Goal: Transaction & Acquisition: Purchase product/service

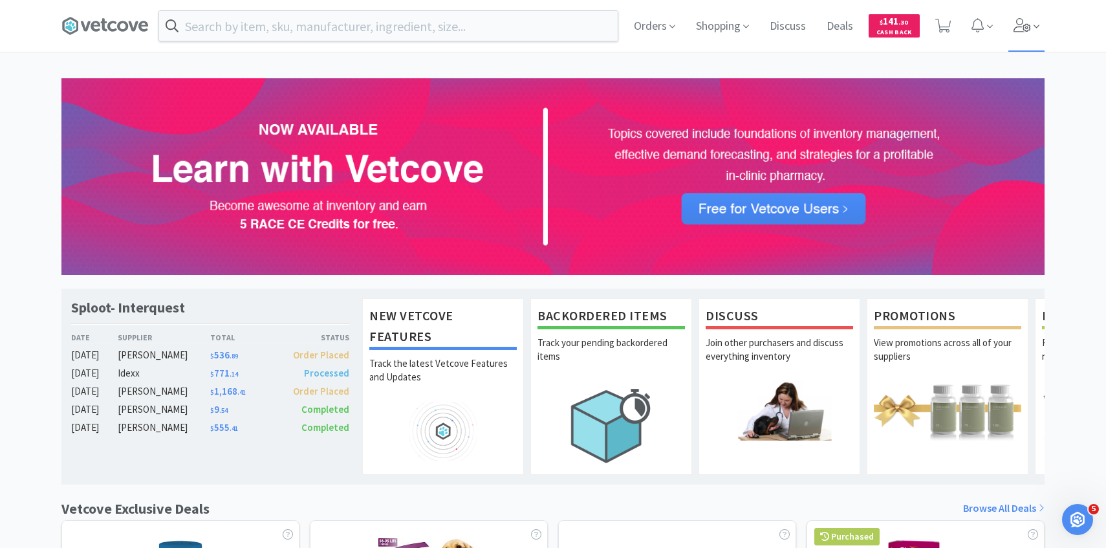
click at [1034, 23] on icon at bounding box center [1036, 27] width 6 height 12
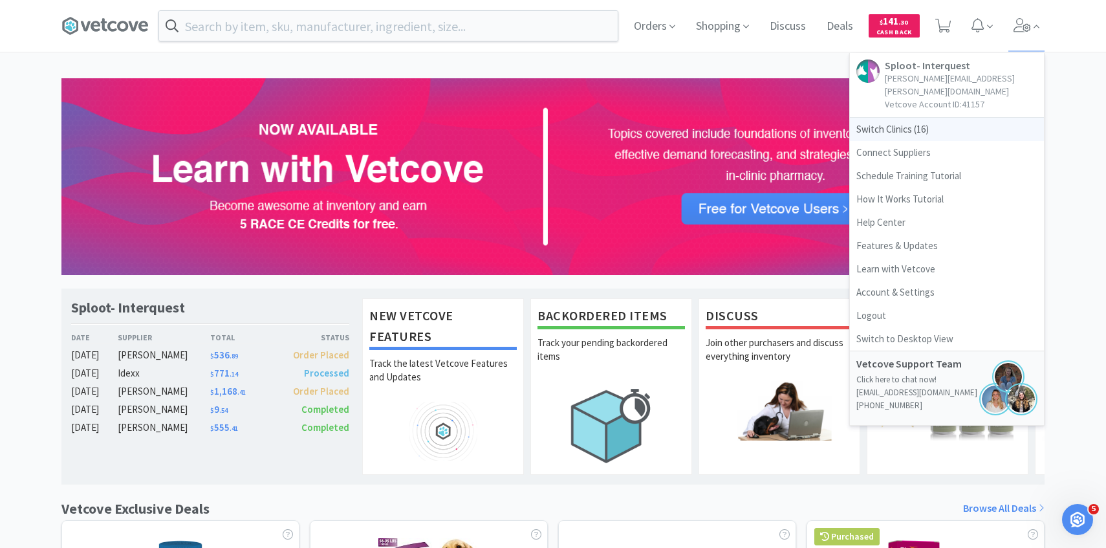
click at [939, 118] on span "Switch Clinics ( 16 )" at bounding box center [947, 129] width 194 height 23
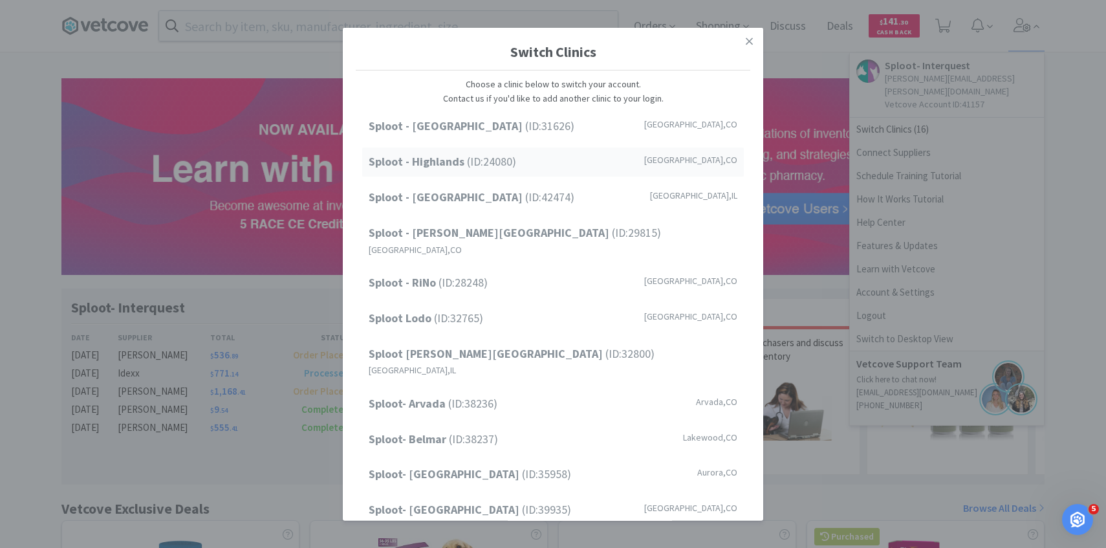
click at [522, 156] on div "Sploot - Highlands (ID: 24080 ) Denver , CO" at bounding box center [553, 161] width 382 height 29
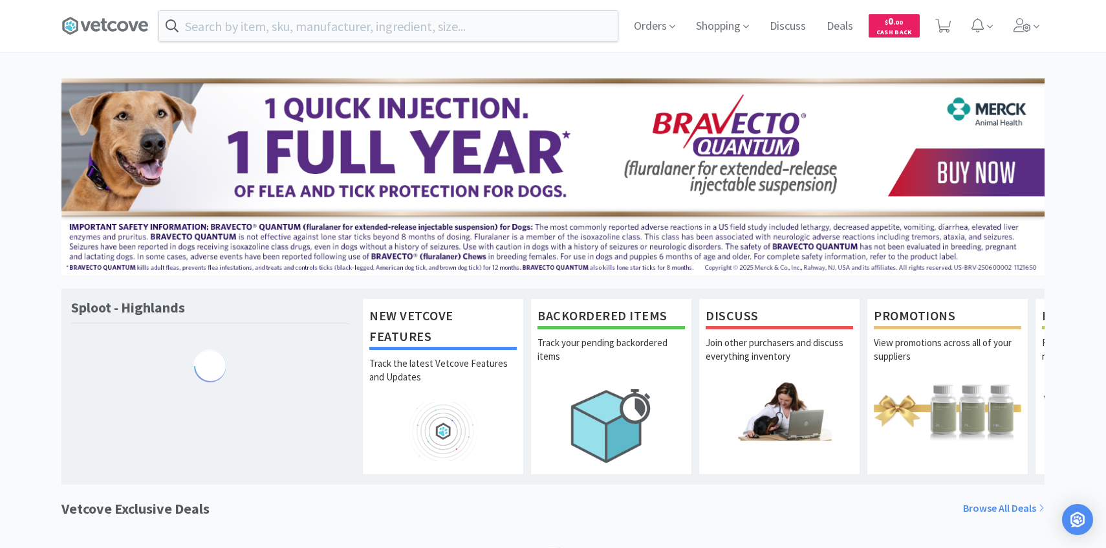
click at [251, 28] on input "text" at bounding box center [388, 26] width 458 height 30
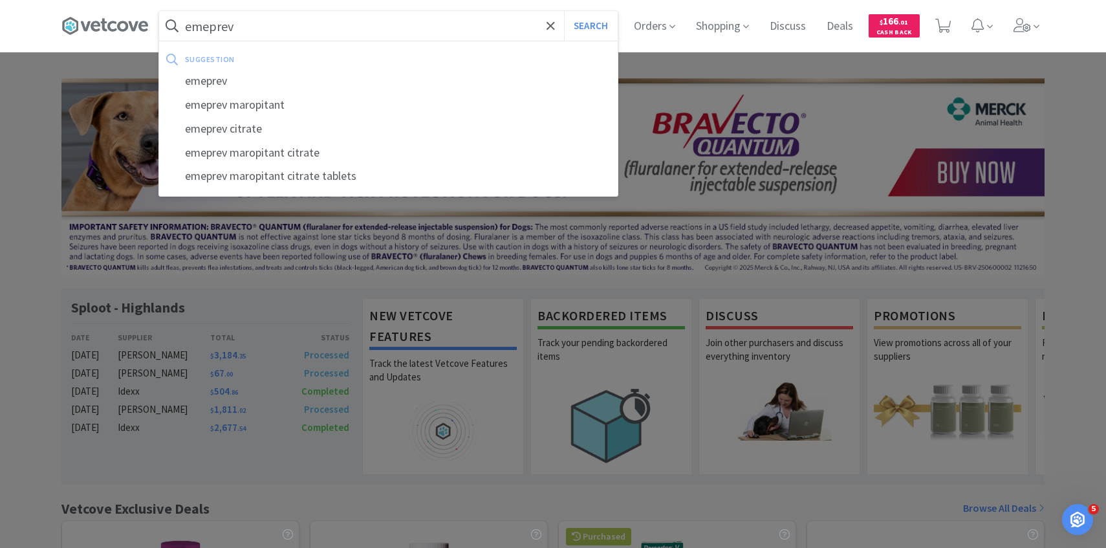
type input "emeprev"
click at [564, 11] on button "Search" at bounding box center [591, 26] width 54 height 30
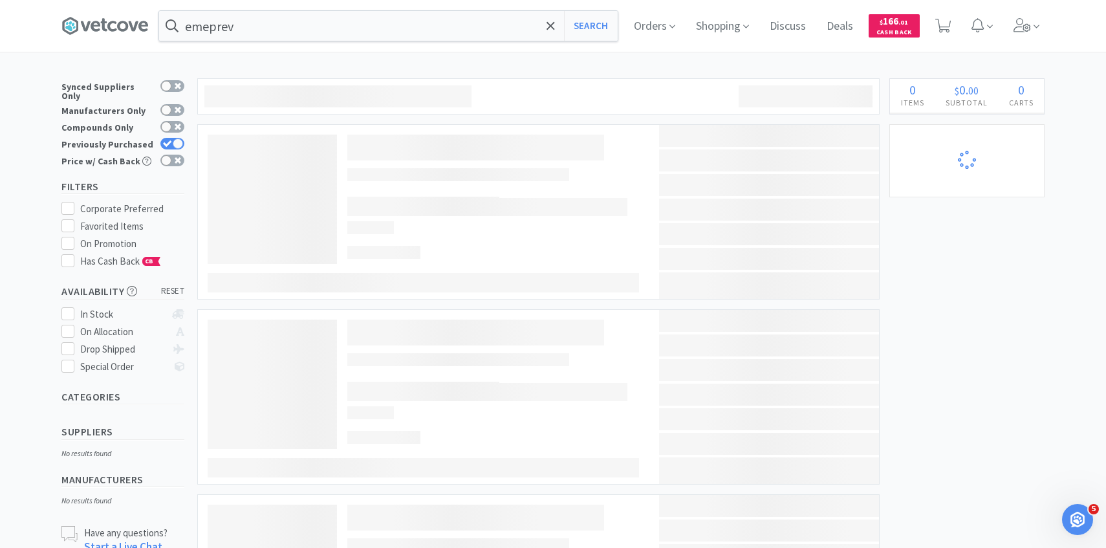
select select "2"
select select "1"
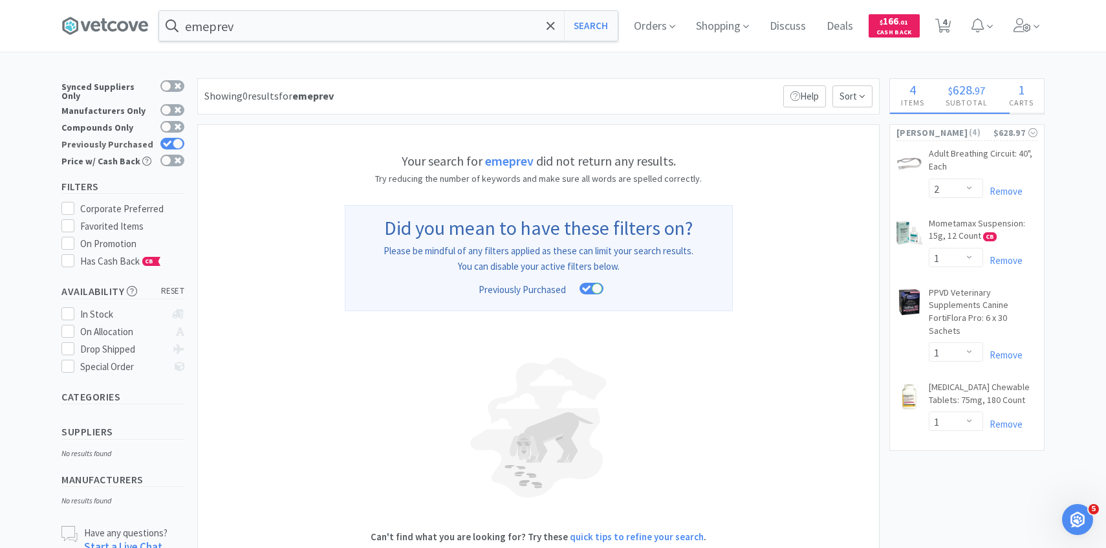
click at [167, 140] on icon at bounding box center [167, 143] width 9 height 7
checkbox input "false"
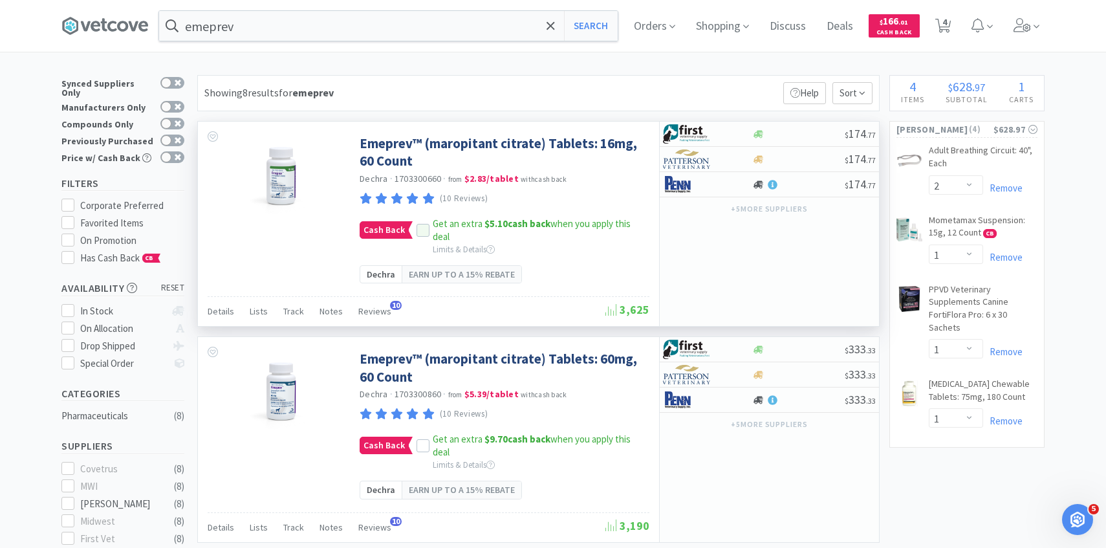
scroll to position [50, 0]
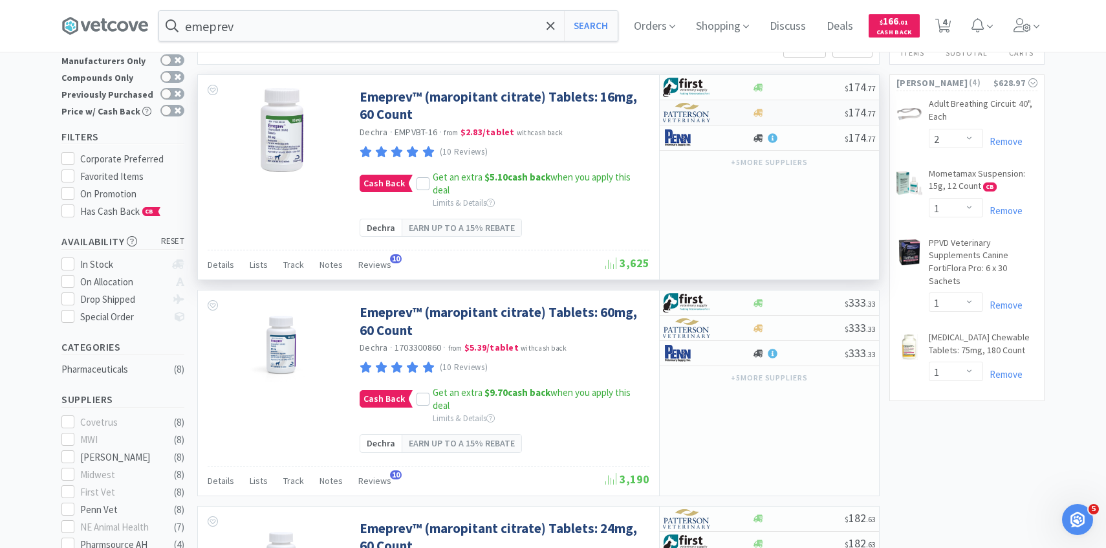
click at [725, 111] on div at bounding box center [698, 113] width 71 height 22
select select "1"
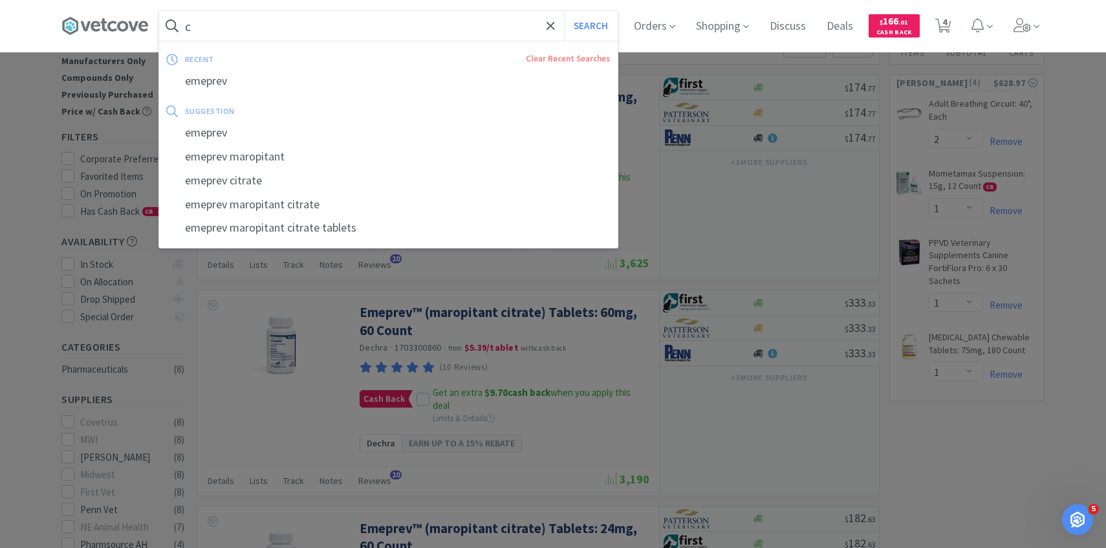
click at [272, 21] on input "c" at bounding box center [388, 26] width 458 height 30
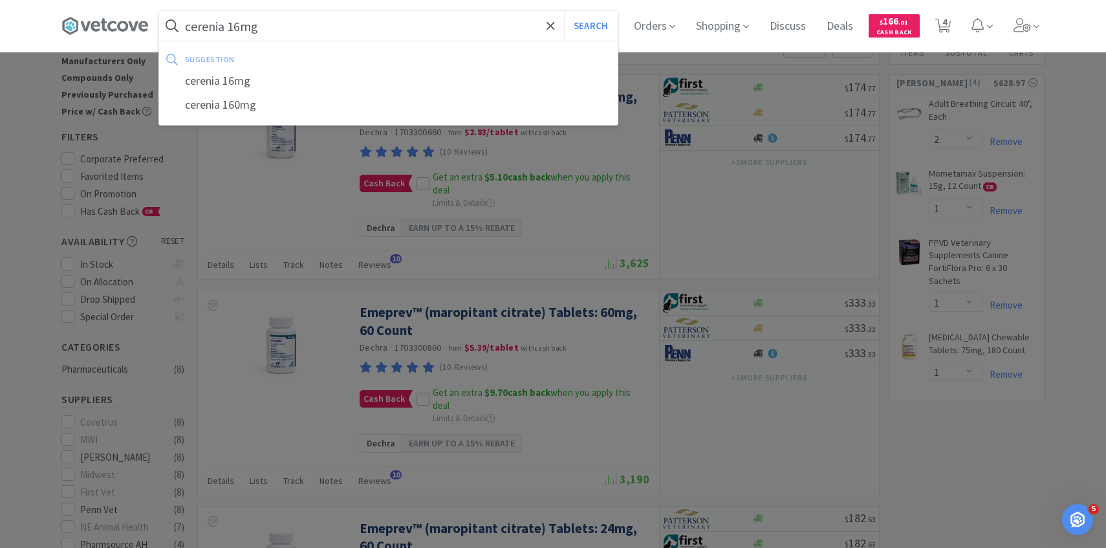
type input "cerenia 16mg"
click at [564, 11] on button "Search" at bounding box center [591, 26] width 54 height 30
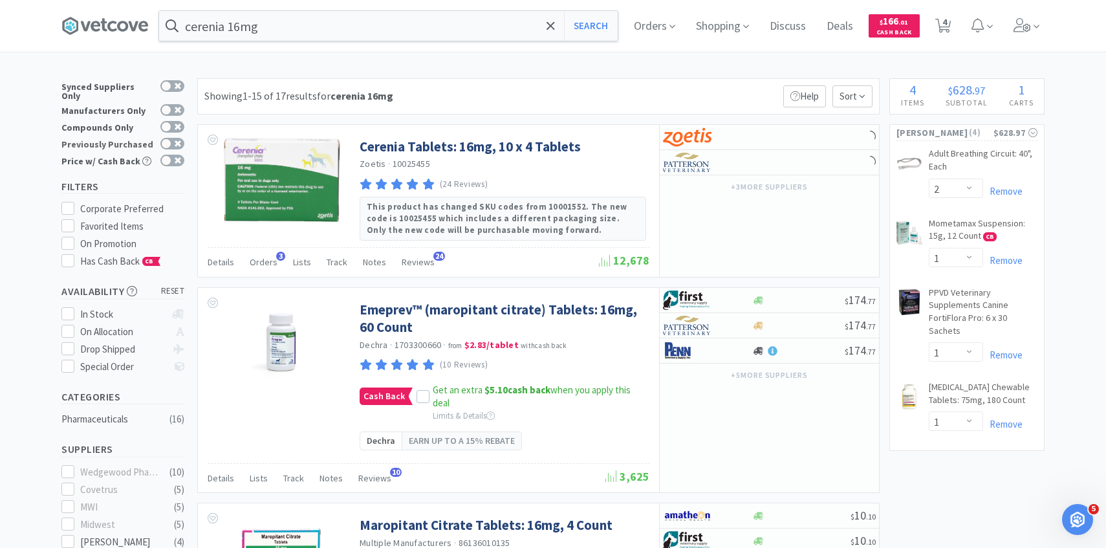
click at [158, 138] on div at bounding box center [169, 144] width 31 height 13
click at [184, 152] on input "Previously Purchased" at bounding box center [184, 152] width 1 height 1
checkbox input "true"
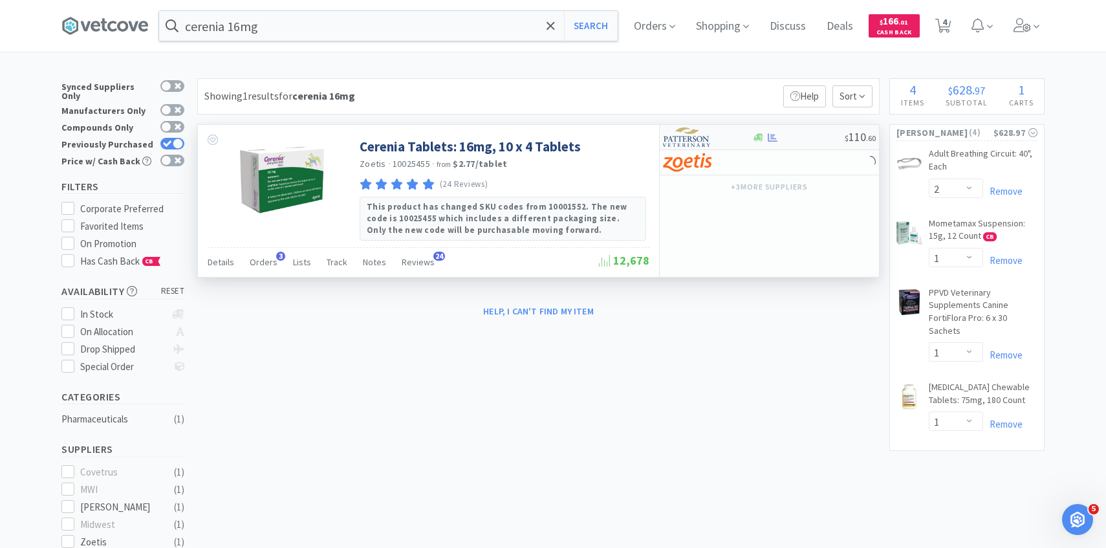
click at [710, 142] on img at bounding box center [687, 136] width 48 height 19
select select "1"
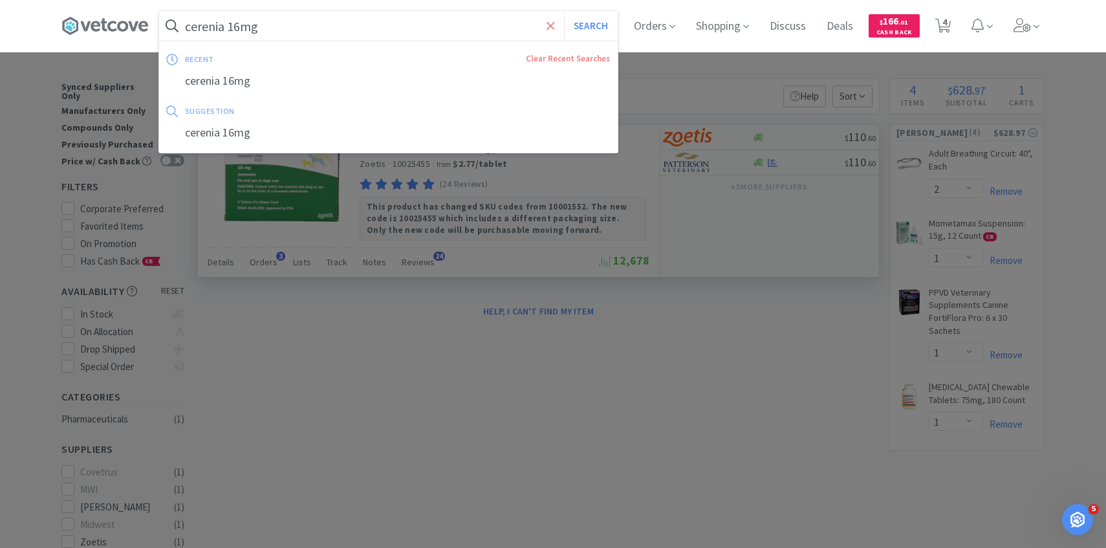
click at [547, 19] on icon at bounding box center [550, 25] width 8 height 13
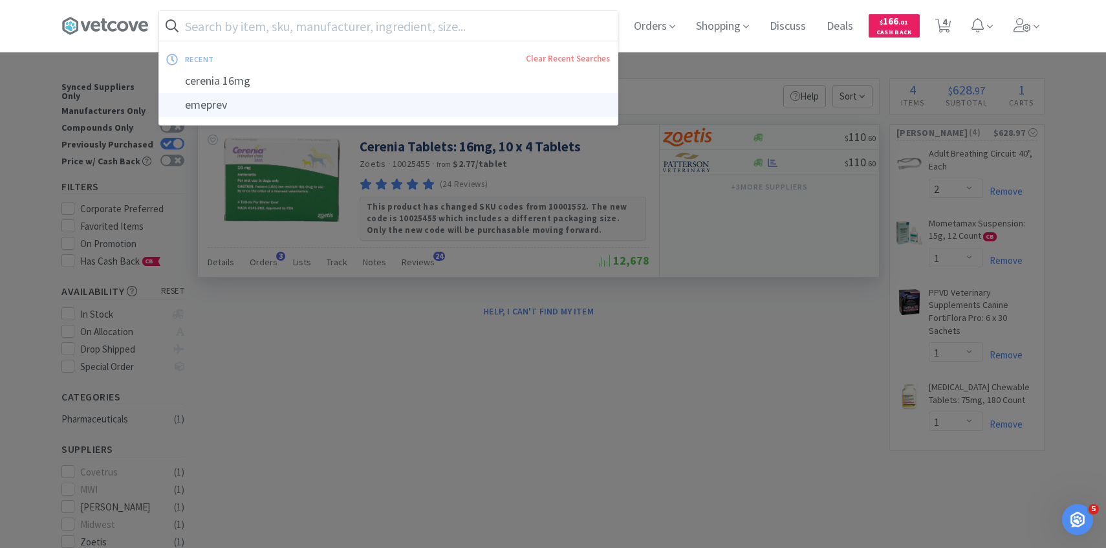
click at [330, 111] on div "emeprev" at bounding box center [388, 105] width 458 height 24
type input "emeprev"
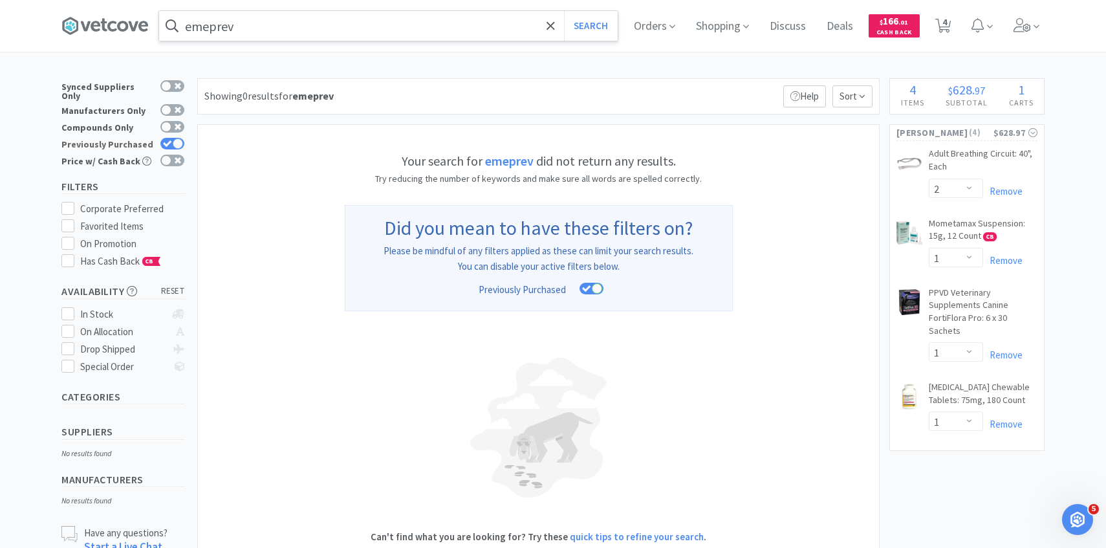
click at [178, 138] on div at bounding box center [178, 143] width 10 height 10
checkbox input "false"
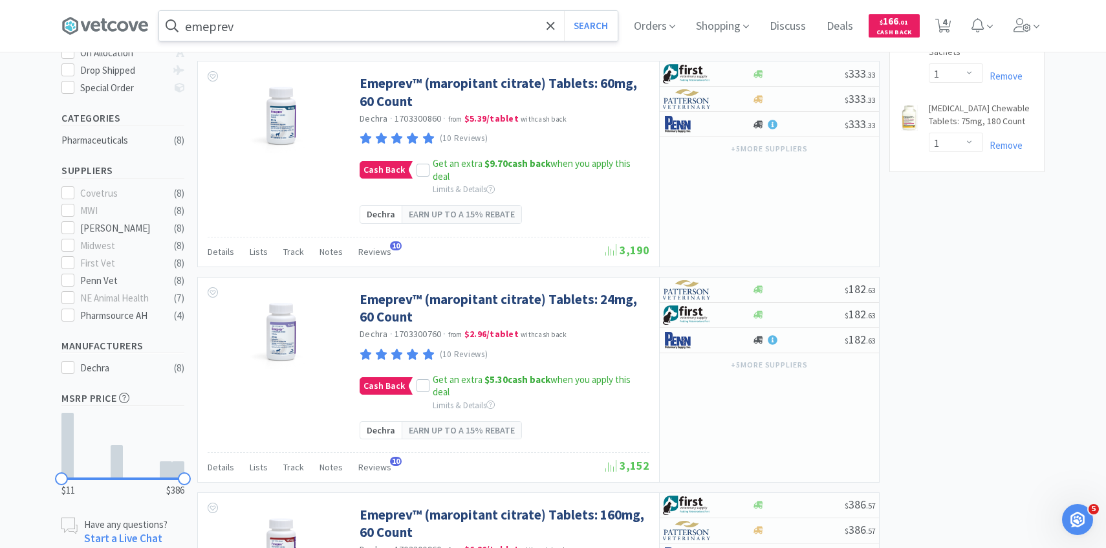
scroll to position [282, 0]
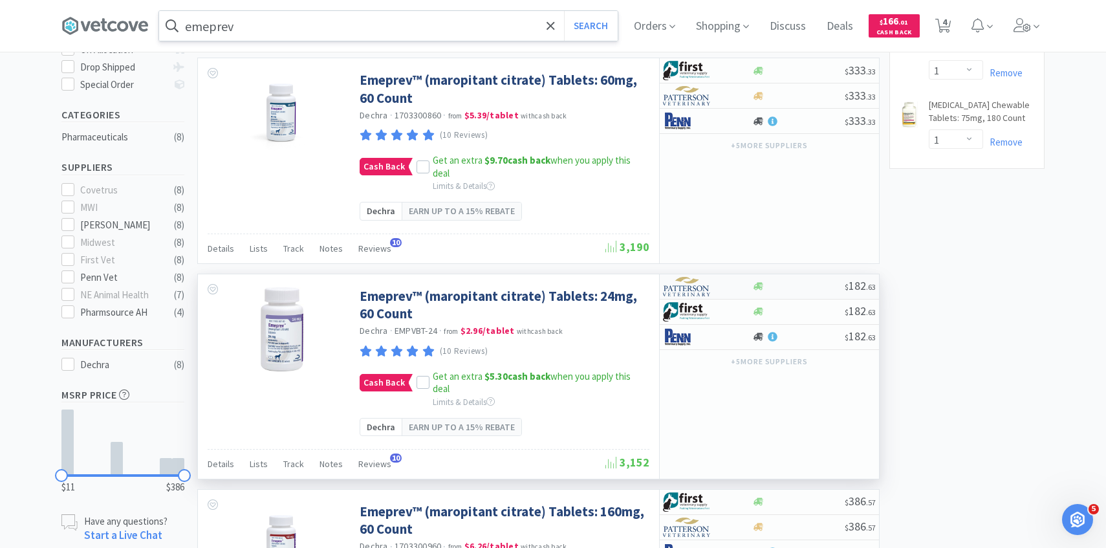
click at [704, 281] on img at bounding box center [687, 286] width 48 height 19
select select "1"
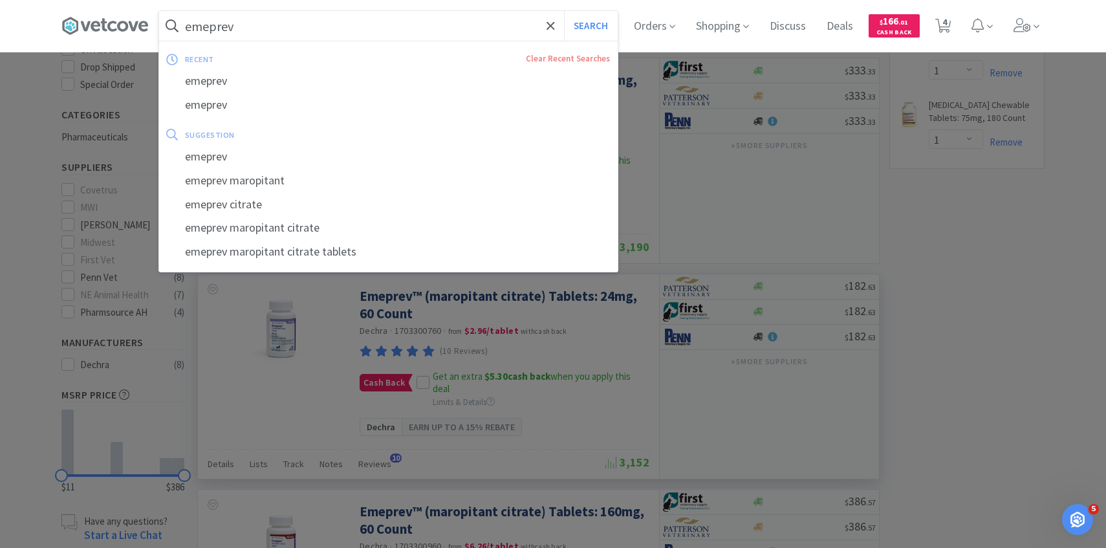
click at [269, 27] on input "emeprev" at bounding box center [388, 26] width 458 height 30
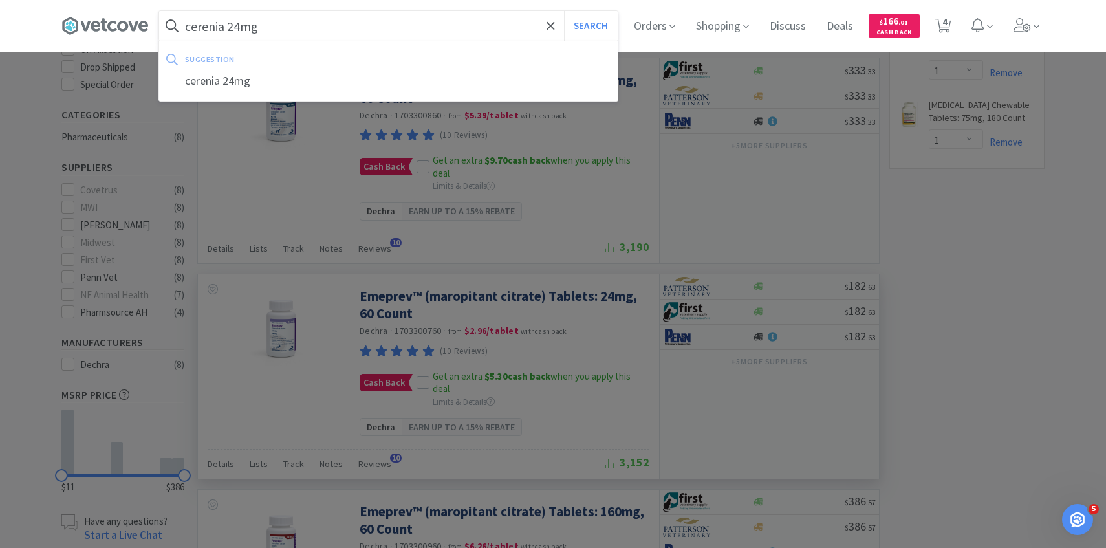
type input "cerenia 24mg"
click at [564, 11] on button "Search" at bounding box center [591, 26] width 54 height 30
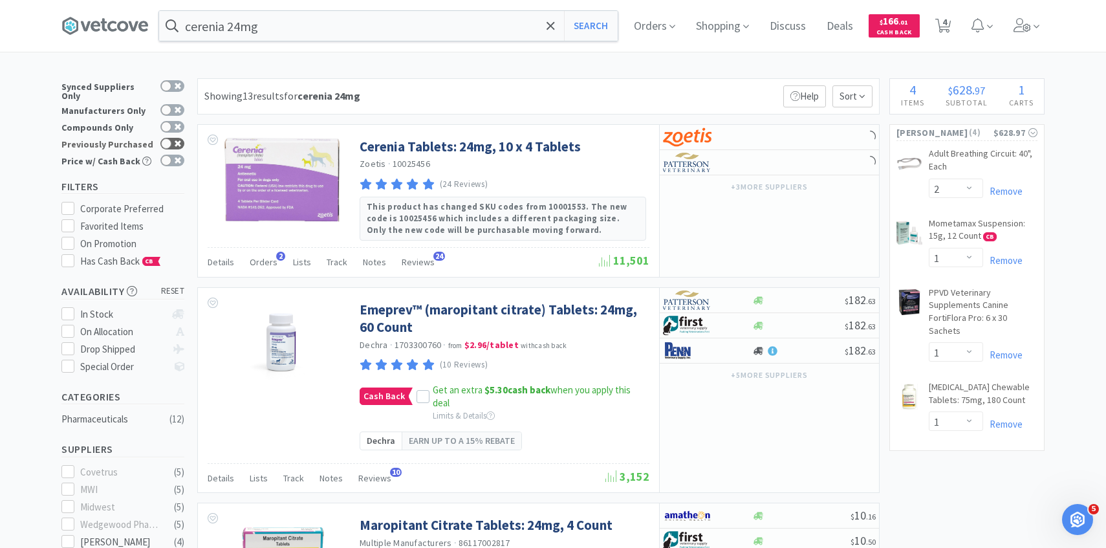
click at [166, 138] on div at bounding box center [166, 143] width 10 height 10
checkbox input "true"
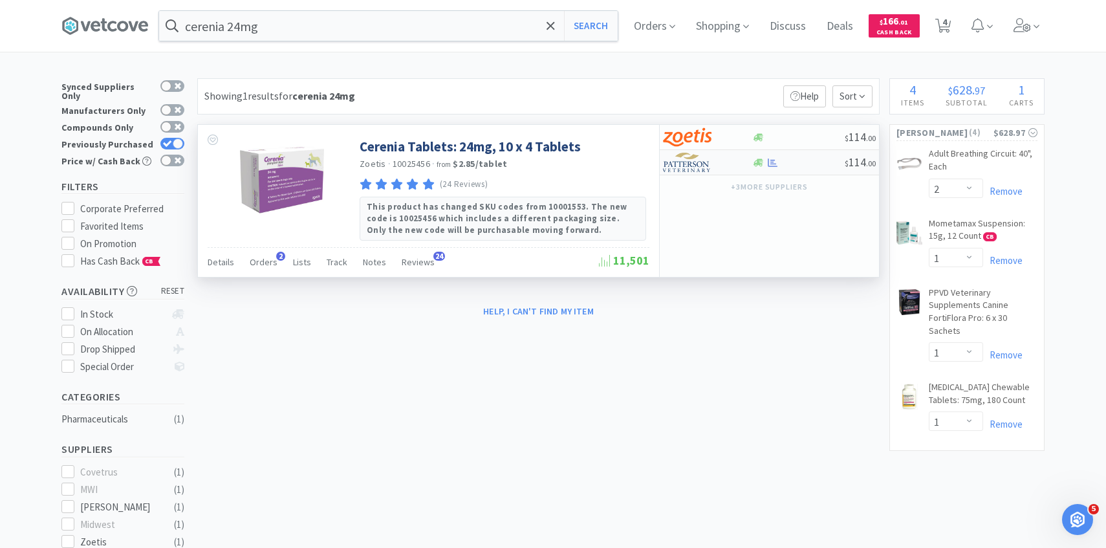
click at [694, 162] on img at bounding box center [687, 162] width 48 height 19
select select "1"
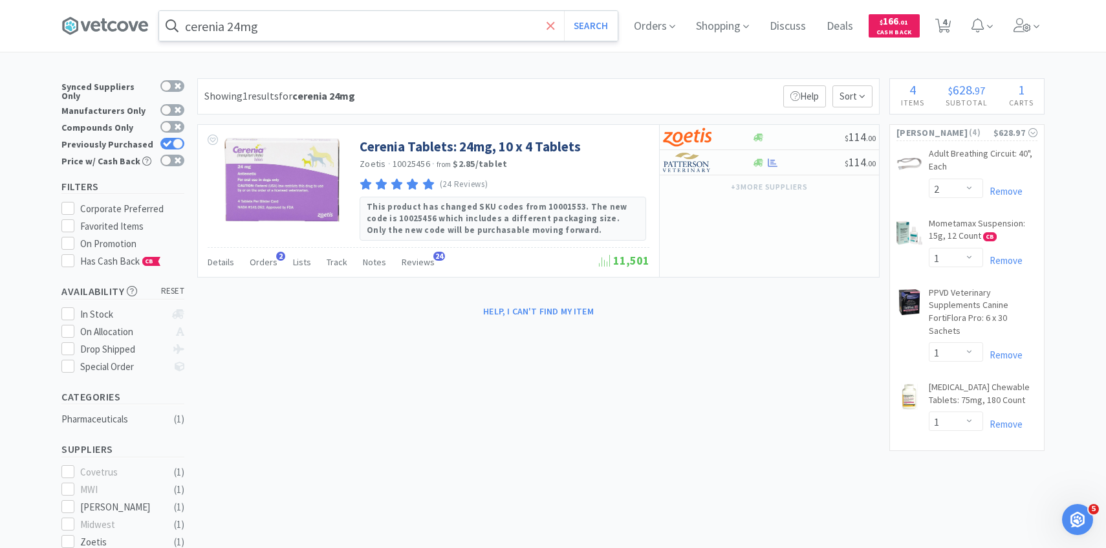
click at [543, 21] on span at bounding box center [550, 25] width 15 height 27
click at [120, 114] on div at bounding box center [553, 274] width 1106 height 548
click at [175, 140] on div at bounding box center [178, 143] width 10 height 10
checkbox input "false"
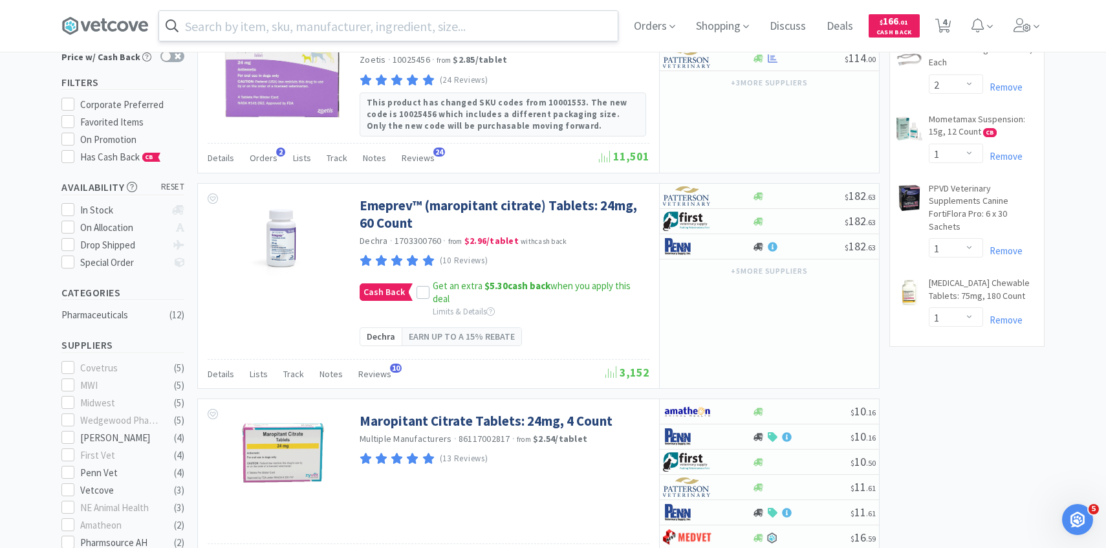
scroll to position [118, 0]
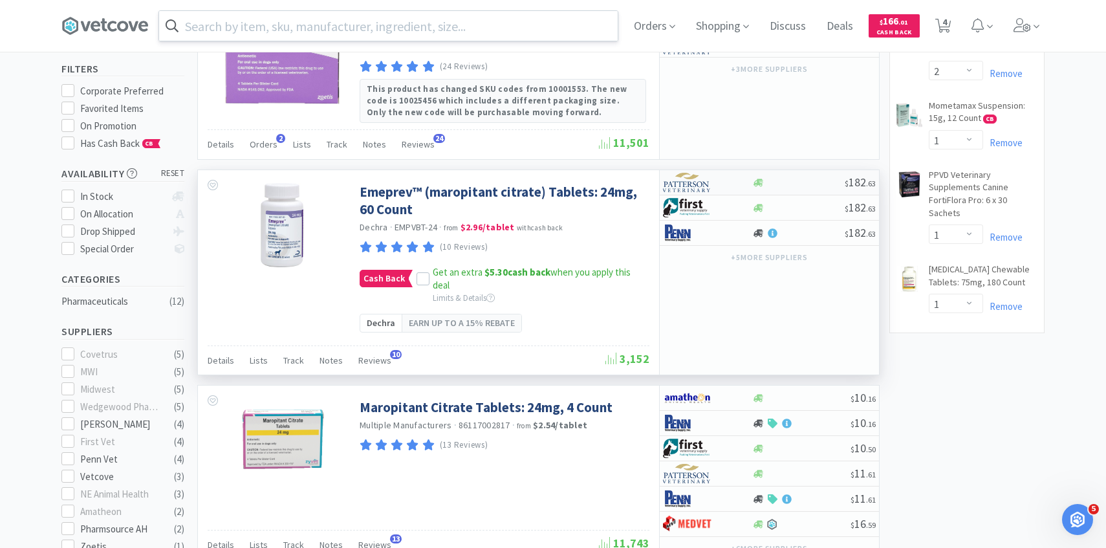
click at [678, 182] on img at bounding box center [687, 182] width 48 height 19
select select "1"
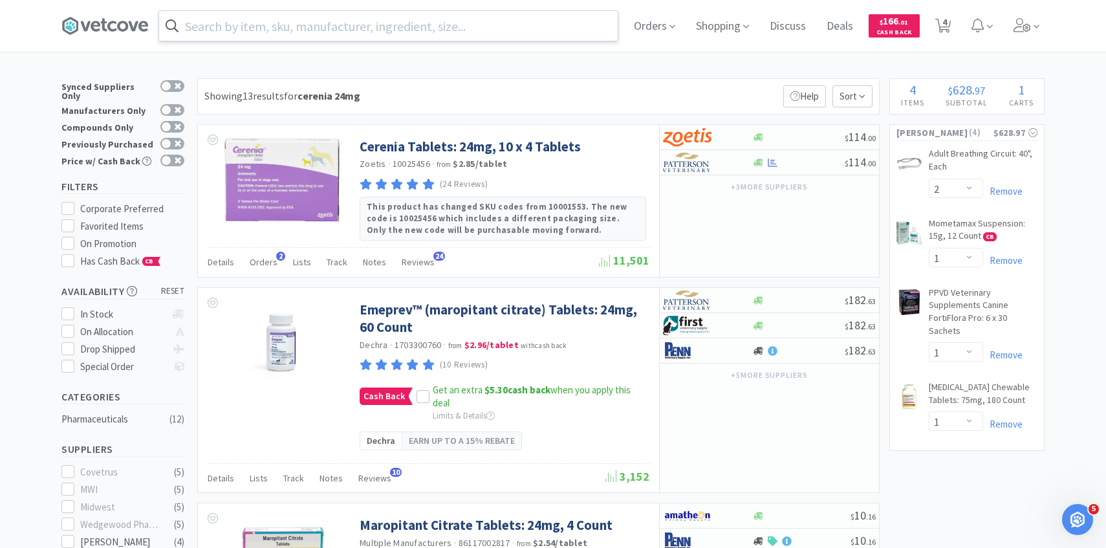
click at [327, 12] on input "text" at bounding box center [388, 26] width 458 height 30
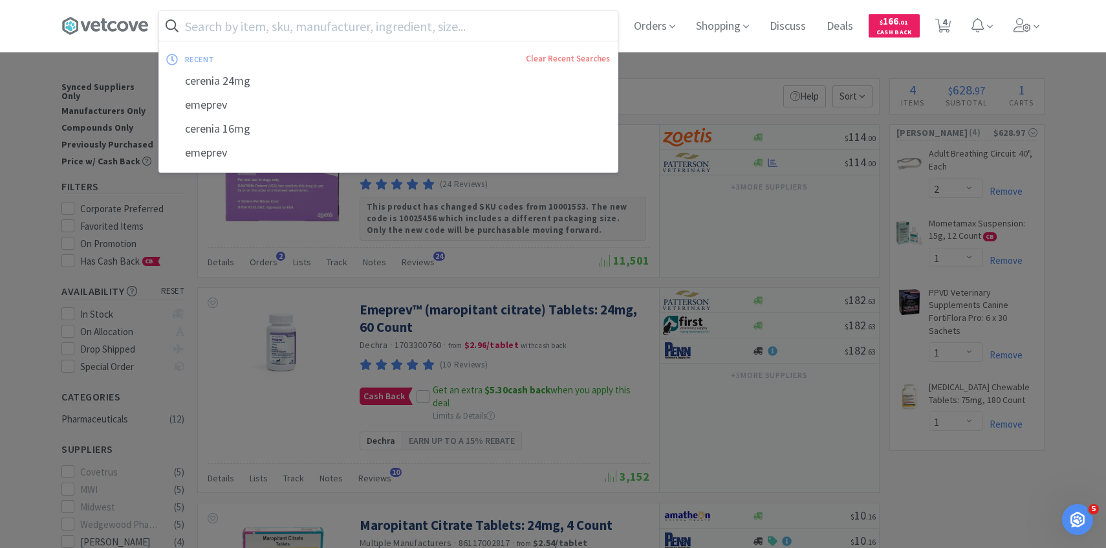
drag, startPoint x: 298, startPoint y: 236, endPoint x: 378, endPoint y: 236, distance: 79.5
click at [299, 236] on div at bounding box center [553, 274] width 1106 height 548
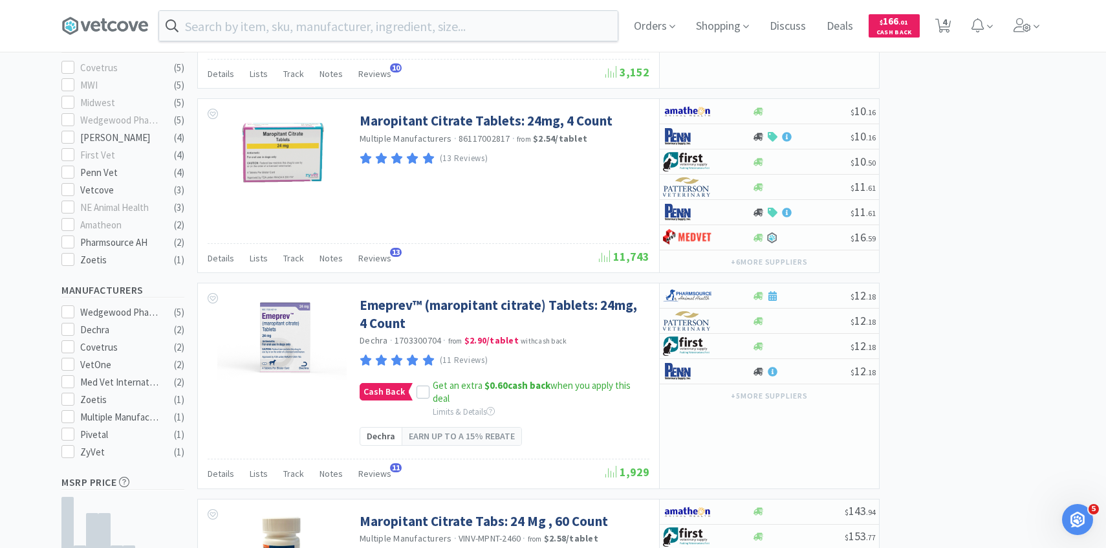
scroll to position [449, 0]
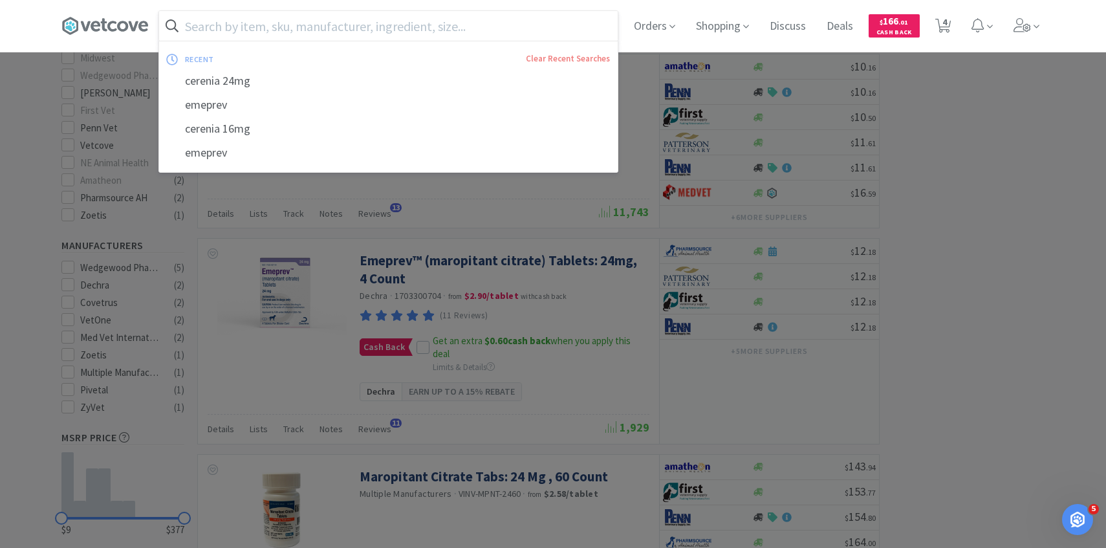
click at [259, 19] on input "text" at bounding box center [388, 26] width 458 height 30
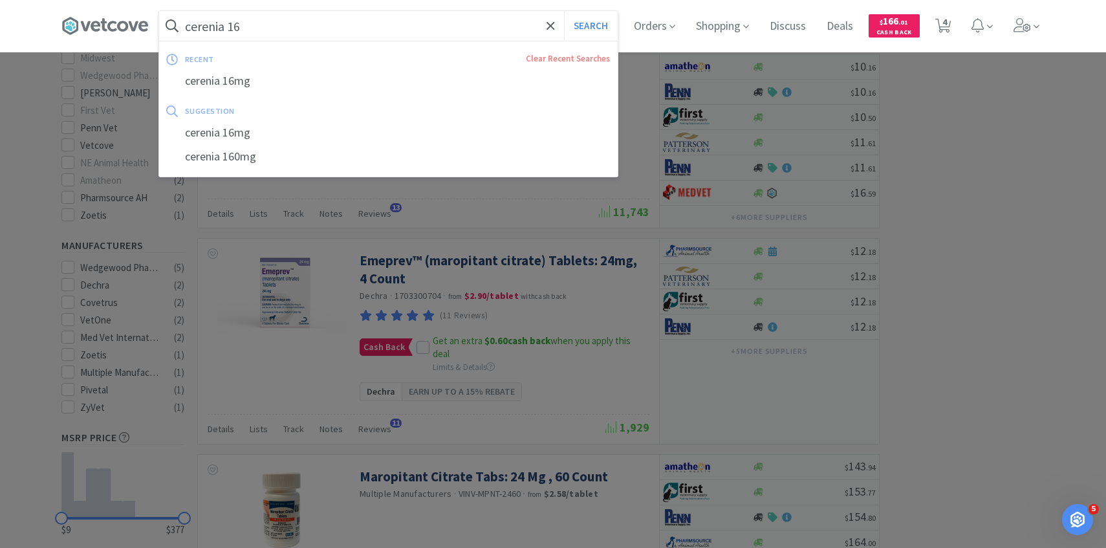
type input "cerenia 16"
click at [564, 11] on button "Search" at bounding box center [591, 26] width 54 height 30
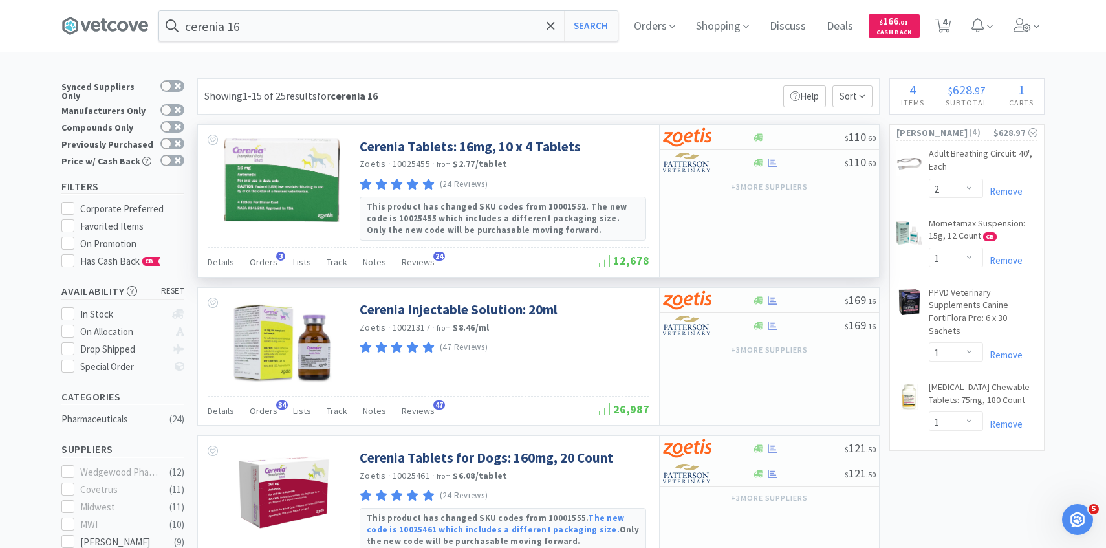
click at [705, 176] on div "+ 3 more supplier s" at bounding box center [769, 186] width 219 height 22
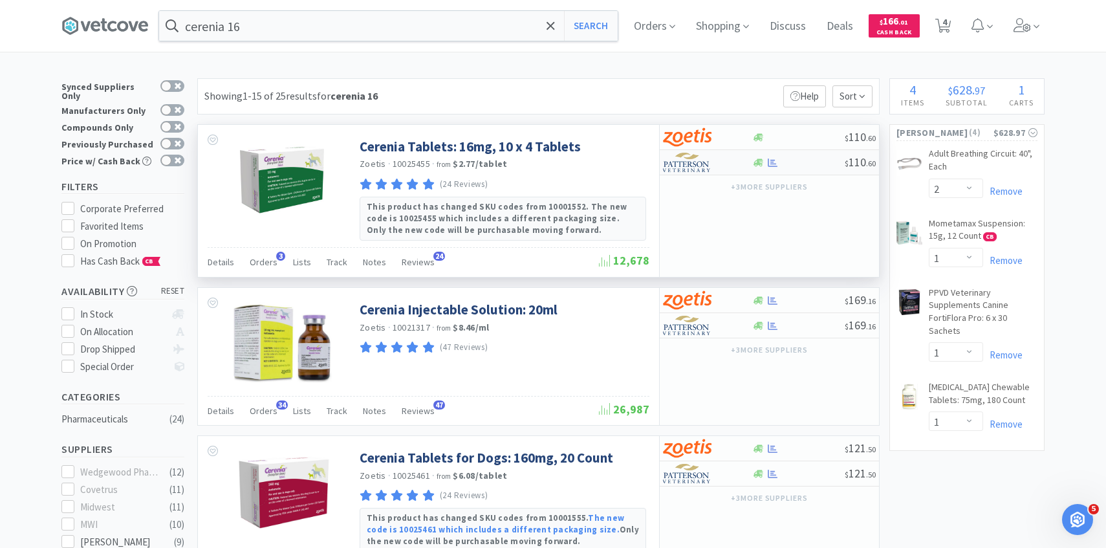
click at [699, 162] on img at bounding box center [687, 162] width 48 height 19
select select "1"
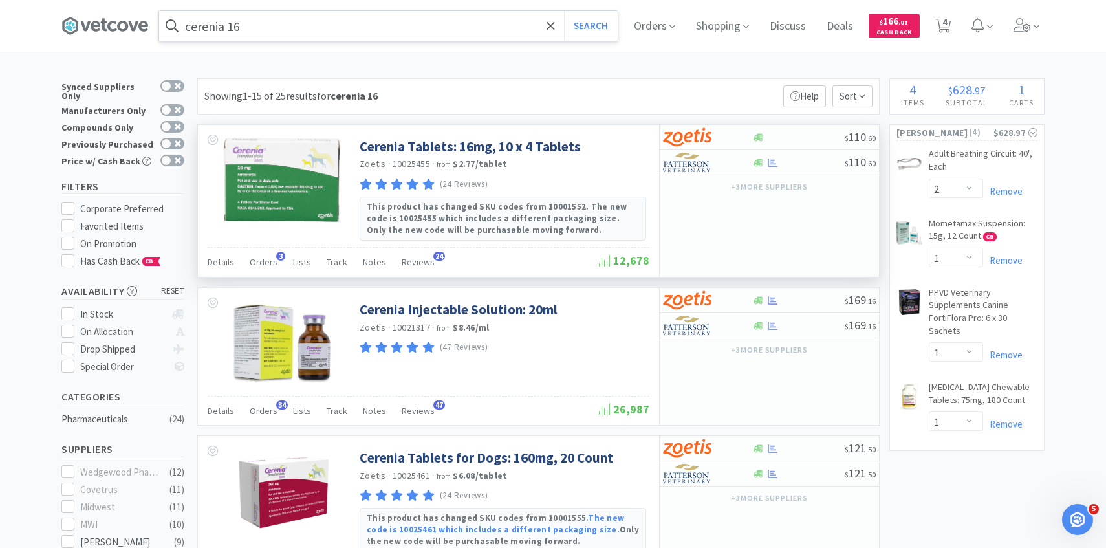
click at [262, 25] on input "cerenia 16" at bounding box center [388, 26] width 458 height 30
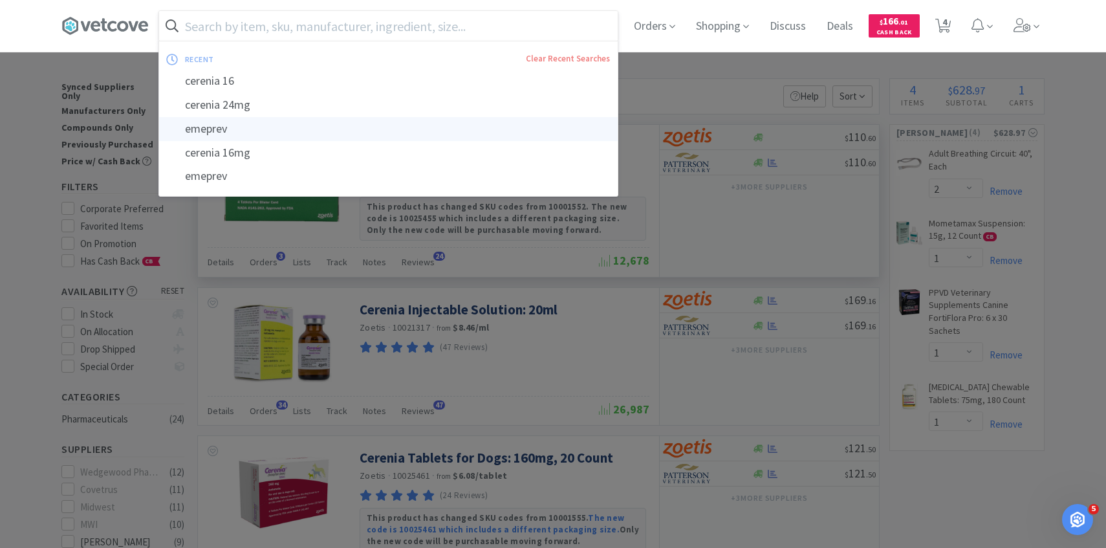
click at [263, 133] on div "emeprev" at bounding box center [388, 129] width 458 height 24
type input "emeprev"
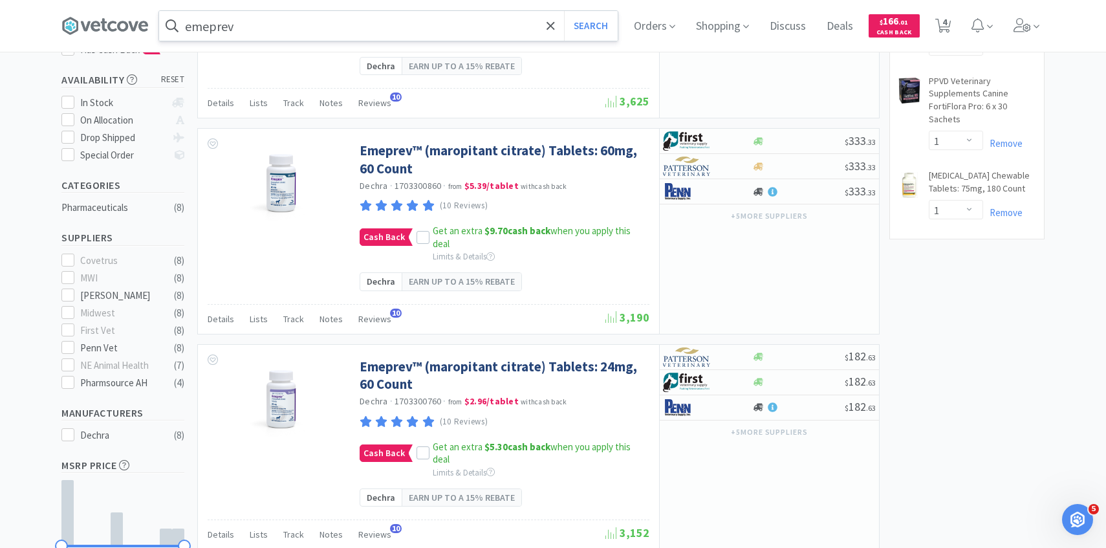
scroll to position [186, 0]
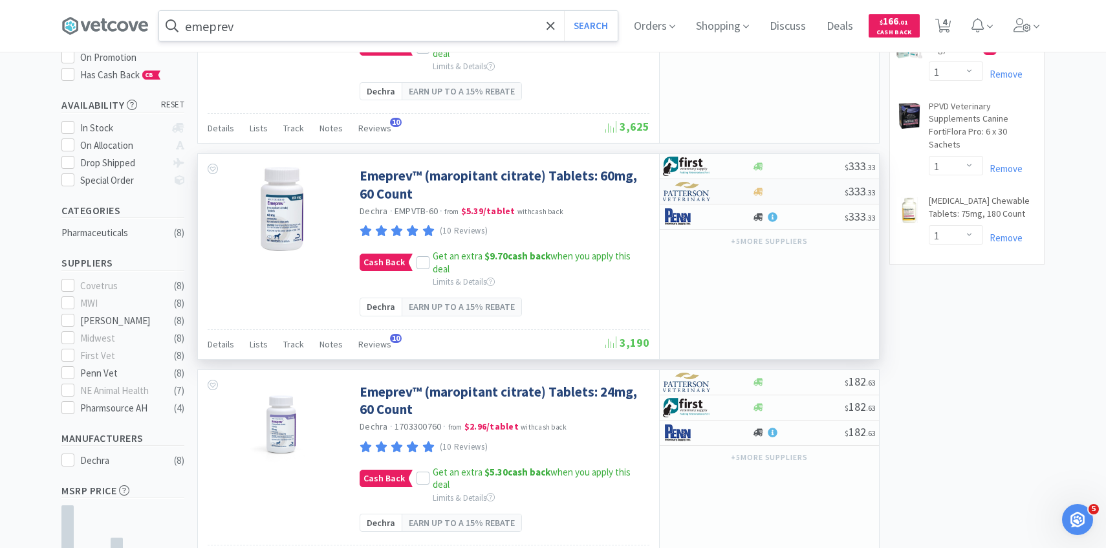
click at [698, 183] on img at bounding box center [687, 191] width 48 height 19
select select "1"
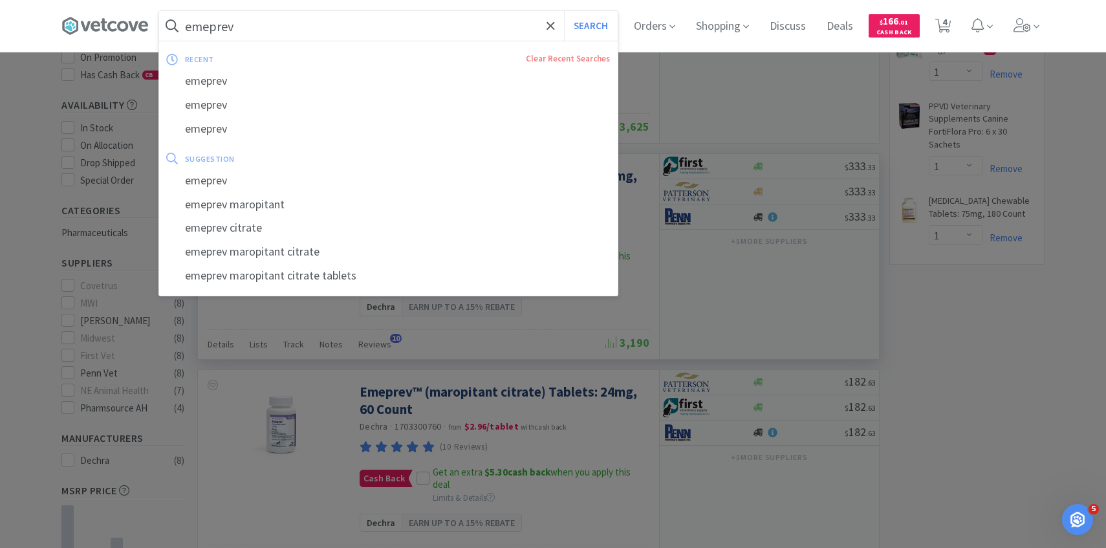
click at [301, 25] on input "emeprev" at bounding box center [388, 26] width 458 height 30
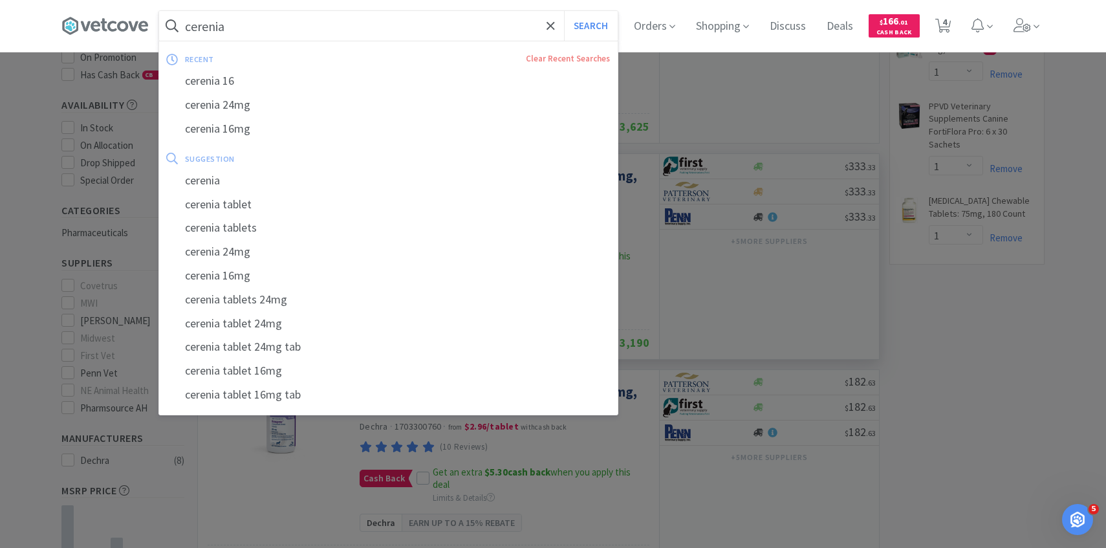
type input "cerenia"
click at [564, 11] on button "Search" at bounding box center [591, 26] width 54 height 30
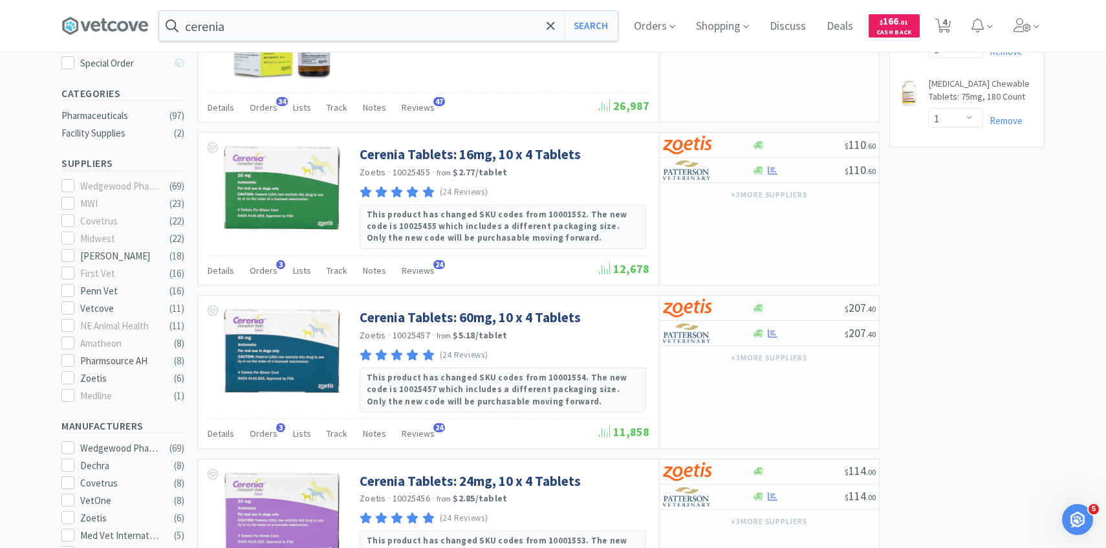
scroll to position [371, 0]
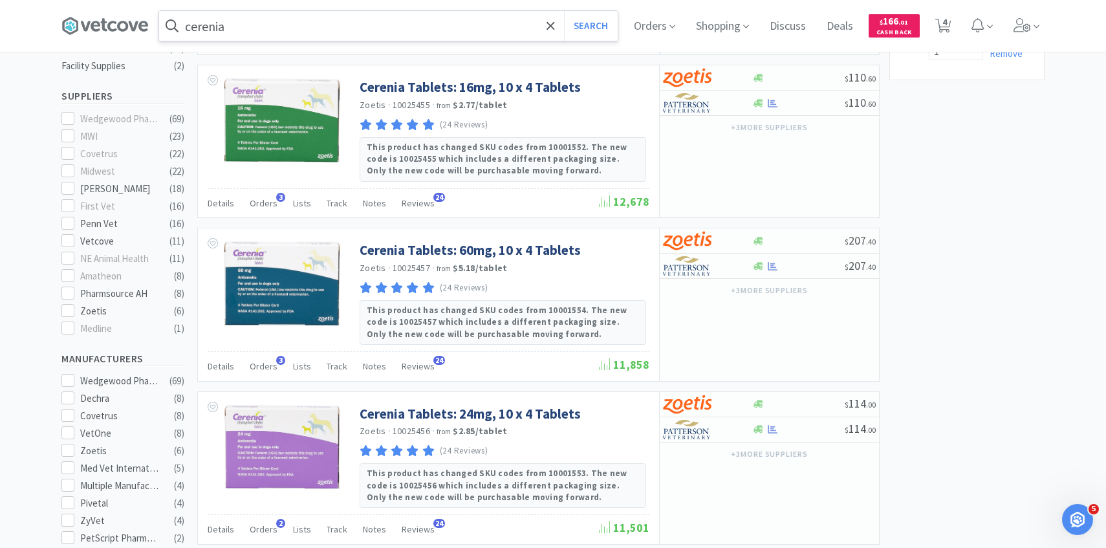
click at [301, 21] on input "cerenia" at bounding box center [388, 26] width 458 height 30
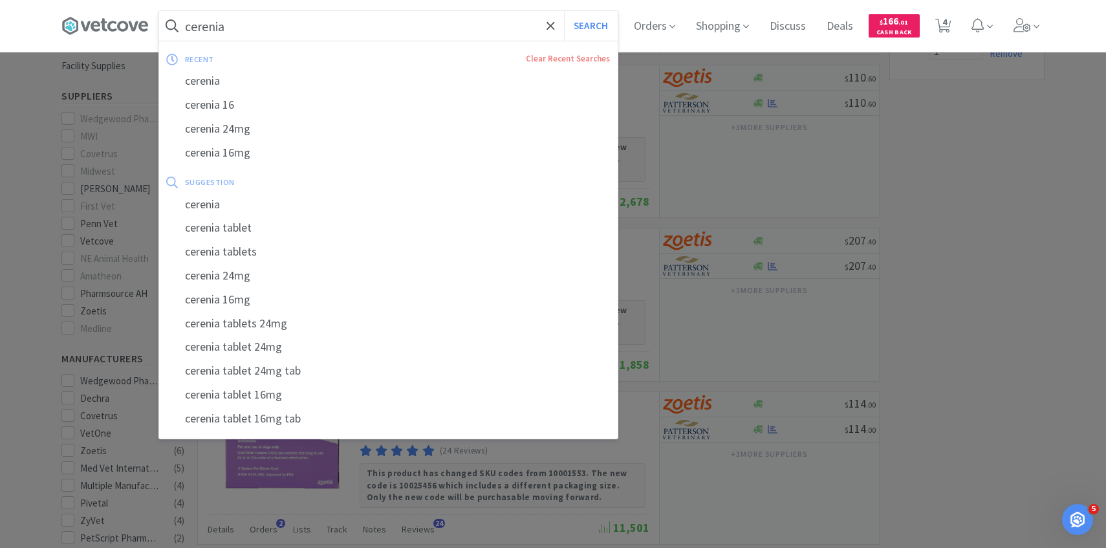
click at [541, 23] on input "cerenia" at bounding box center [388, 26] width 458 height 30
click at [550, 24] on icon at bounding box center [550, 25] width 8 height 13
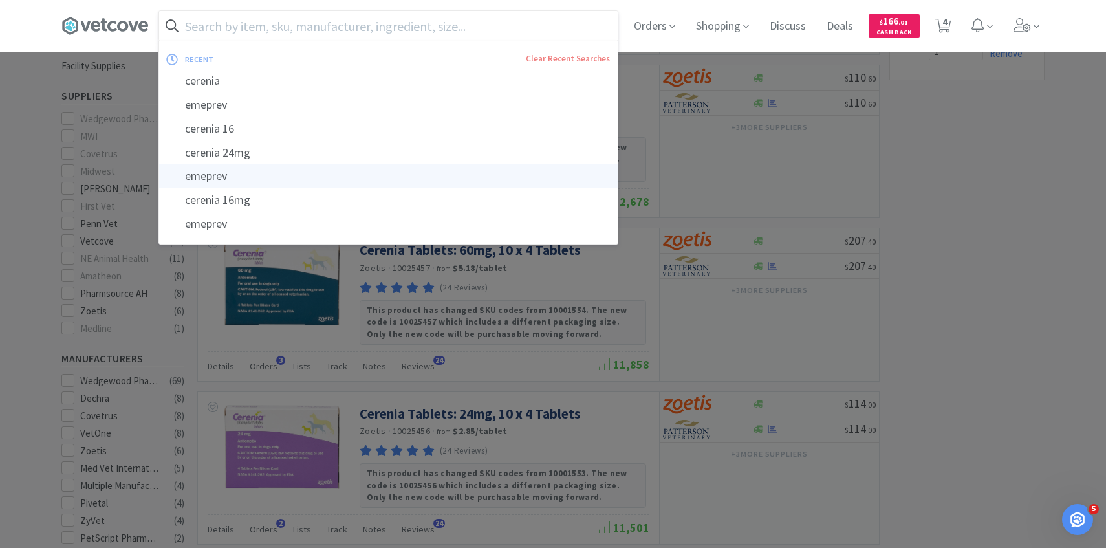
click at [381, 173] on div "emeprev" at bounding box center [388, 176] width 458 height 24
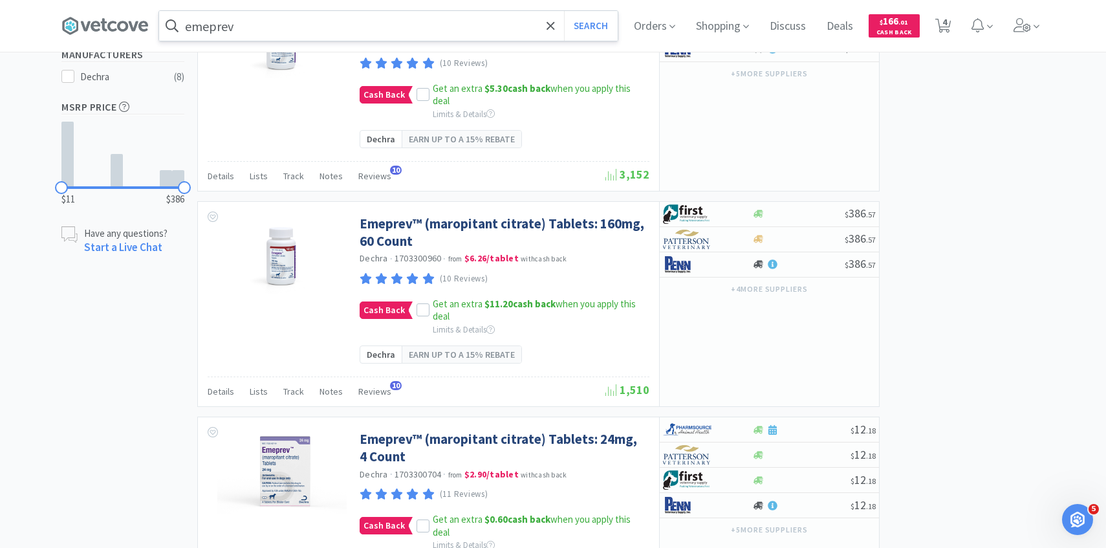
scroll to position [571, 0]
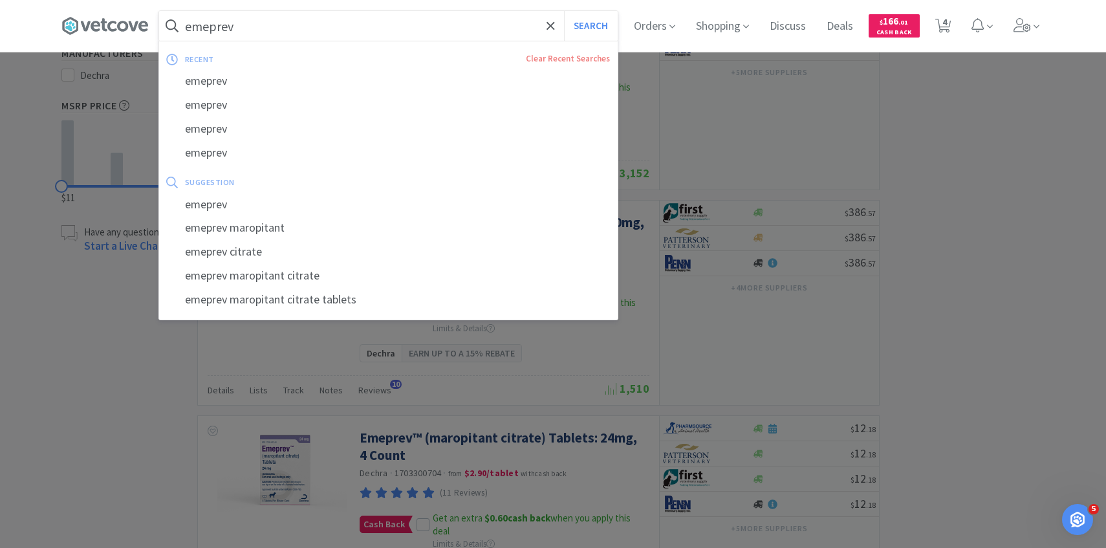
click at [315, 35] on input "emeprev" at bounding box center [388, 26] width 458 height 30
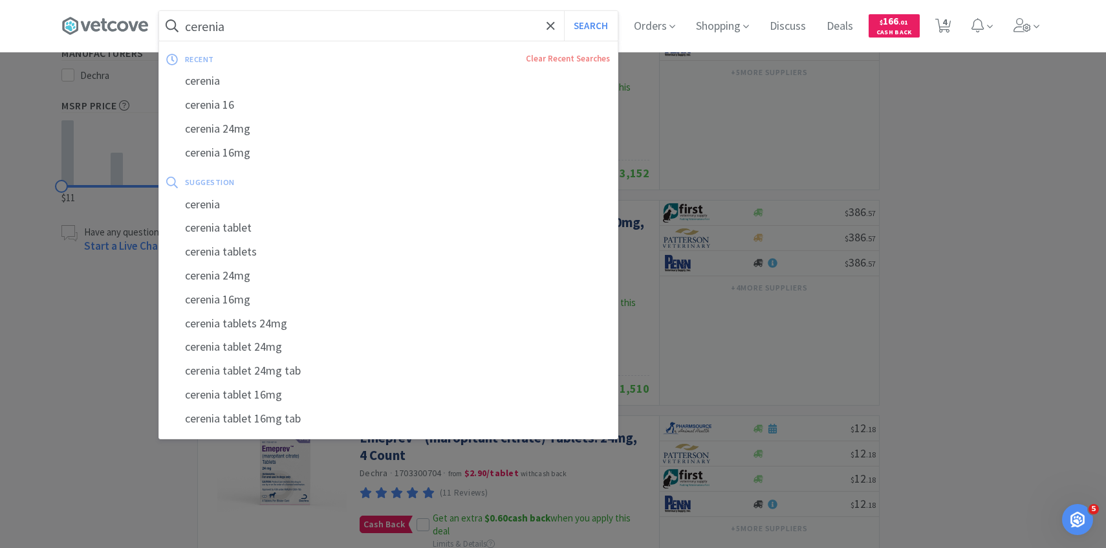
type input "cerenia"
click at [564, 11] on button "Search" at bounding box center [591, 26] width 54 height 30
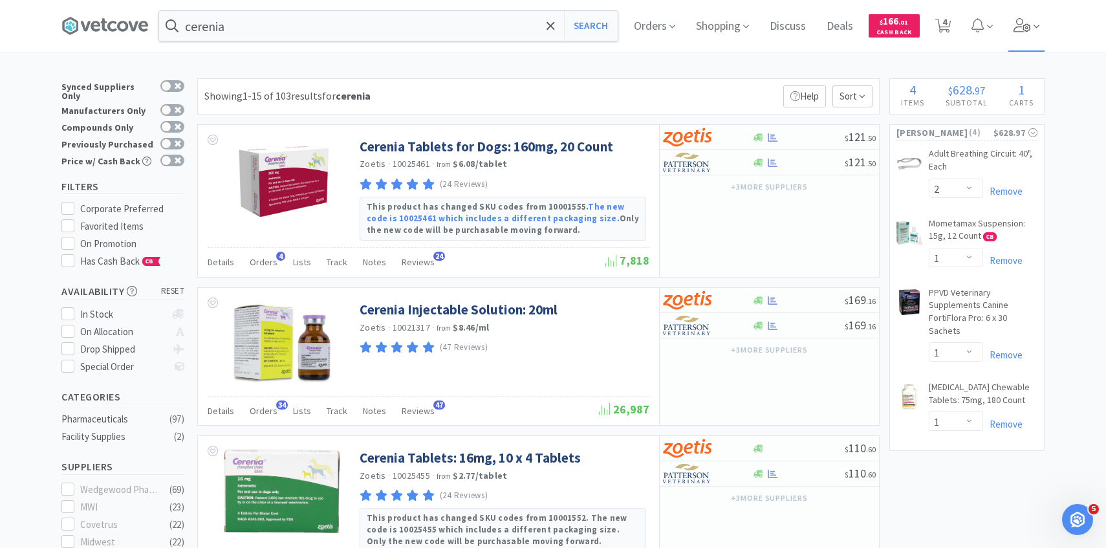
click at [1015, 43] on span at bounding box center [1026, 26] width 37 height 52
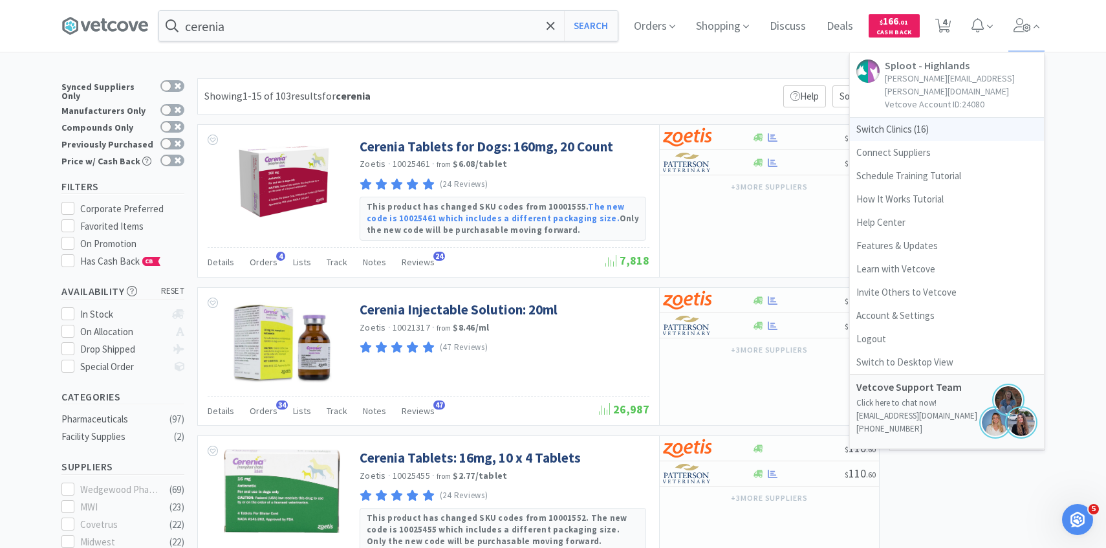
click at [935, 118] on span "Switch Clinics ( 16 )" at bounding box center [947, 129] width 194 height 23
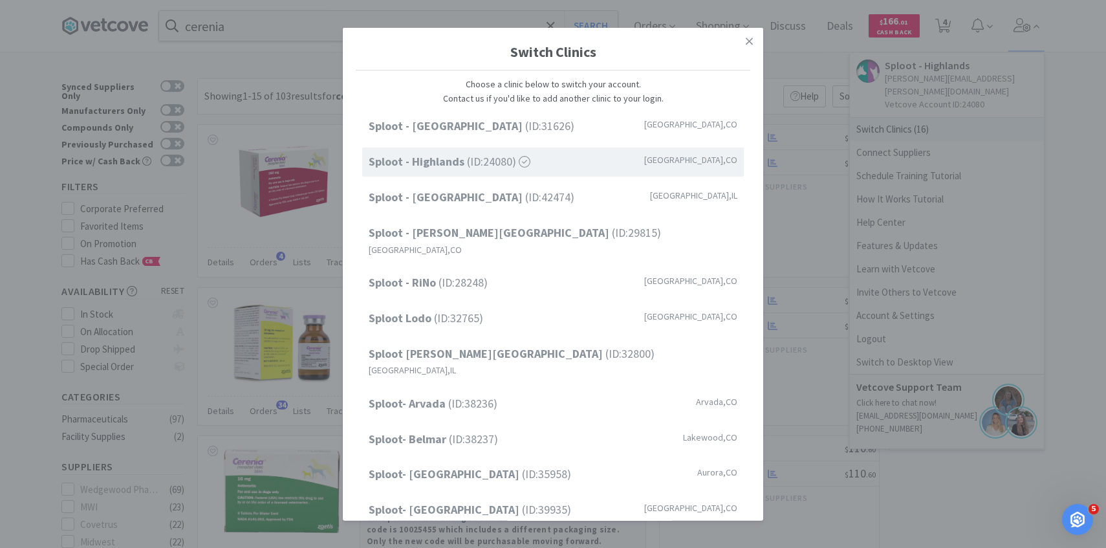
scroll to position [165, 0]
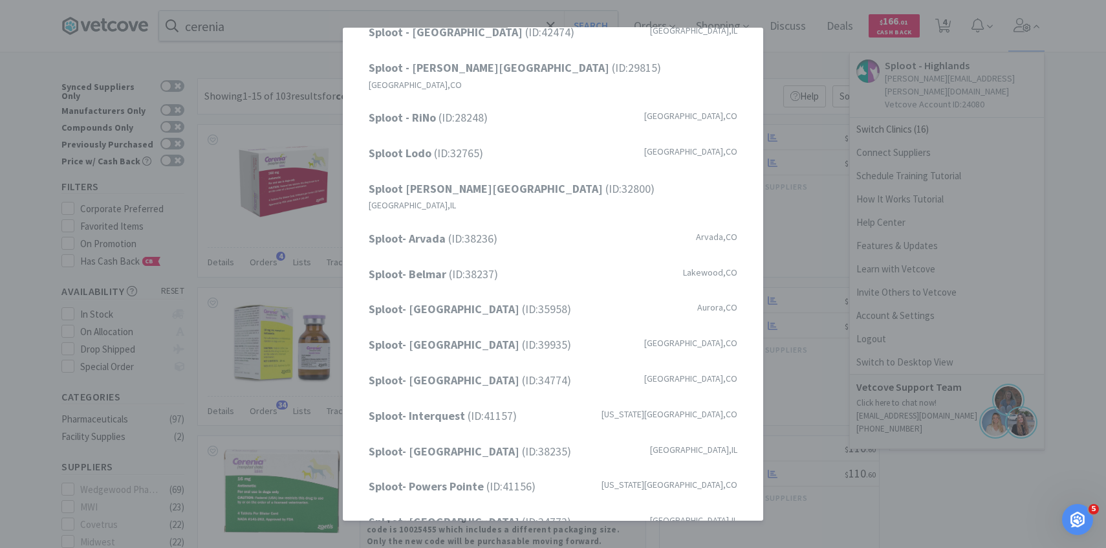
click at [495, 296] on div "Sploot - Cherry Creek (ID: 31626 ) Denver , CO Sploot - Highlands (ID: 24080 ) …" at bounding box center [553, 242] width 394 height 590
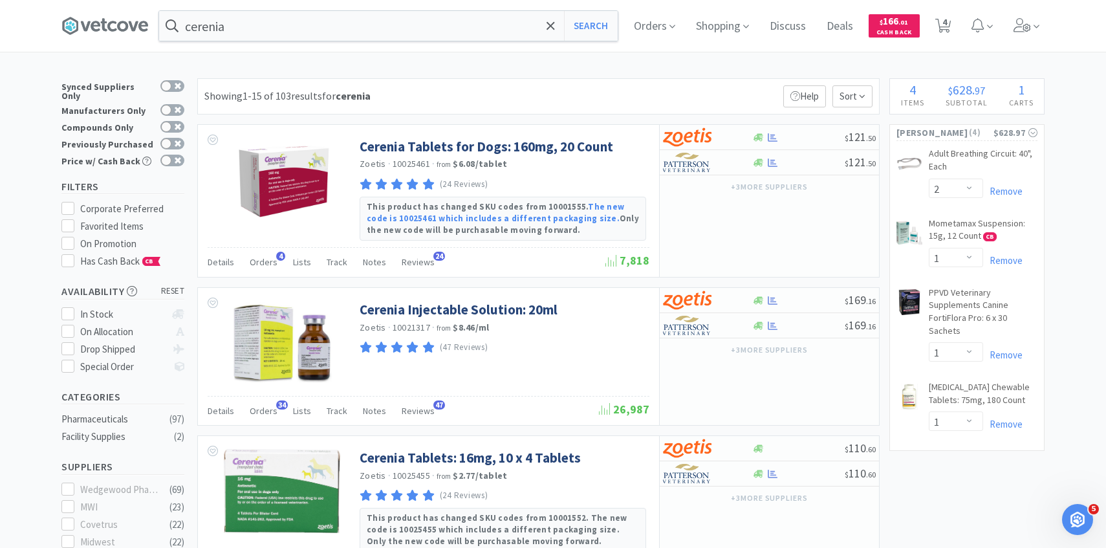
click at [1030, 23] on icon at bounding box center [1022, 25] width 18 height 14
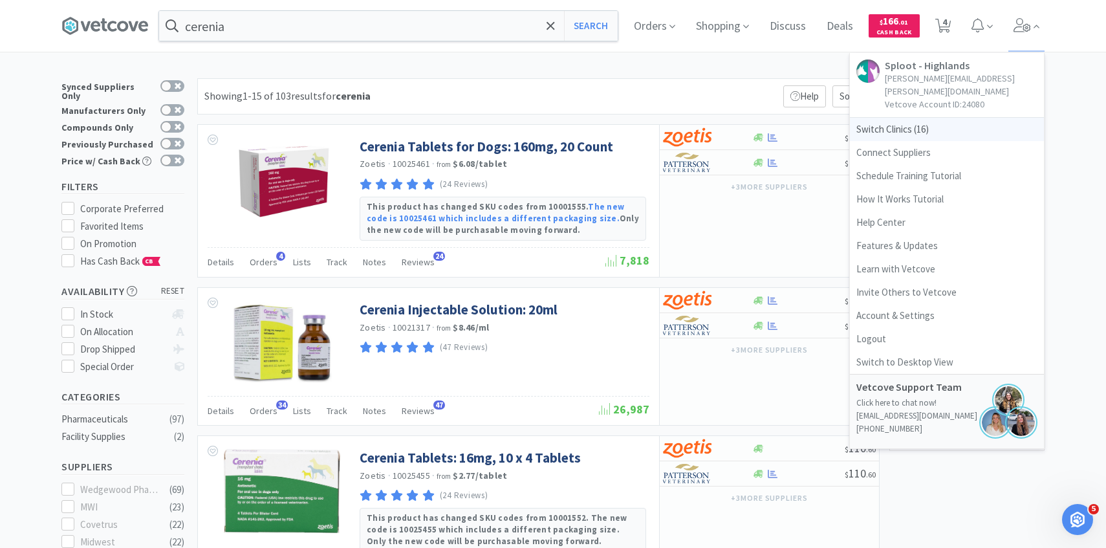
click at [899, 122] on span "Switch Clinics ( 16 )" at bounding box center [947, 129] width 194 height 23
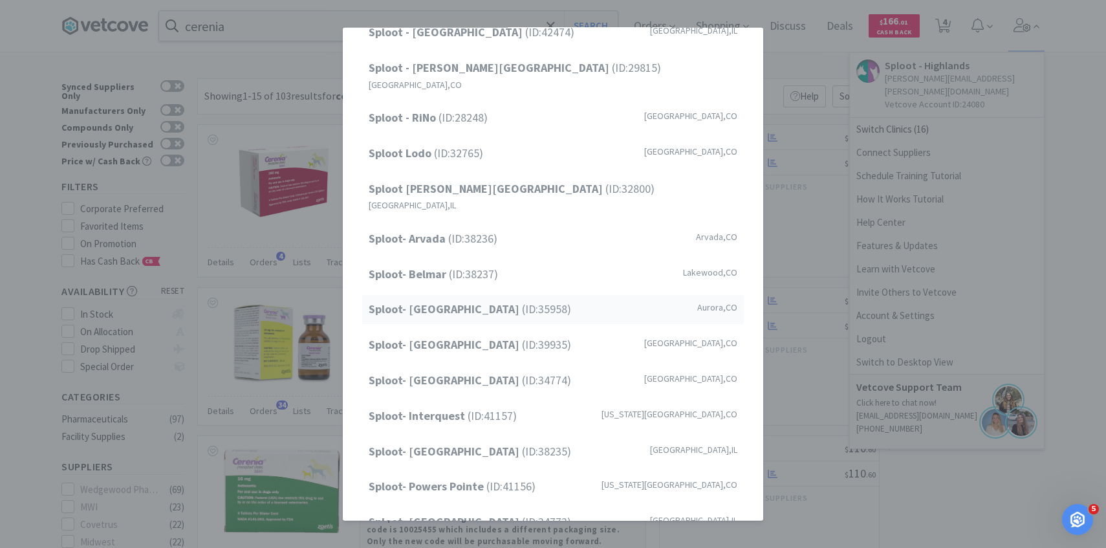
click at [502, 300] on span "Sploot- Central Park (ID: 35958 )" at bounding box center [470, 309] width 202 height 19
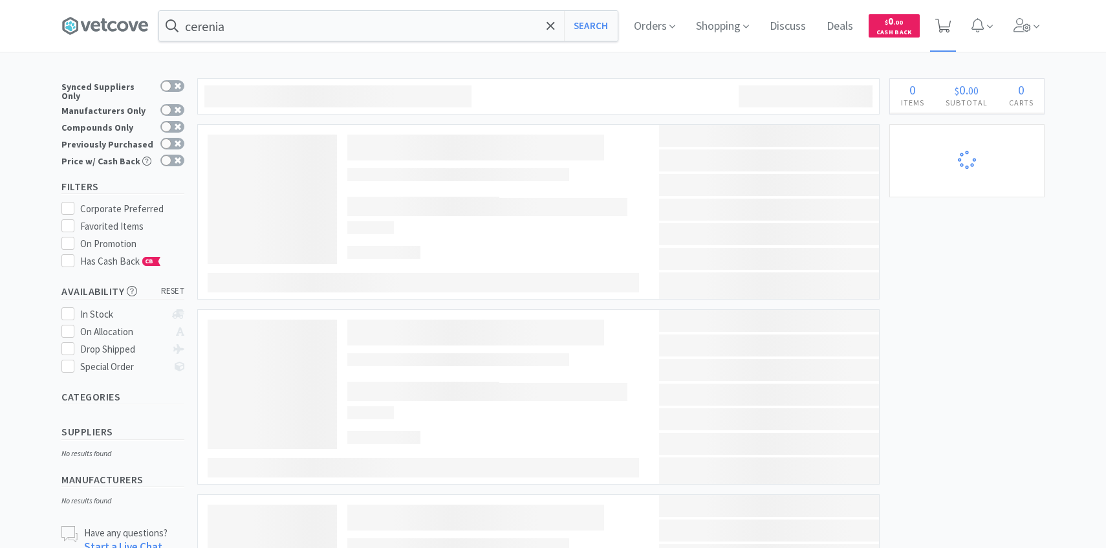
click at [947, 31] on icon at bounding box center [943, 26] width 16 height 14
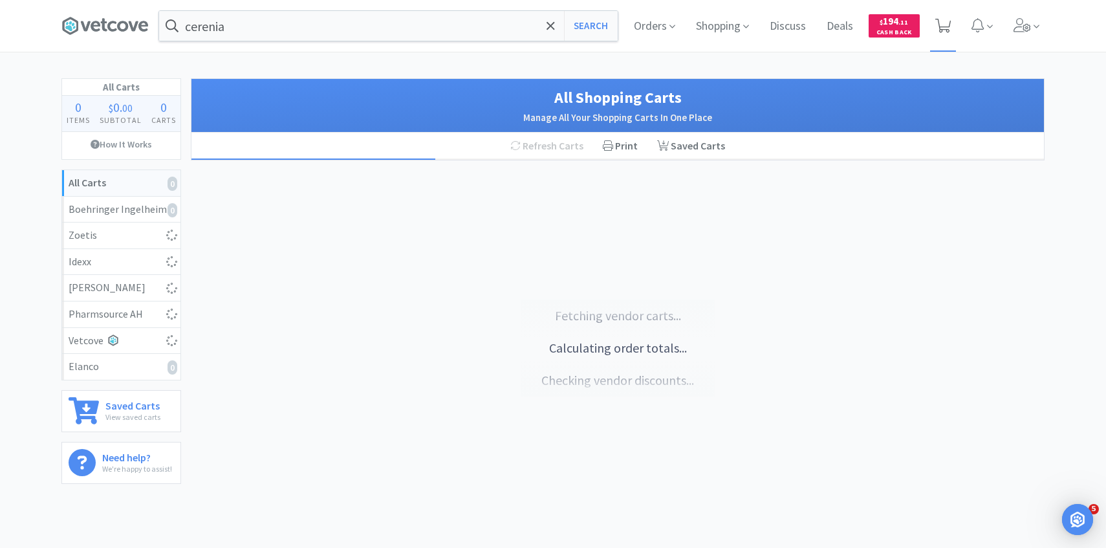
select select "1"
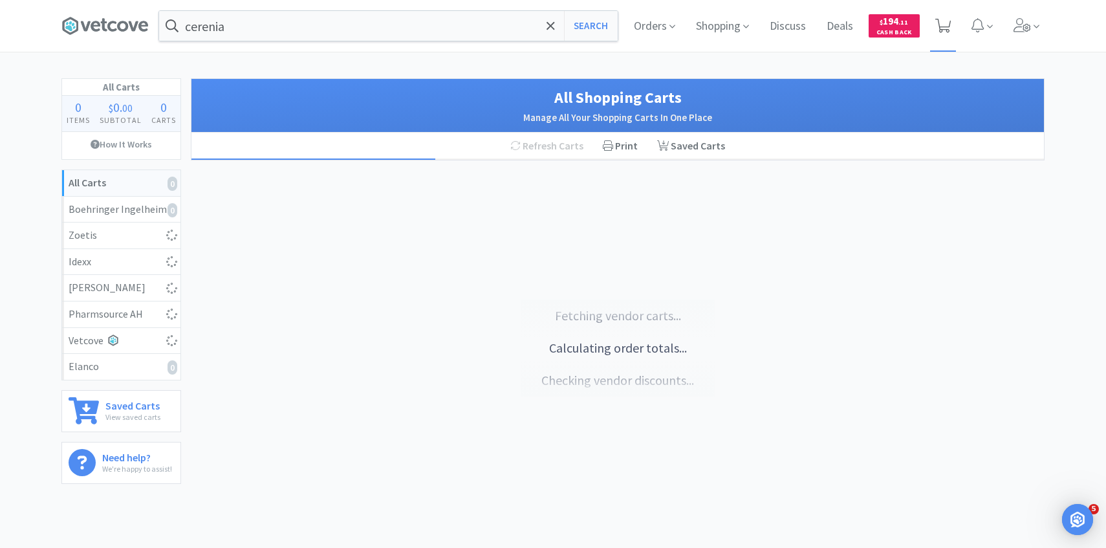
select select "1"
select select "2"
select select "1"
select select "2"
select select "4"
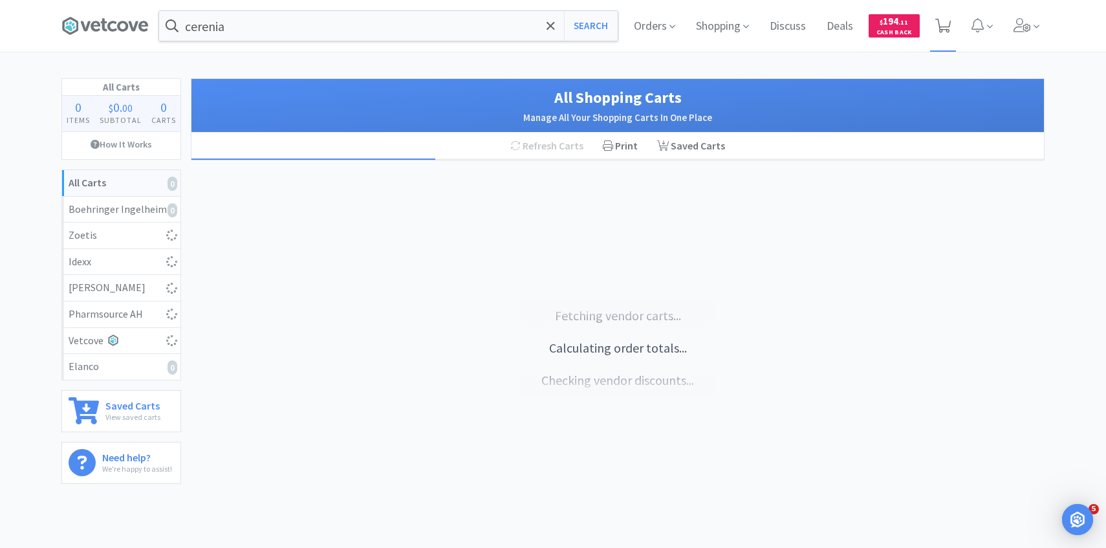
select select "1"
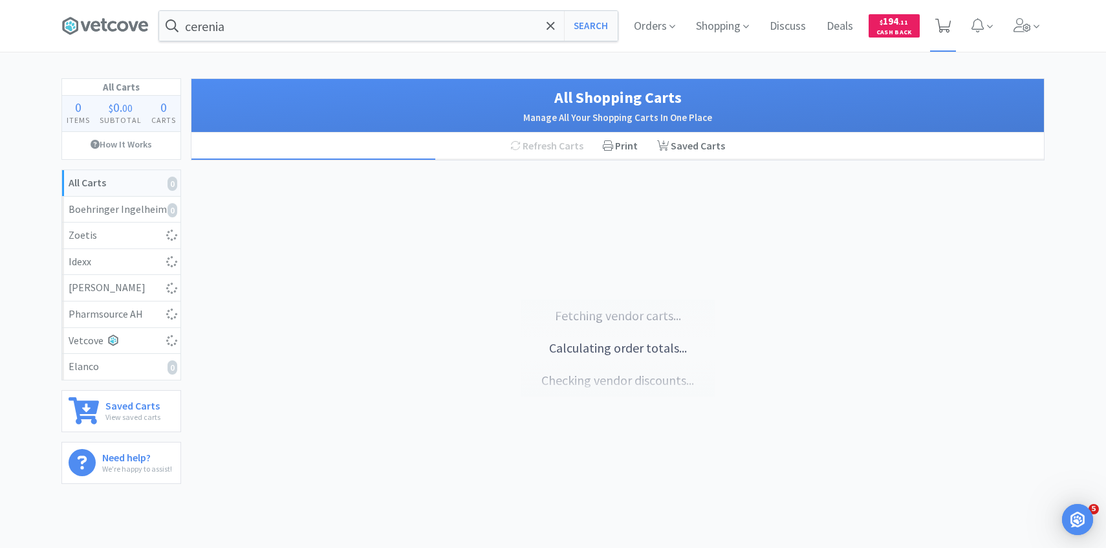
select select "1"
select select "2"
select select "3"
select select "1"
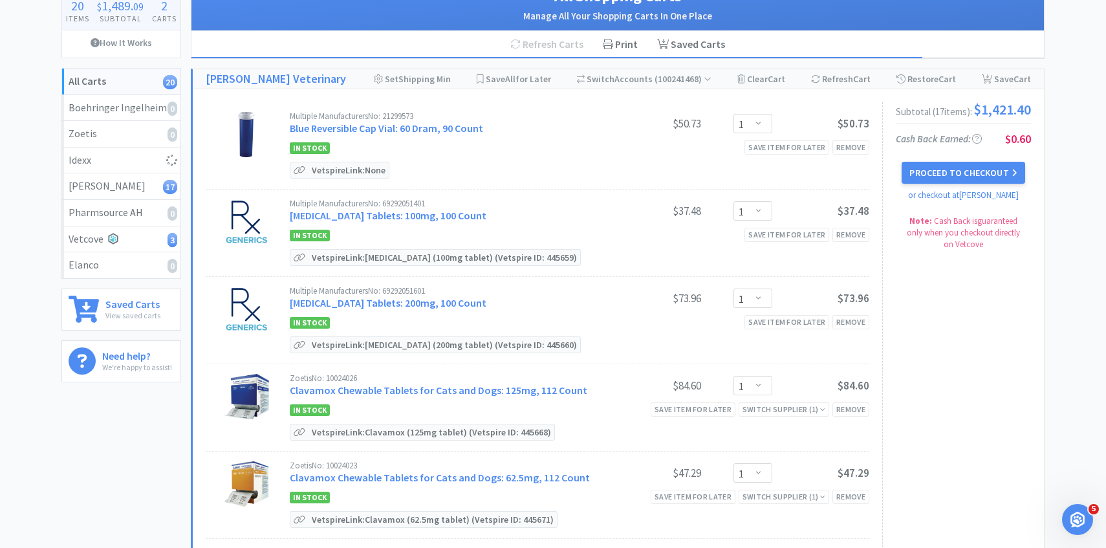
scroll to position [109, 0]
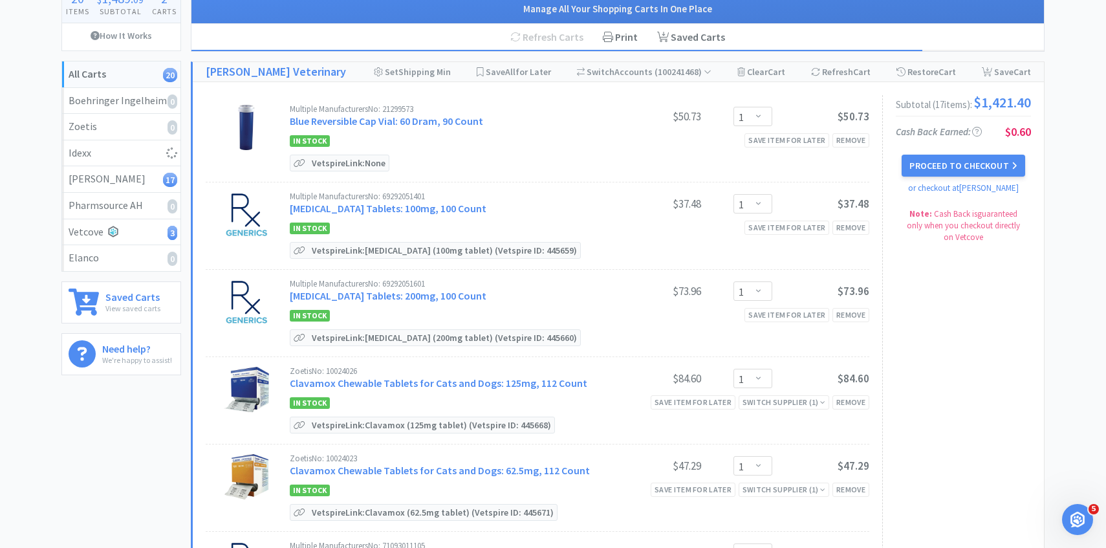
select select "1"
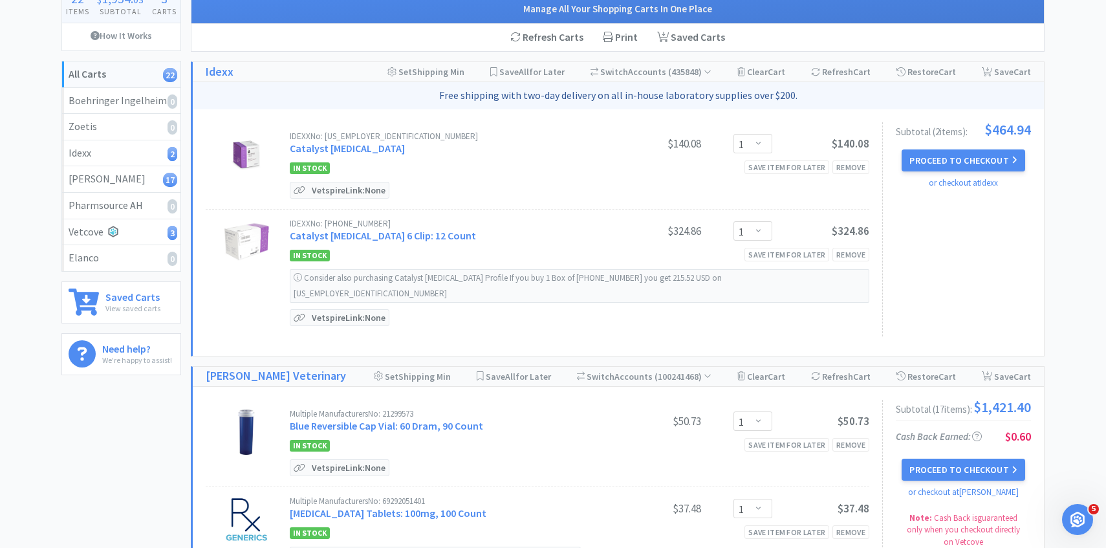
scroll to position [0, 0]
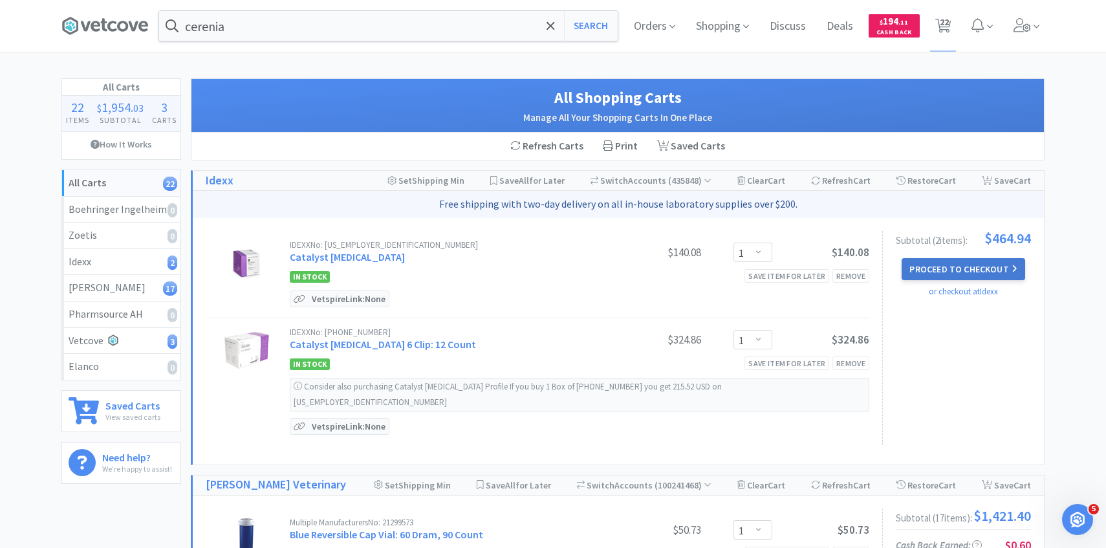
click at [938, 273] on button "Proceed to Checkout" at bounding box center [962, 269] width 123 height 22
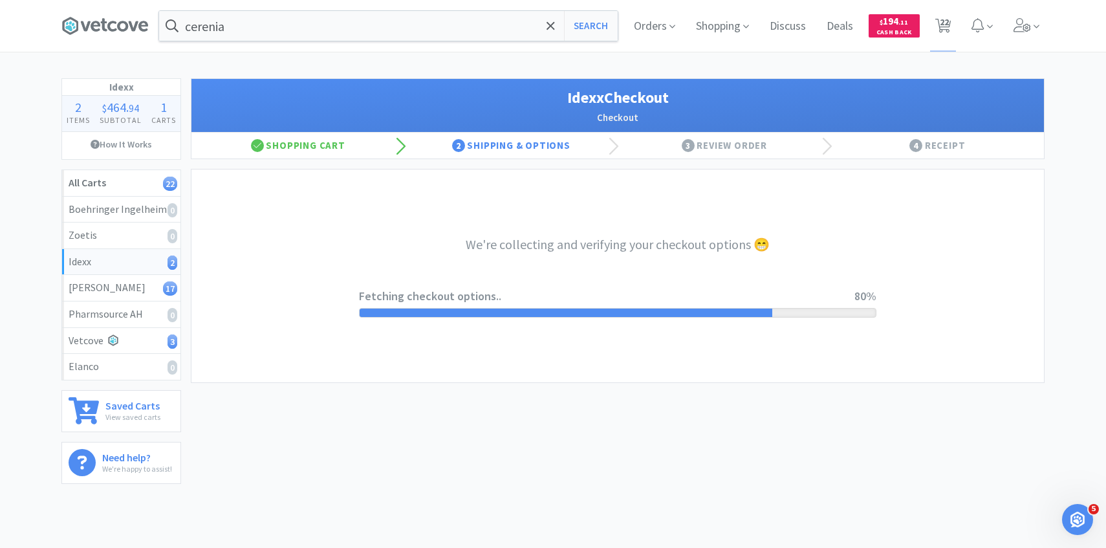
select select "904"
select select "003"
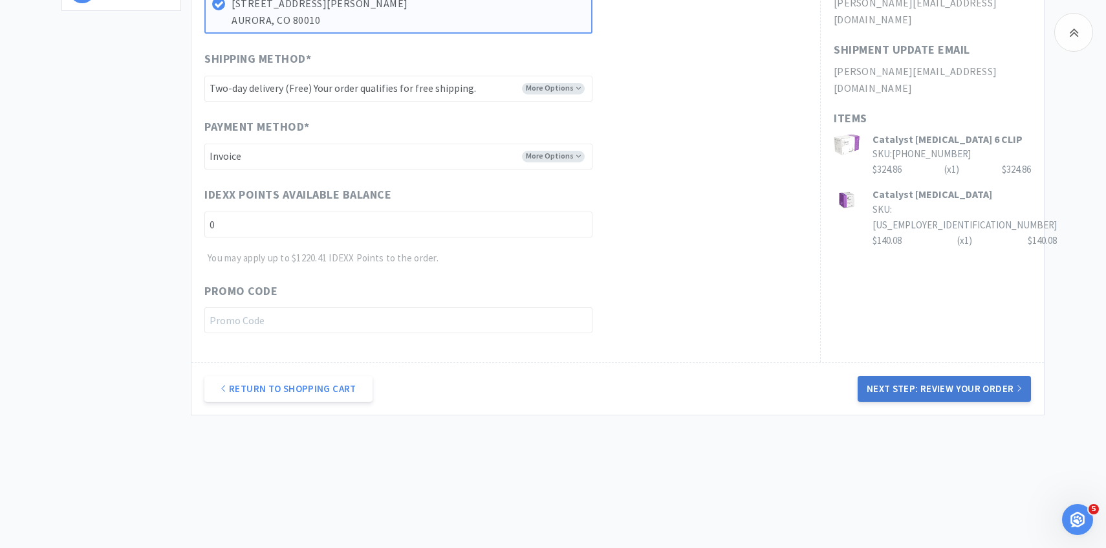
click at [935, 378] on button "Next Step: Review Your Order" at bounding box center [943, 389] width 173 height 26
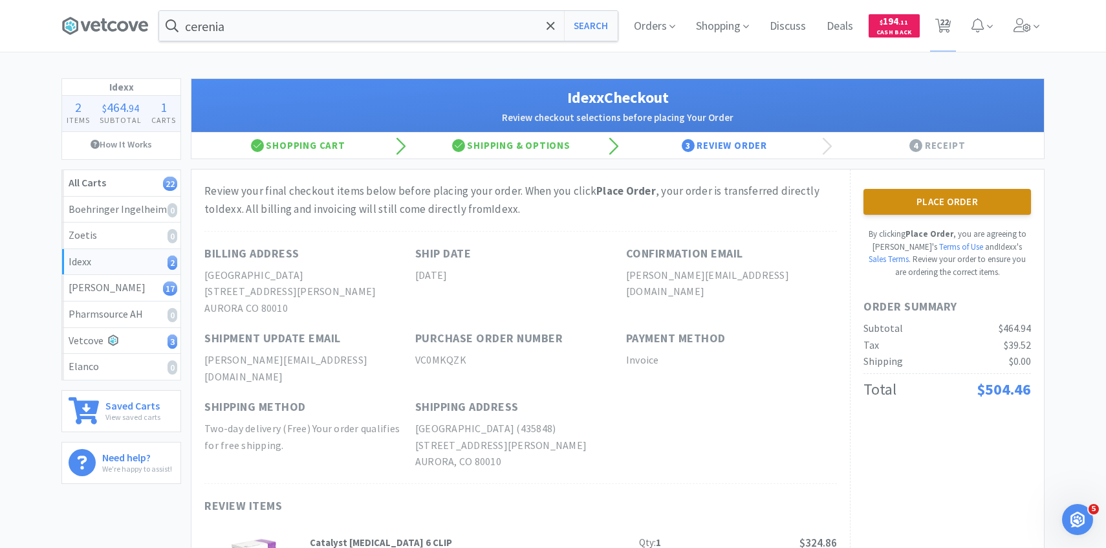
click at [903, 207] on button "Place Order" at bounding box center [946, 202] width 167 height 26
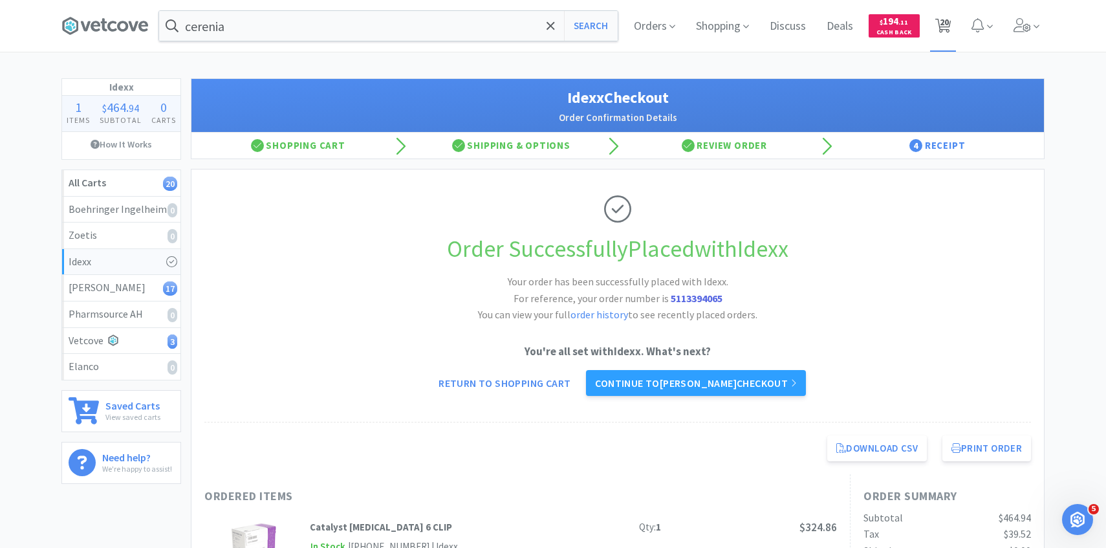
click at [951, 17] on span "20" at bounding box center [943, 26] width 27 height 52
select select "1"
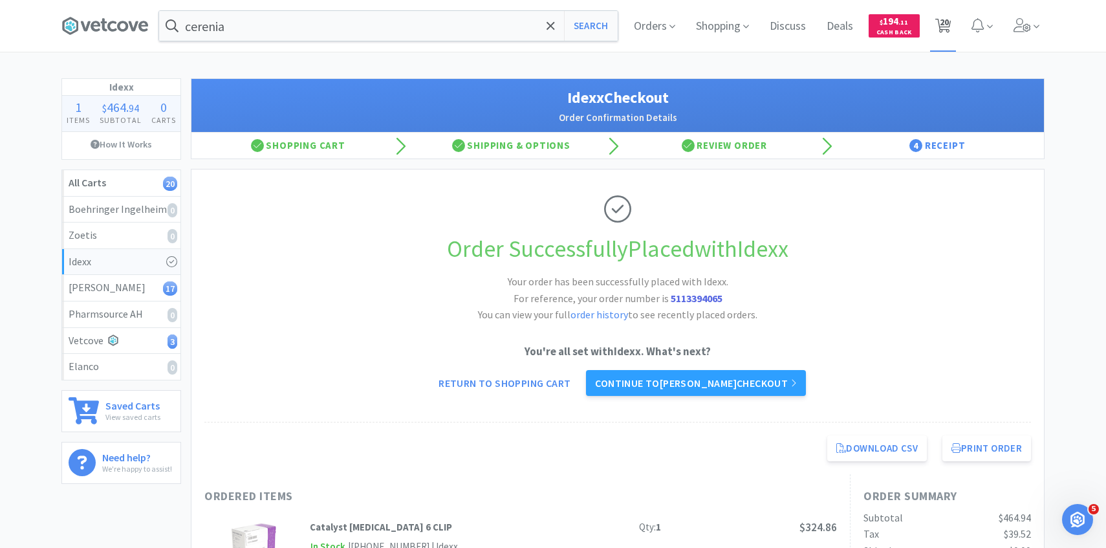
select select "1"
select select "2"
select select "1"
select select "2"
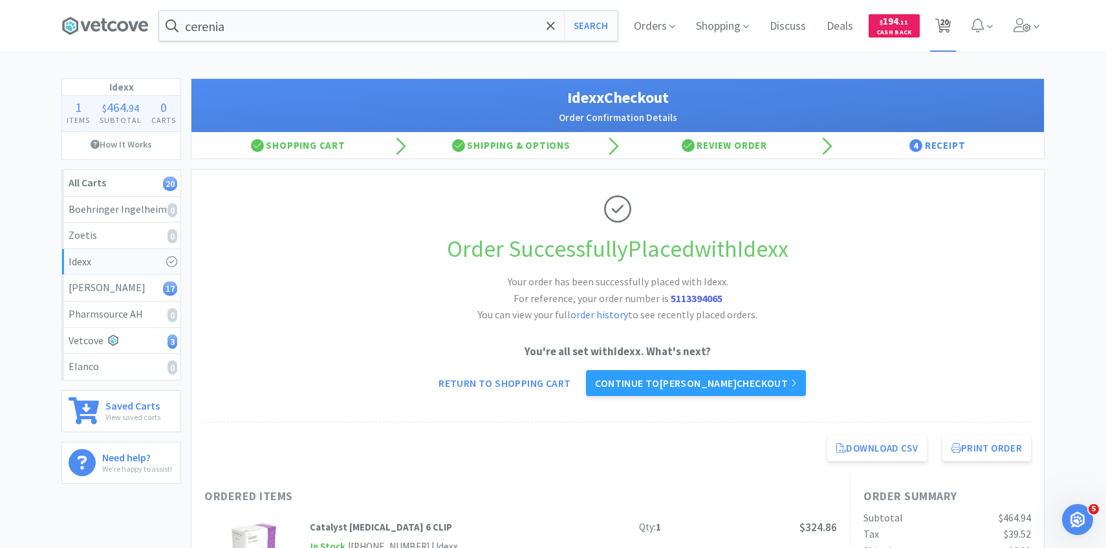
select select "4"
select select "1"
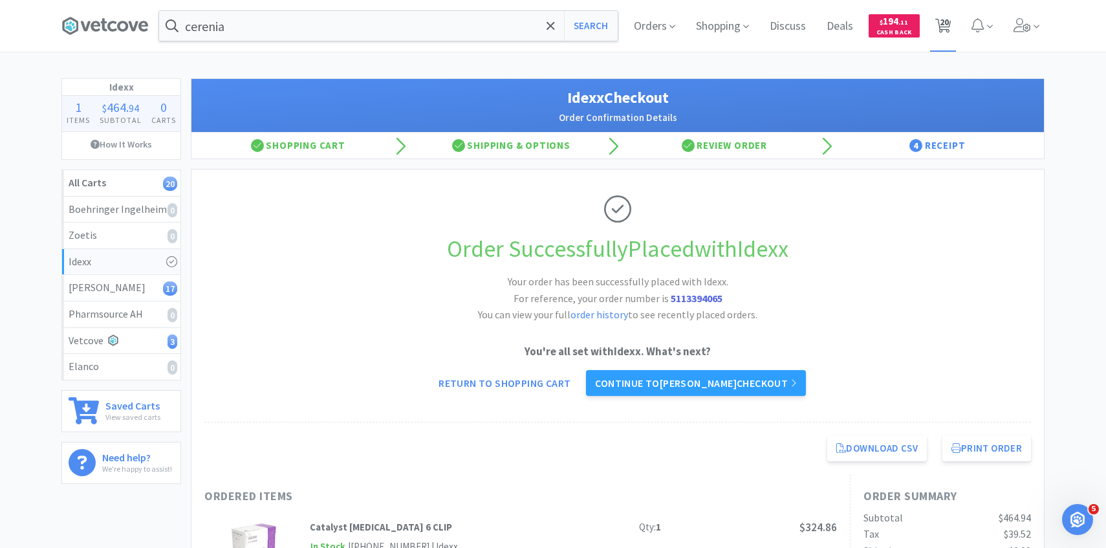
select select "1"
select select "2"
select select "3"
select select "1"
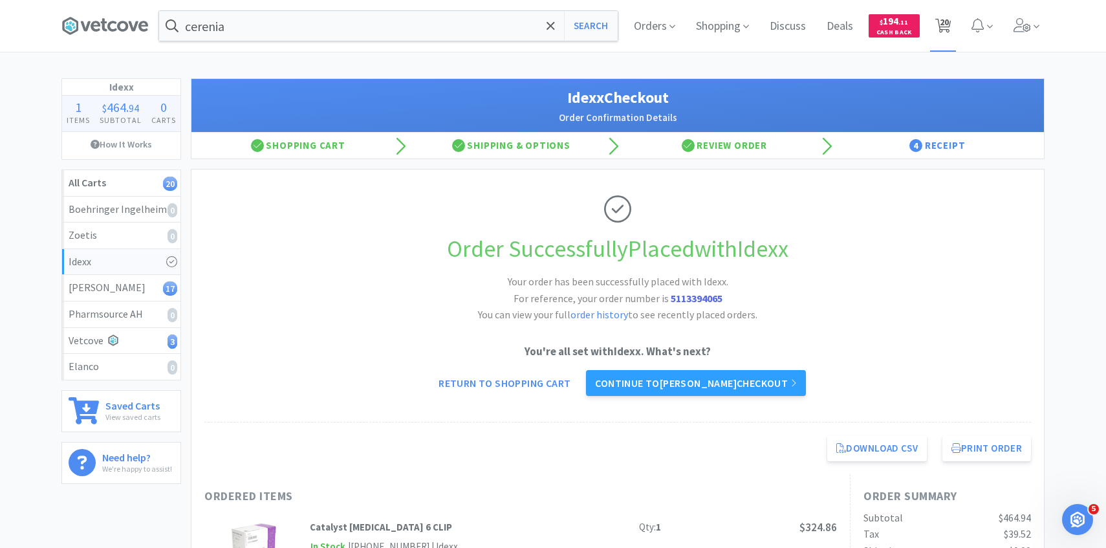
select select "1"
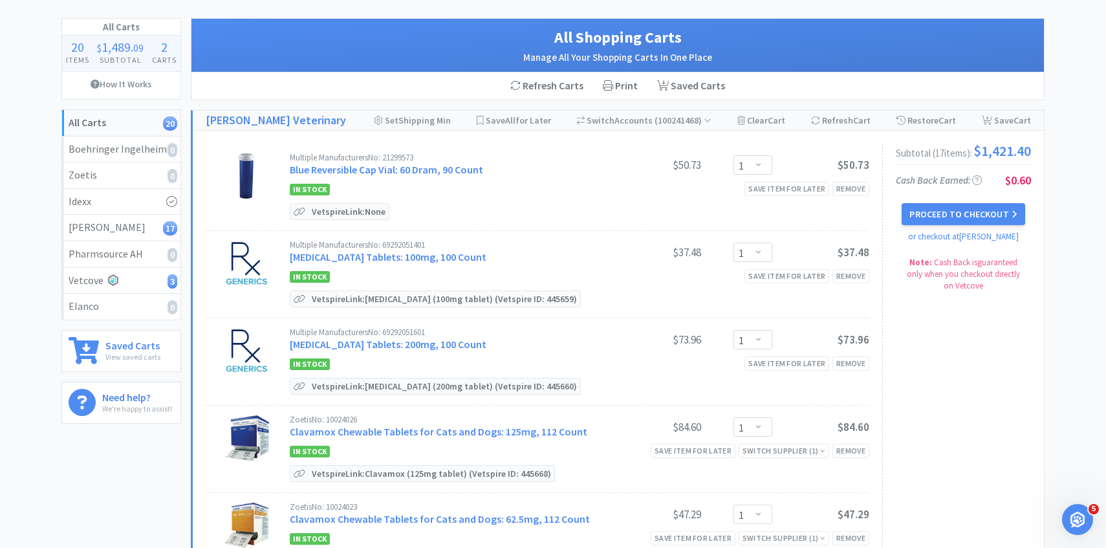
scroll to position [90, 0]
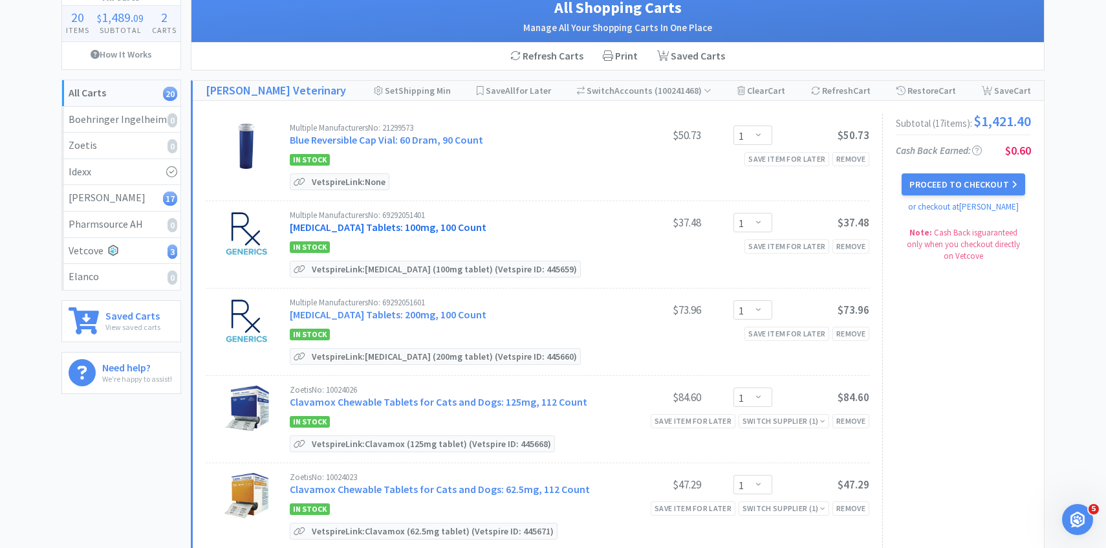
click at [363, 226] on link "Cefpodoxime Proxetil Tablets: 100mg, 100 Count" at bounding box center [388, 226] width 197 height 13
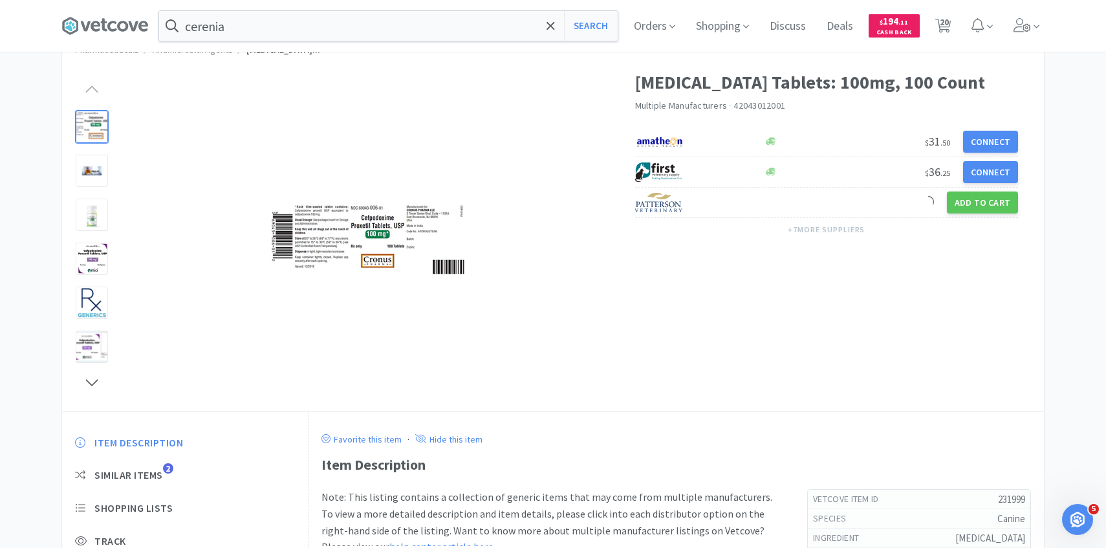
scroll to position [66, 0]
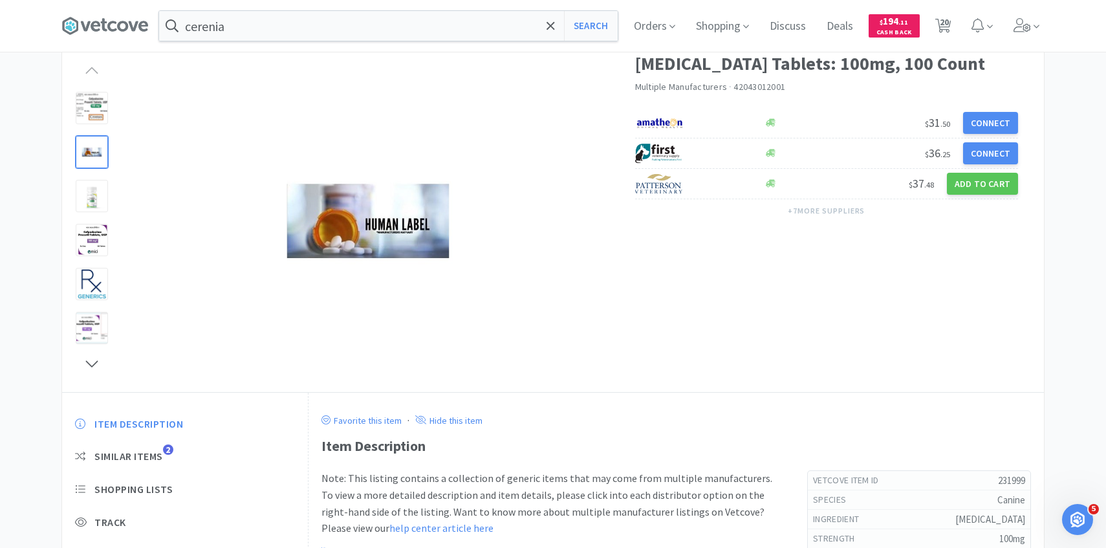
scroll to position [90, 0]
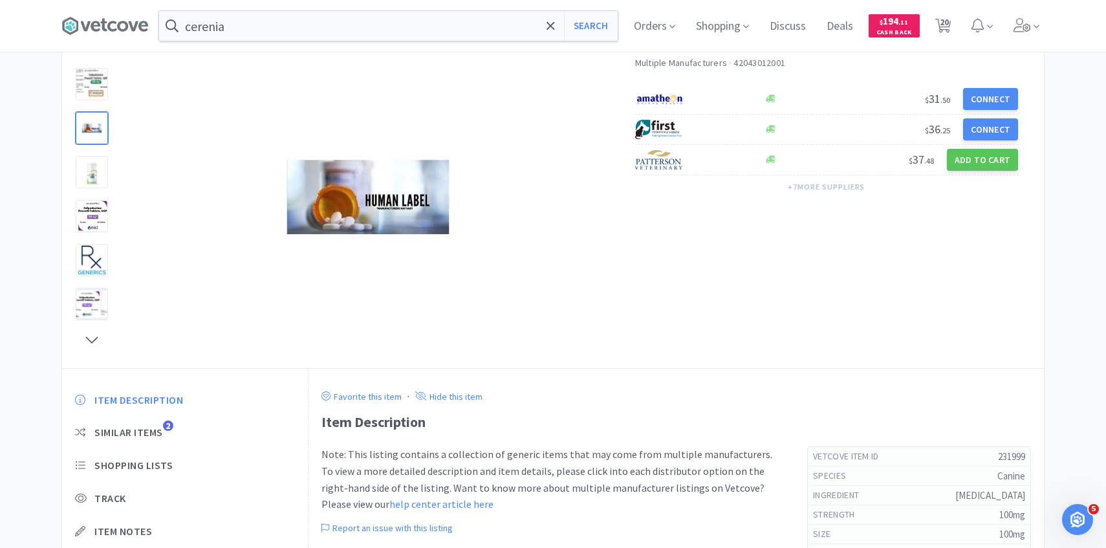
select select "1"
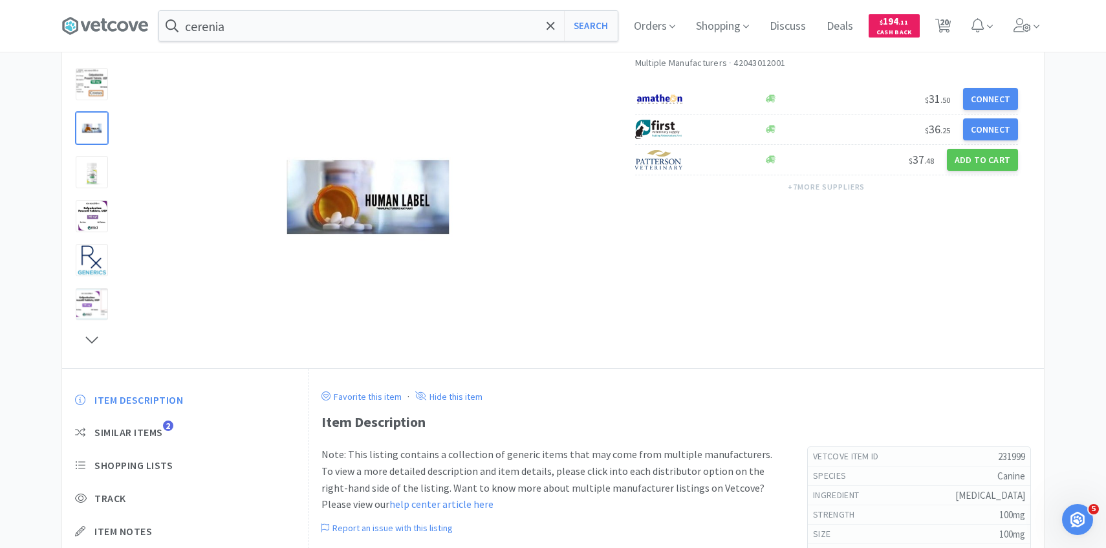
select select "1"
select select "2"
select select "1"
select select "2"
select select "4"
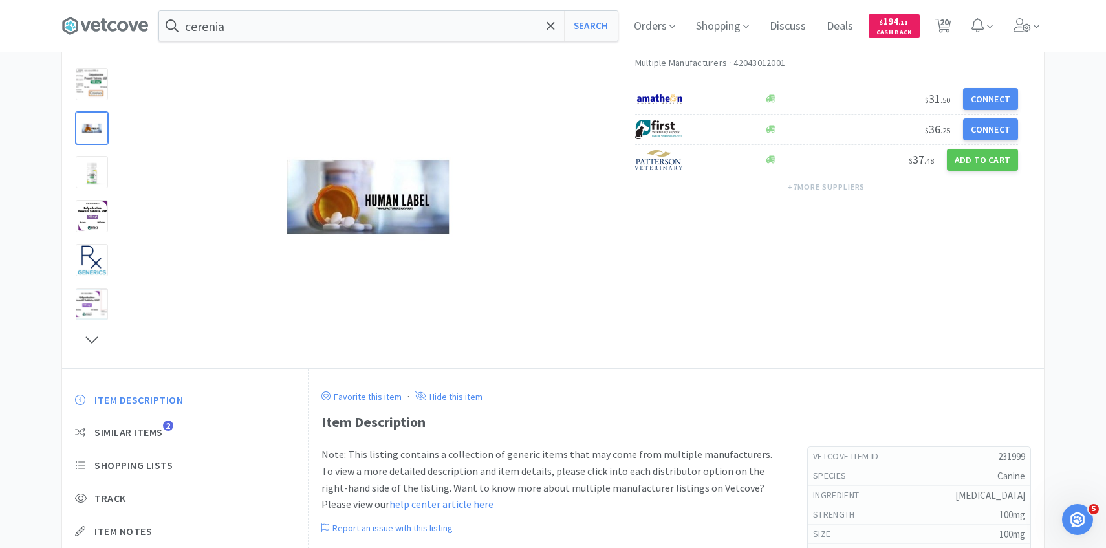
select select "1"
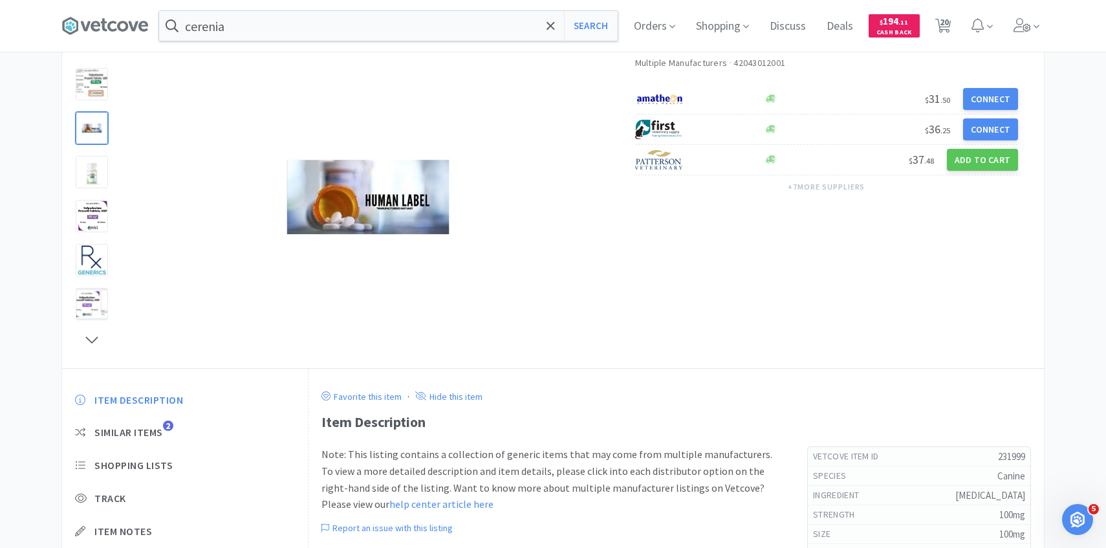
select select "1"
select select "2"
select select "3"
select select "1"
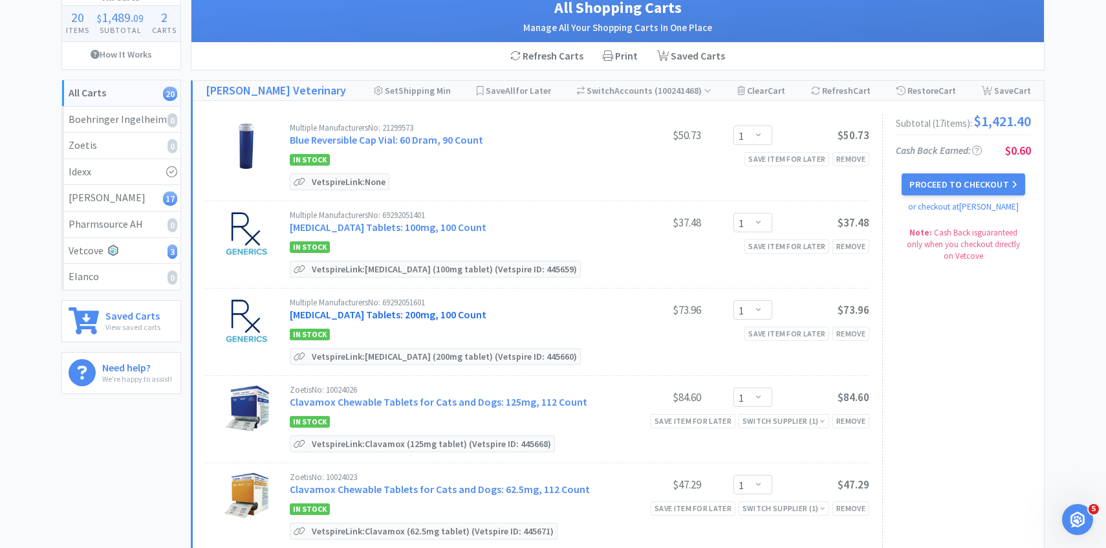
click at [447, 313] on link "Cefpodoxime Proxetil Tablets: 200mg, 100 Count" at bounding box center [388, 314] width 197 height 13
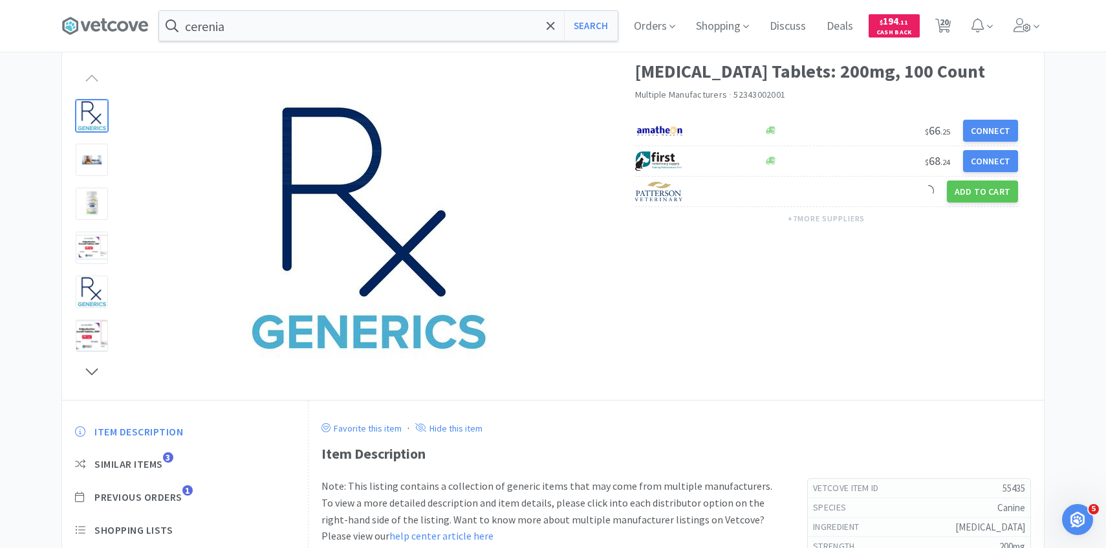
scroll to position [91, 0]
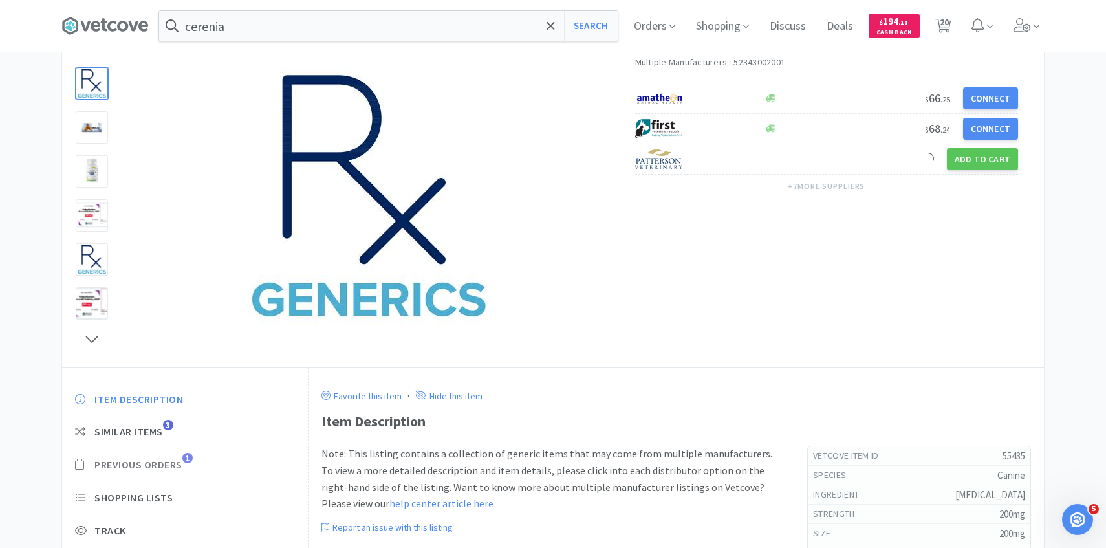
click at [166, 458] on span "Previous Orders" at bounding box center [138, 465] width 88 height 14
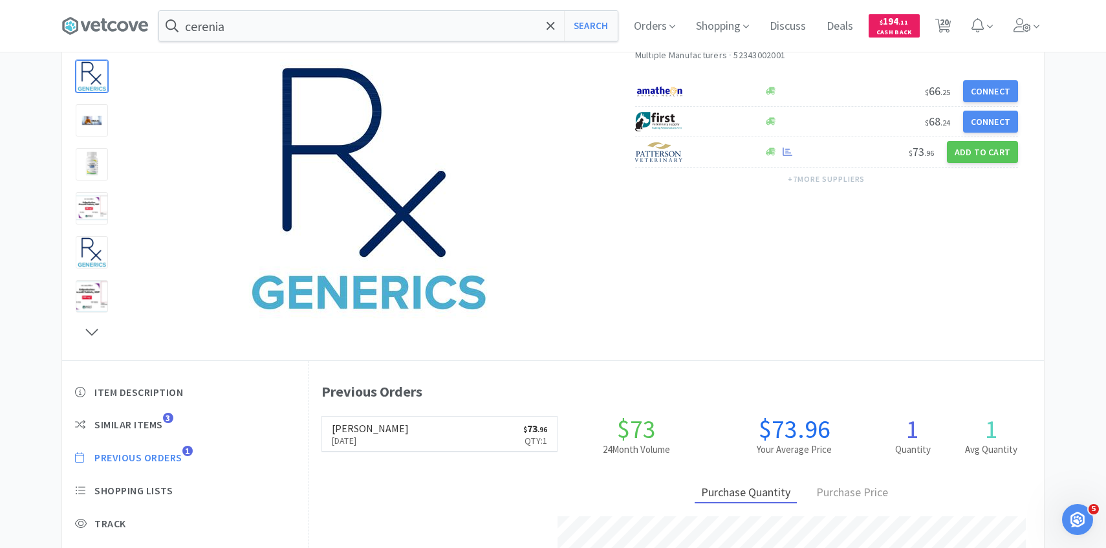
scroll to position [99, 0]
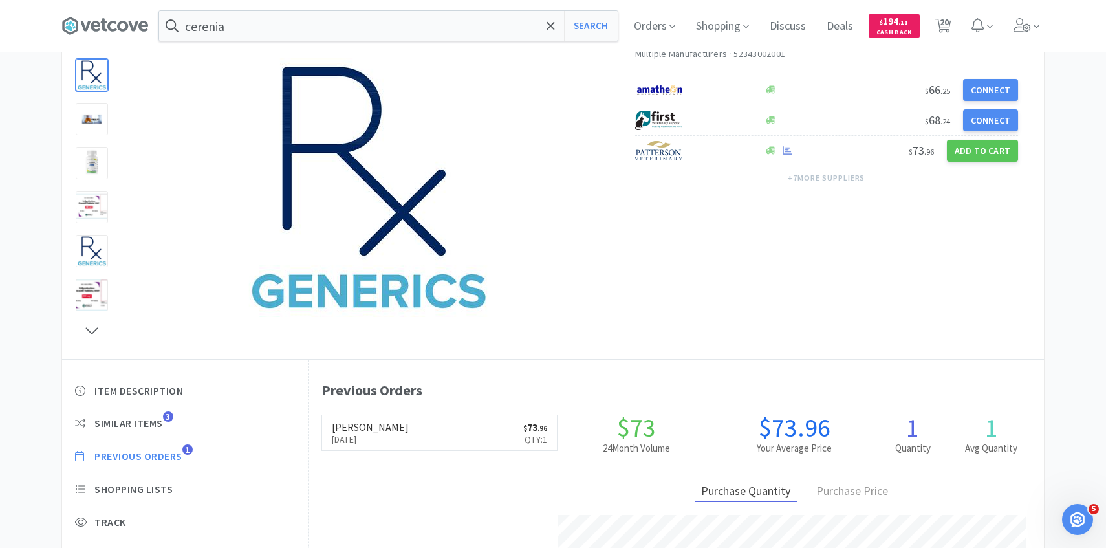
scroll to position [90, 0]
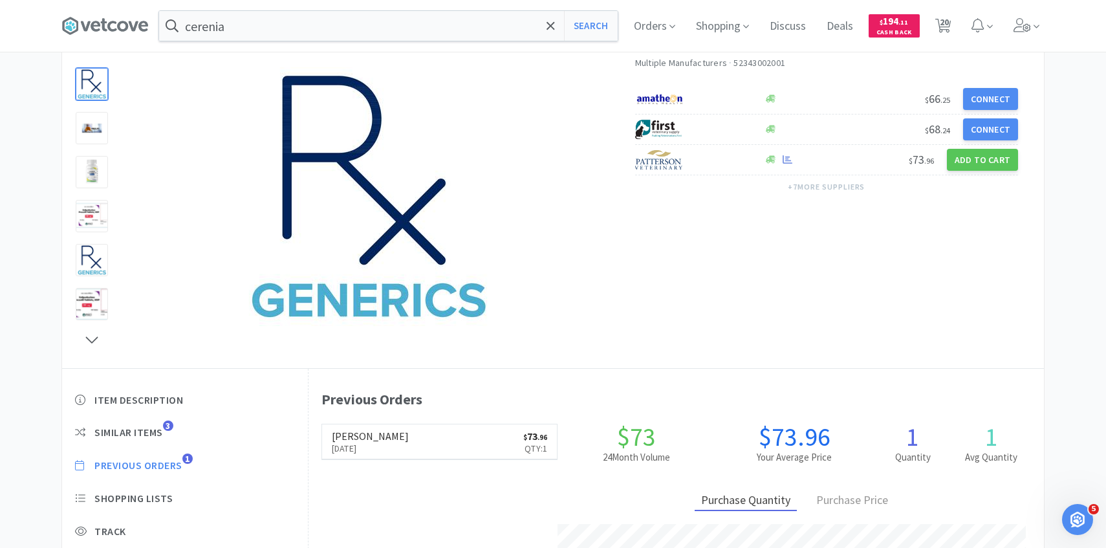
select select "1"
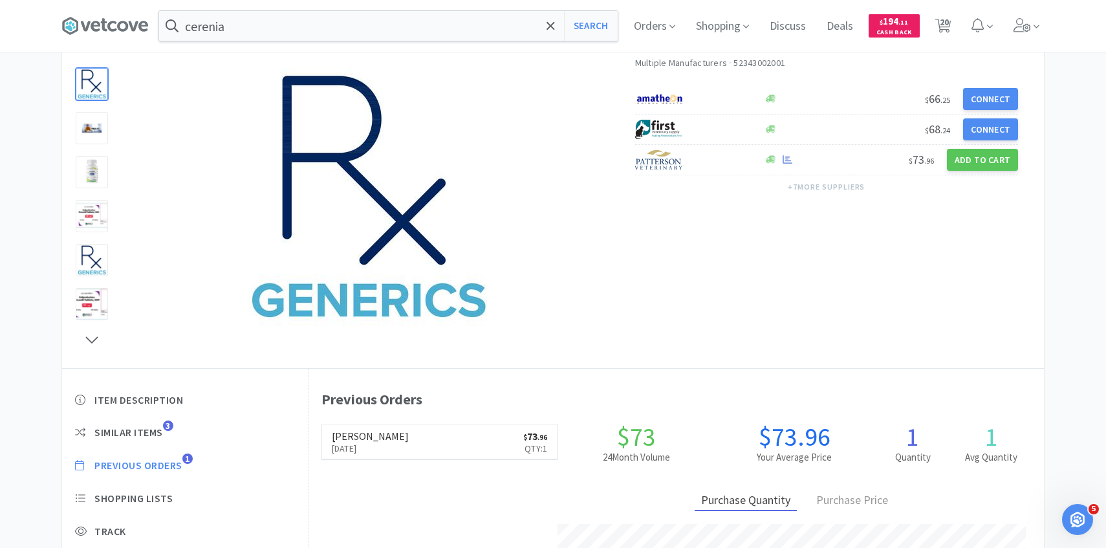
select select "1"
select select "2"
select select "1"
select select "2"
select select "4"
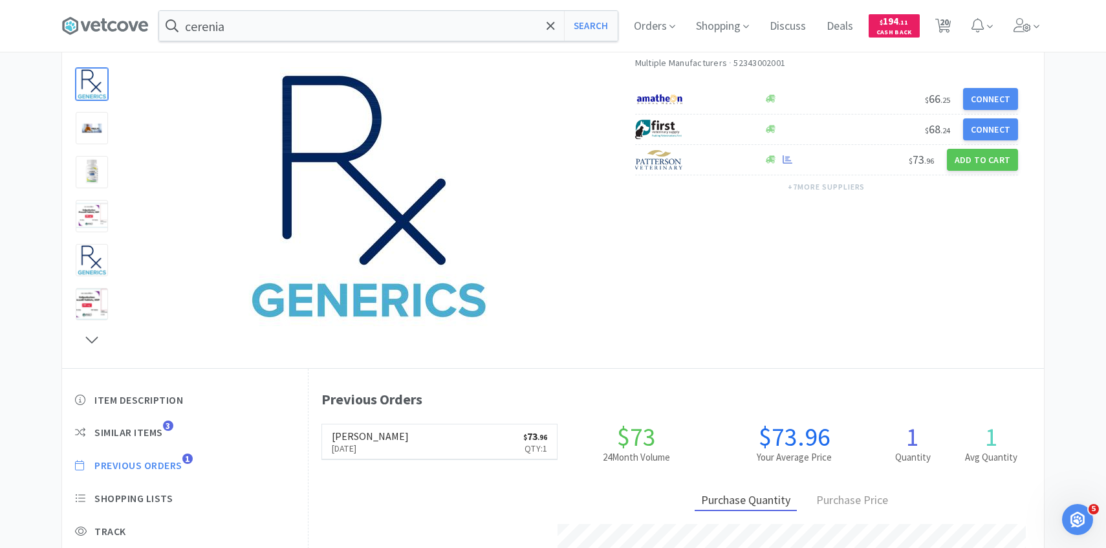
select select "1"
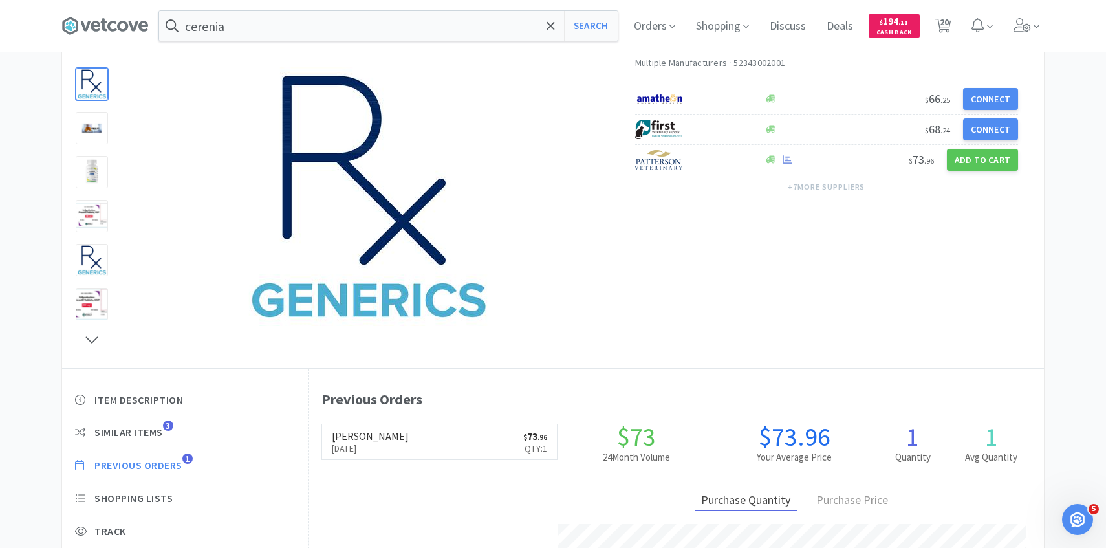
select select "1"
select select "2"
select select "3"
select select "1"
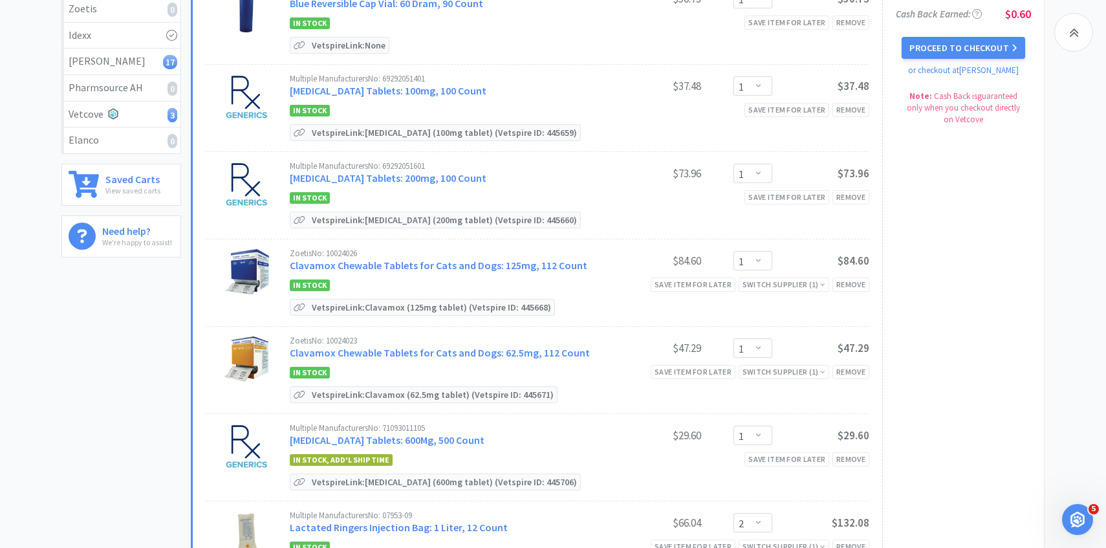
scroll to position [255, 0]
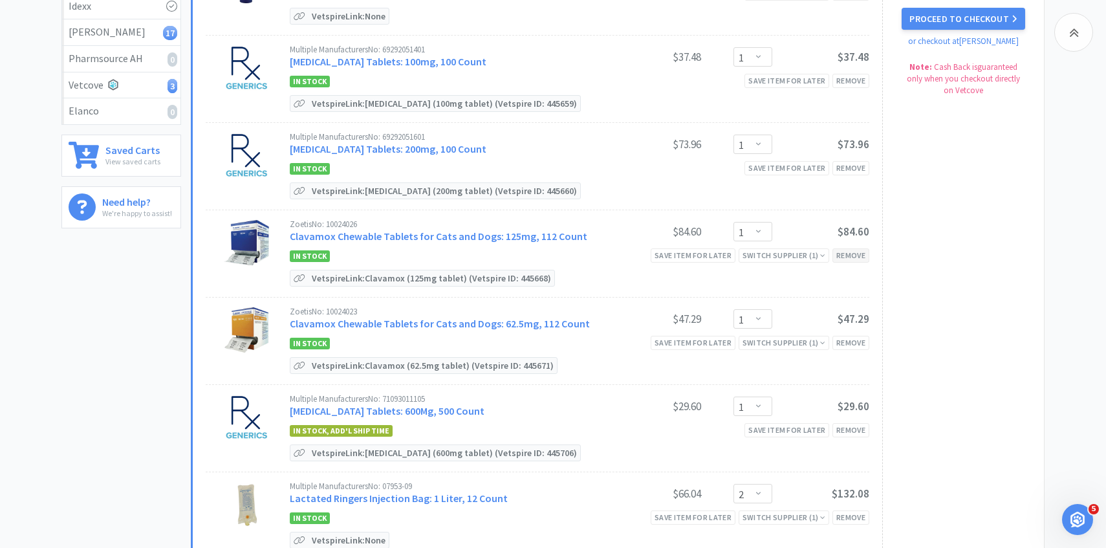
click at [859, 252] on div "Remove" at bounding box center [850, 255] width 37 height 14
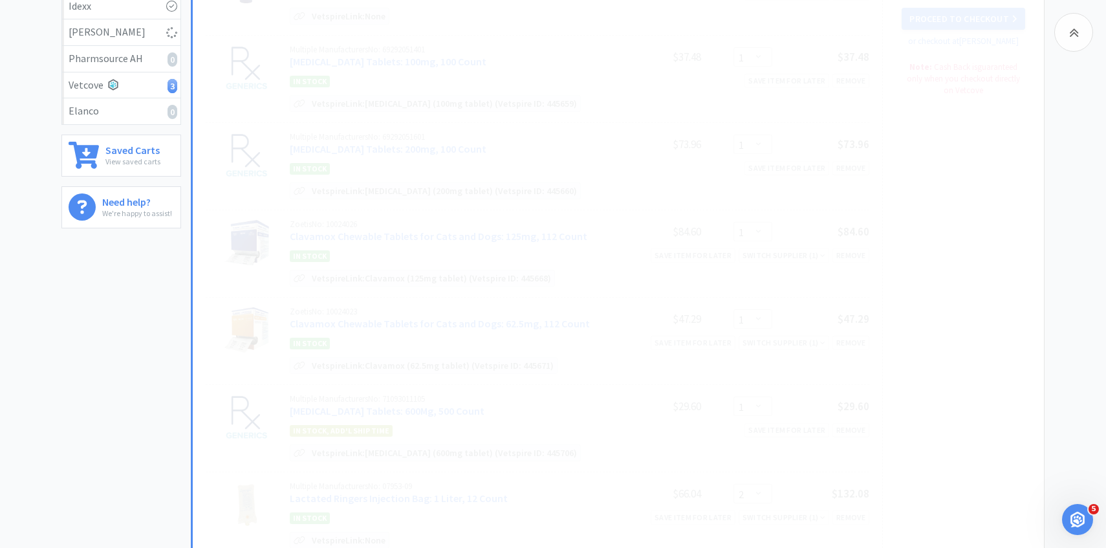
select select "2"
select select "1"
select select "2"
select select "4"
select select "1"
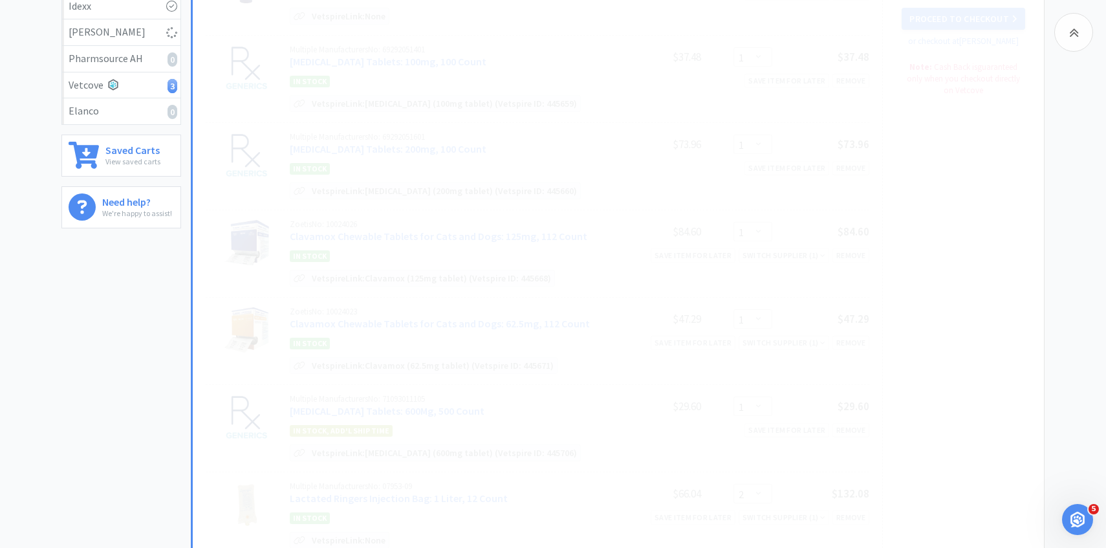
select select "2"
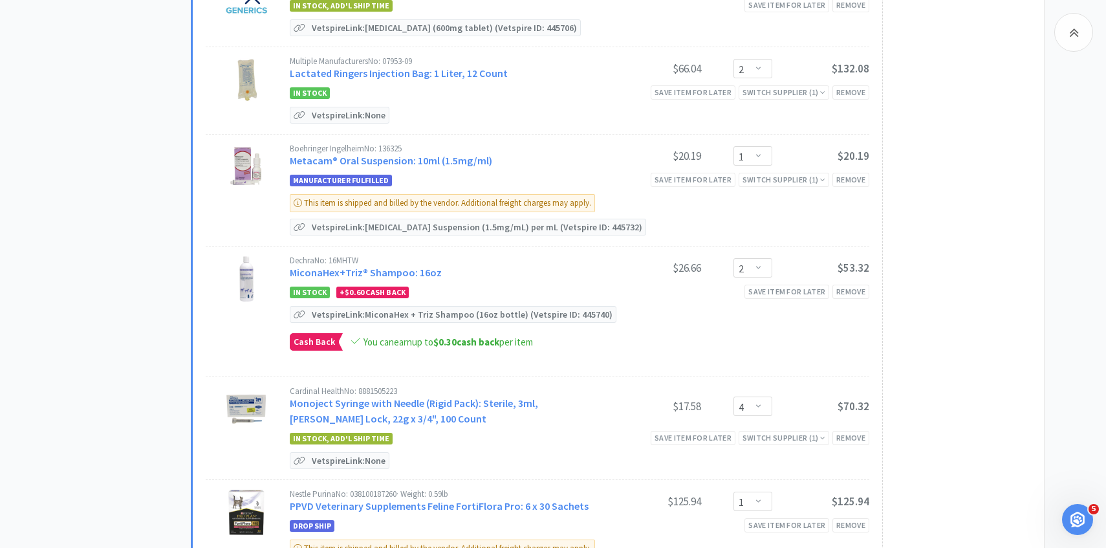
scroll to position [602, 0]
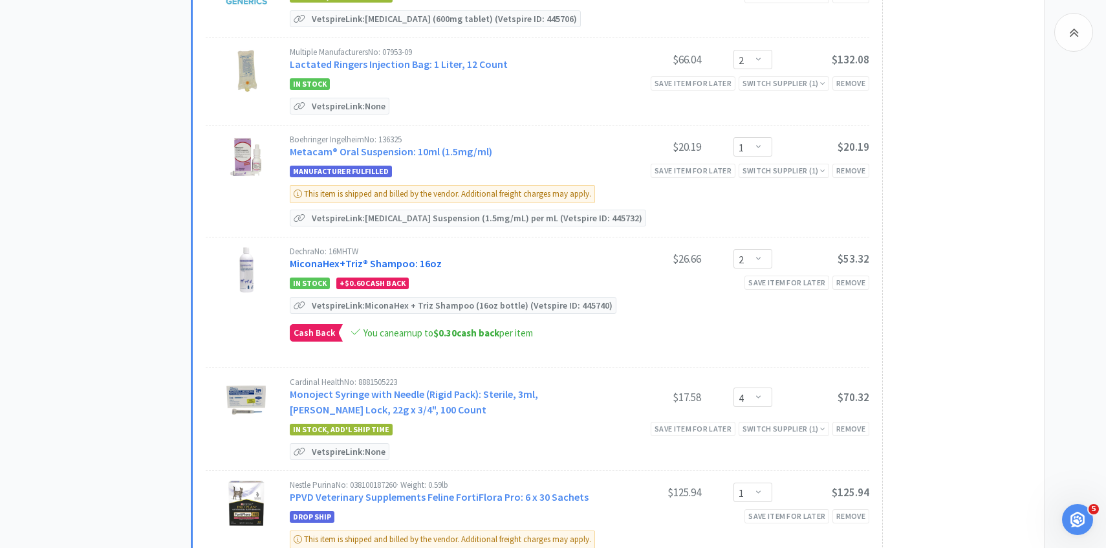
click at [396, 257] on link "MiconaHex+Triz® Shampoo: 16oz" at bounding box center [366, 263] width 152 height 13
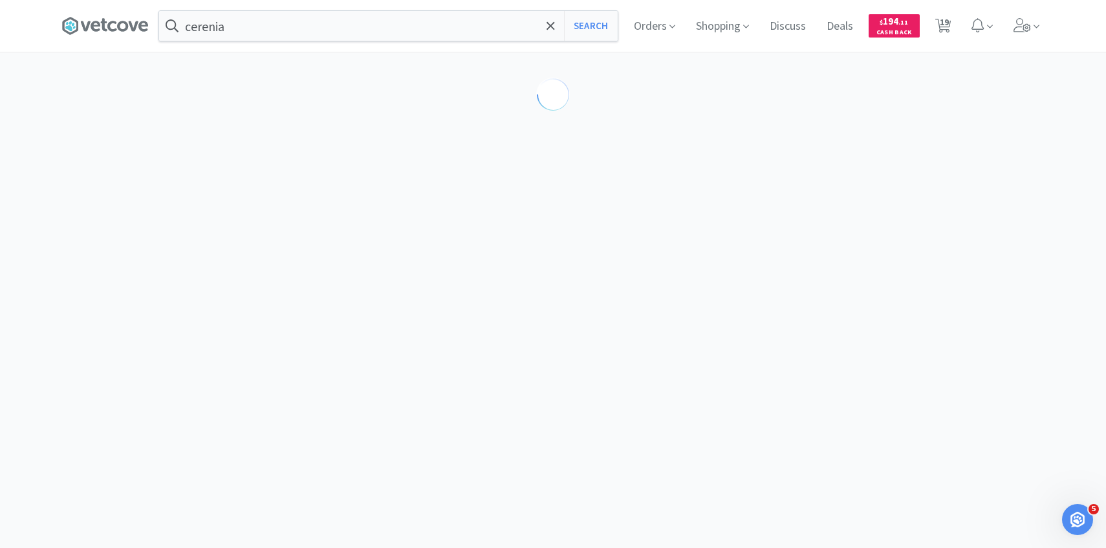
select select "86601"
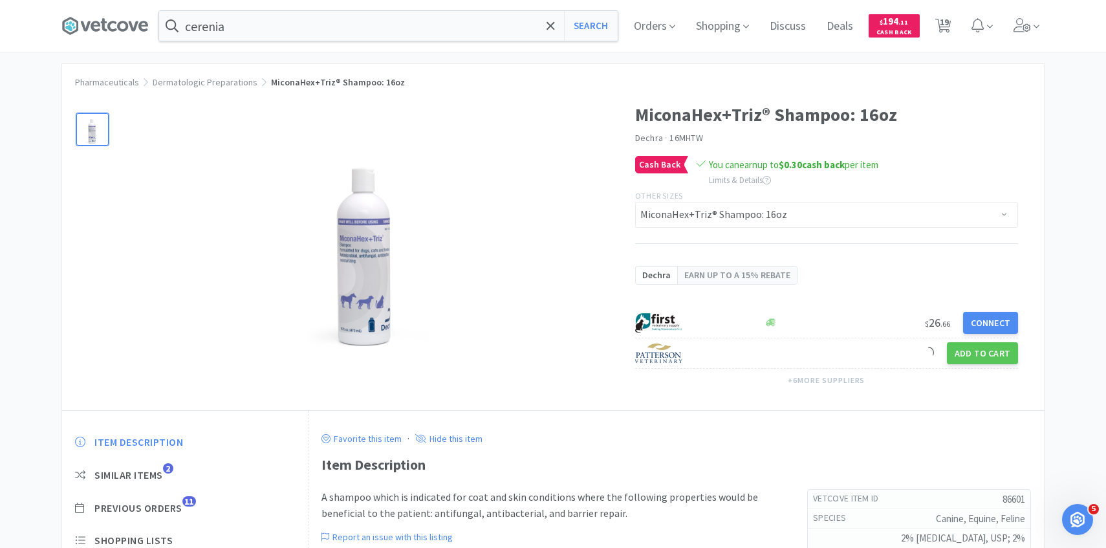
scroll to position [160, 0]
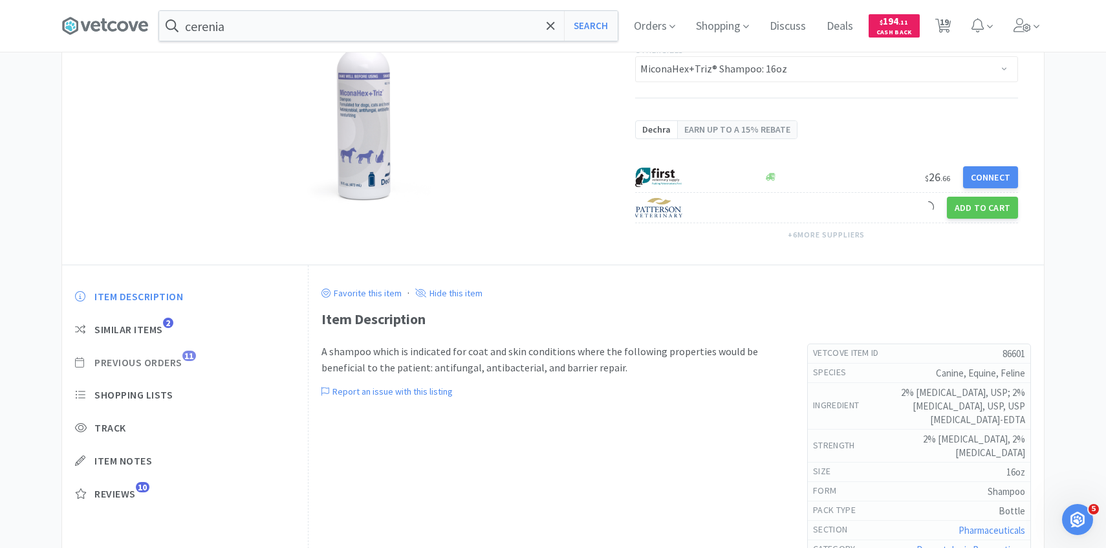
click at [180, 365] on span "Previous Orders" at bounding box center [138, 363] width 88 height 14
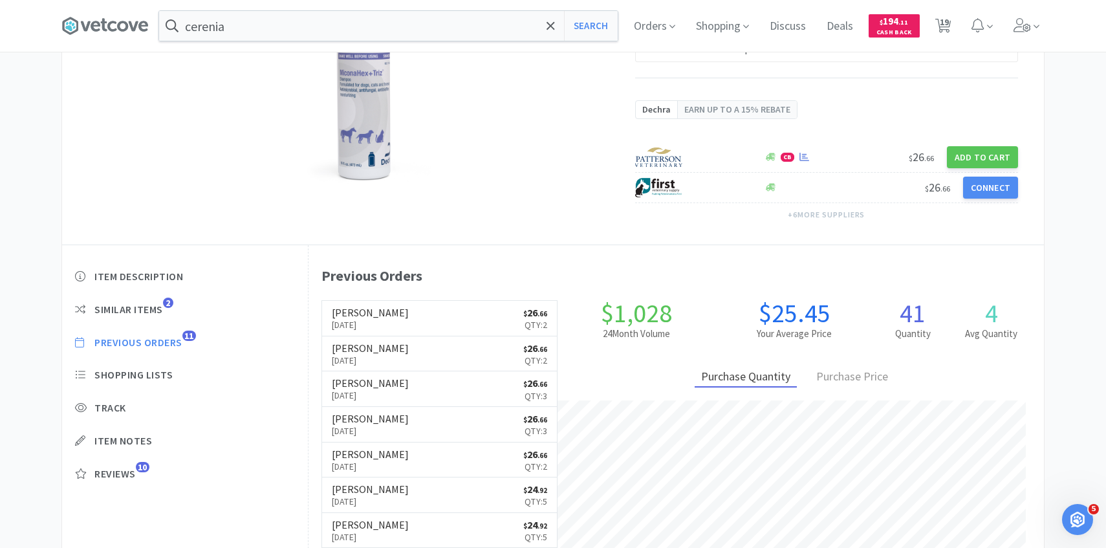
scroll to position [188, 0]
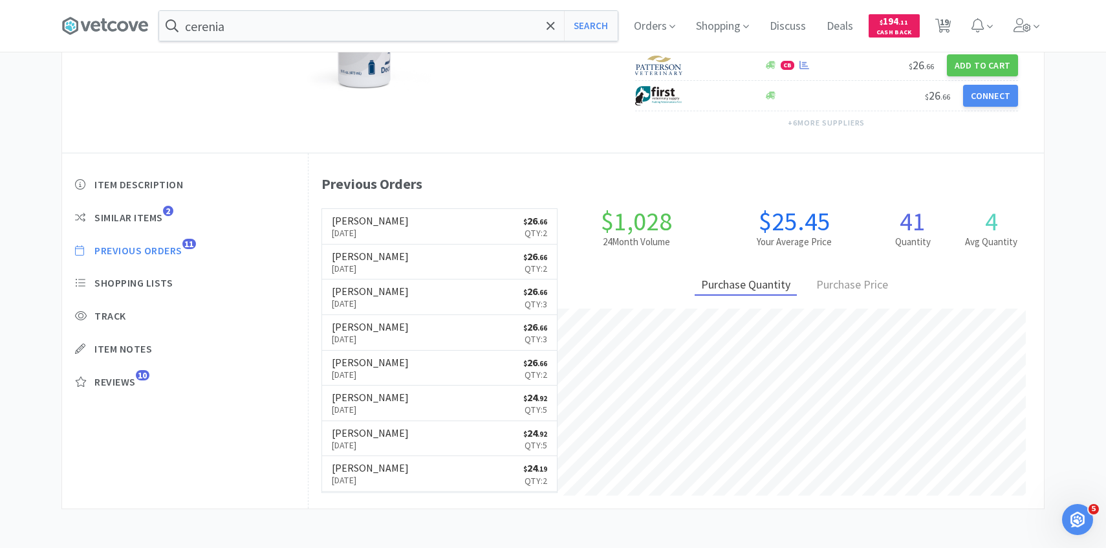
select select "1"
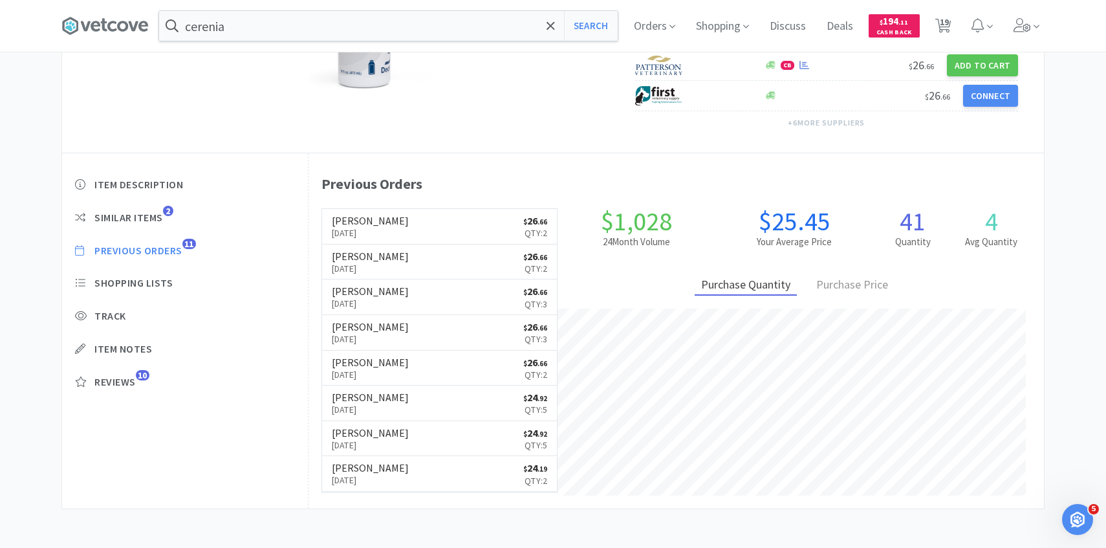
select select "2"
select select "1"
select select "2"
select select "4"
select select "1"
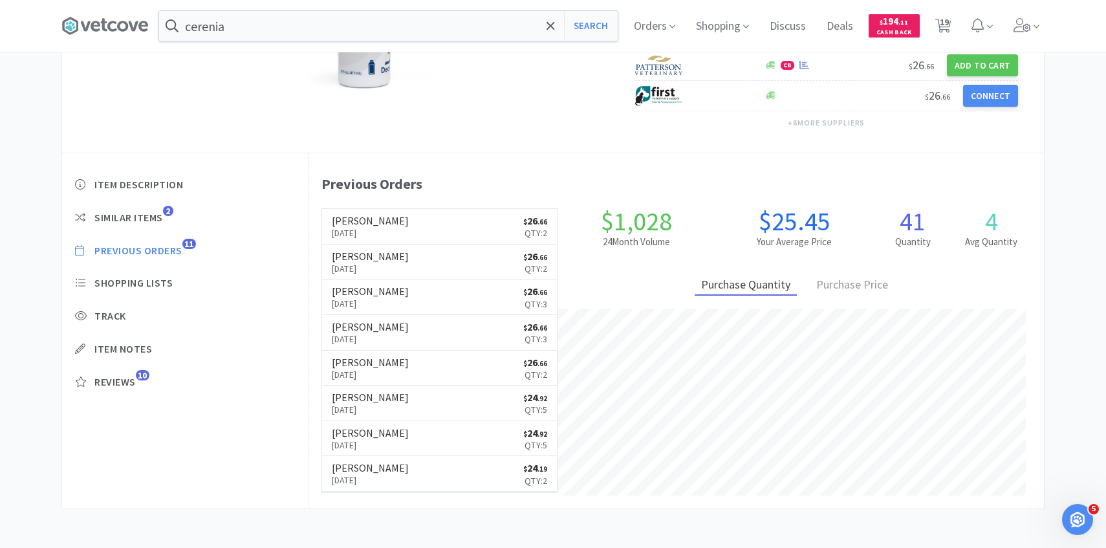
select select "1"
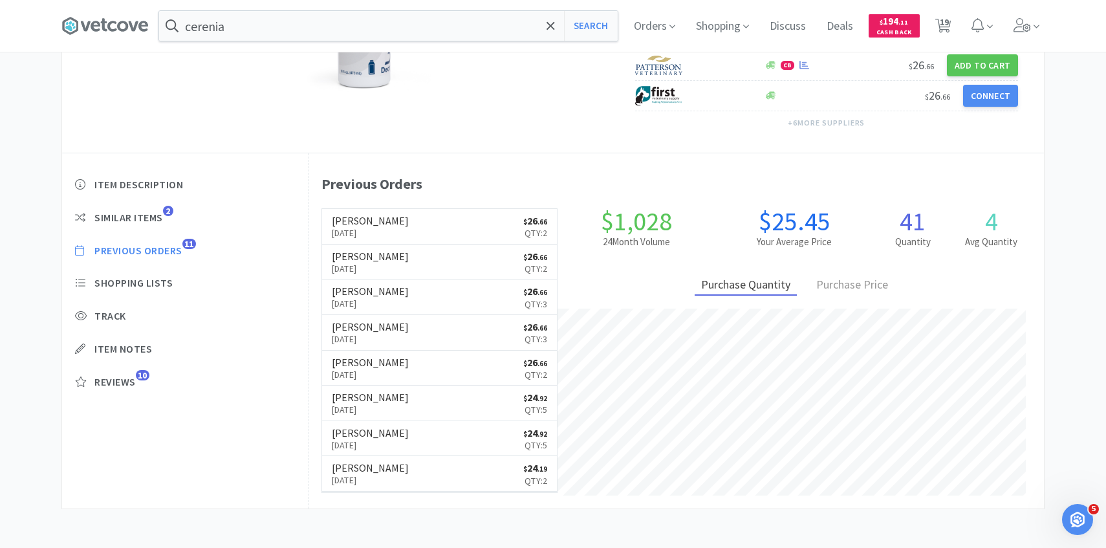
select select "2"
select select "3"
select select "1"
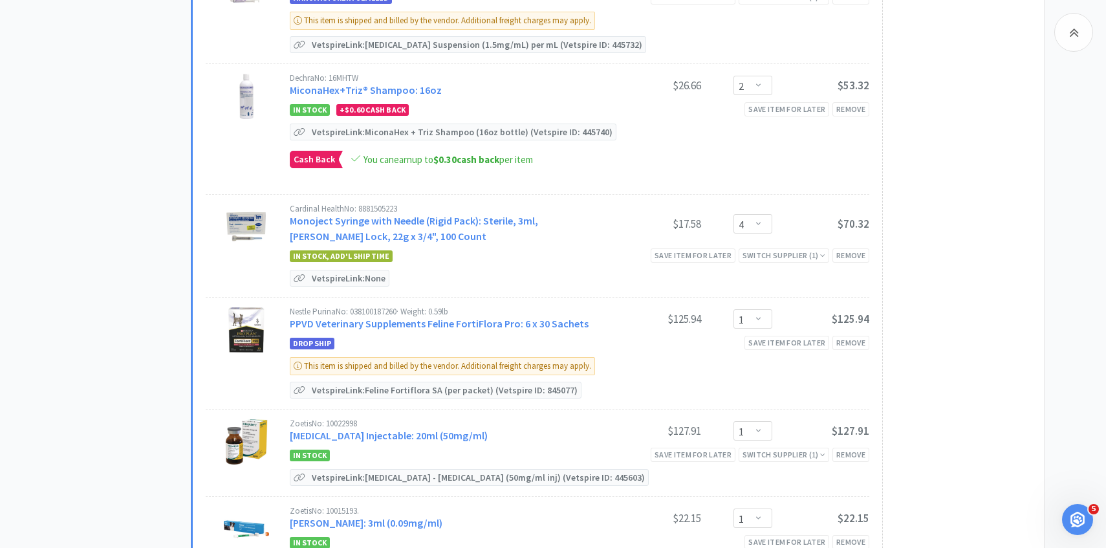
scroll to position [879, 0]
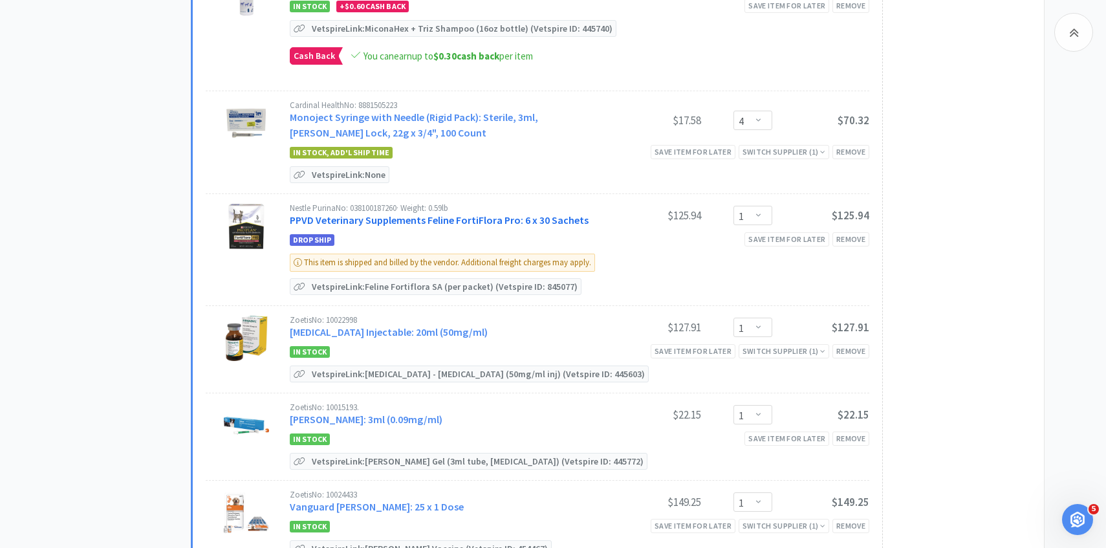
click at [474, 213] on link "PPVD Veterinary Supplements Feline FortiFlora Pro: 6 x 30 Sachets" at bounding box center [439, 219] width 299 height 13
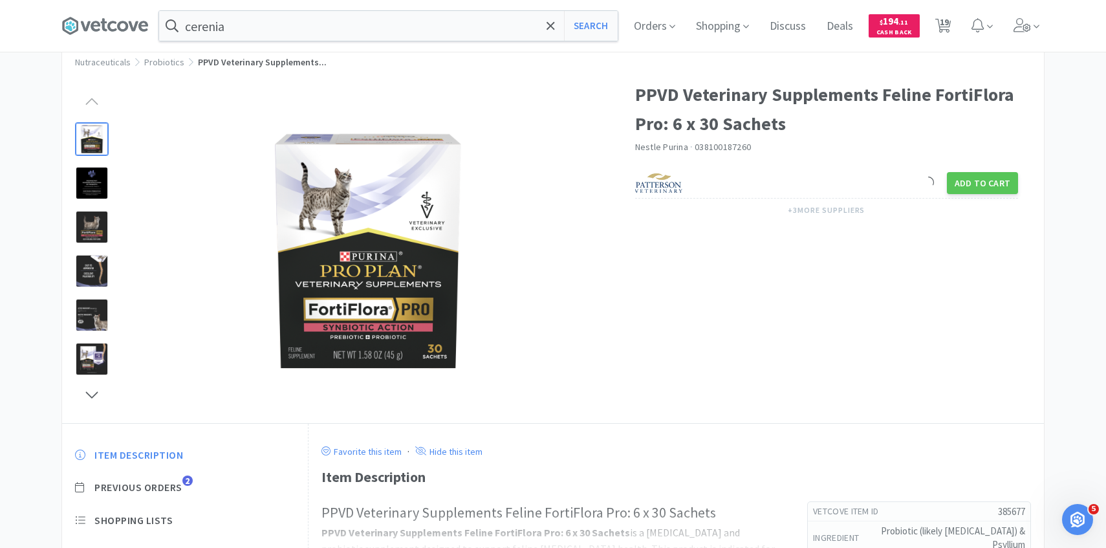
scroll to position [92, 0]
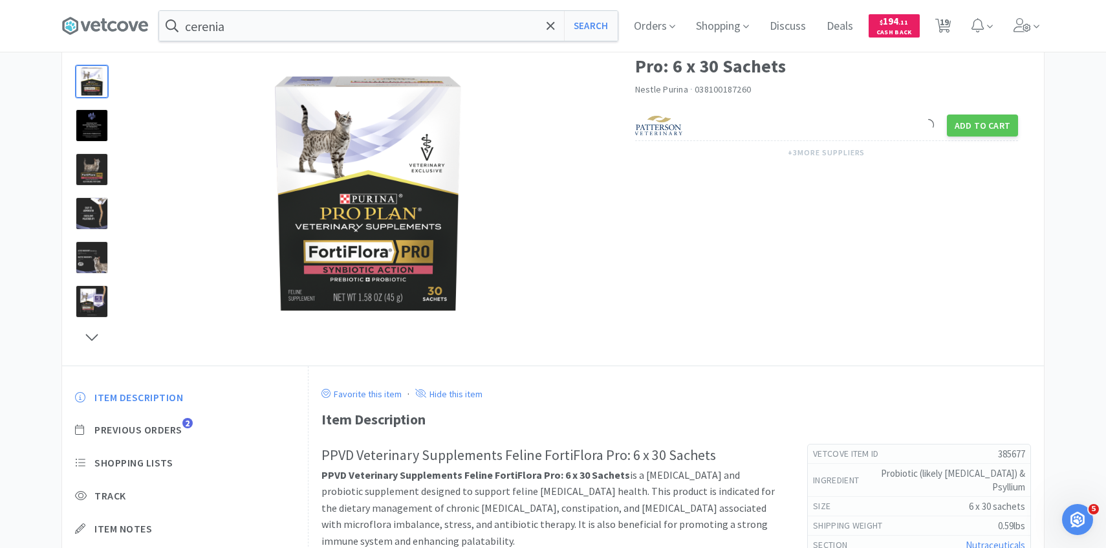
click at [163, 422] on div "Item Description Previous Orders 2 Shopping Lists Track Item Notes Reviews 15" at bounding box center [185, 489] width 246 height 223
click at [163, 434] on span "Previous Orders" at bounding box center [138, 430] width 88 height 14
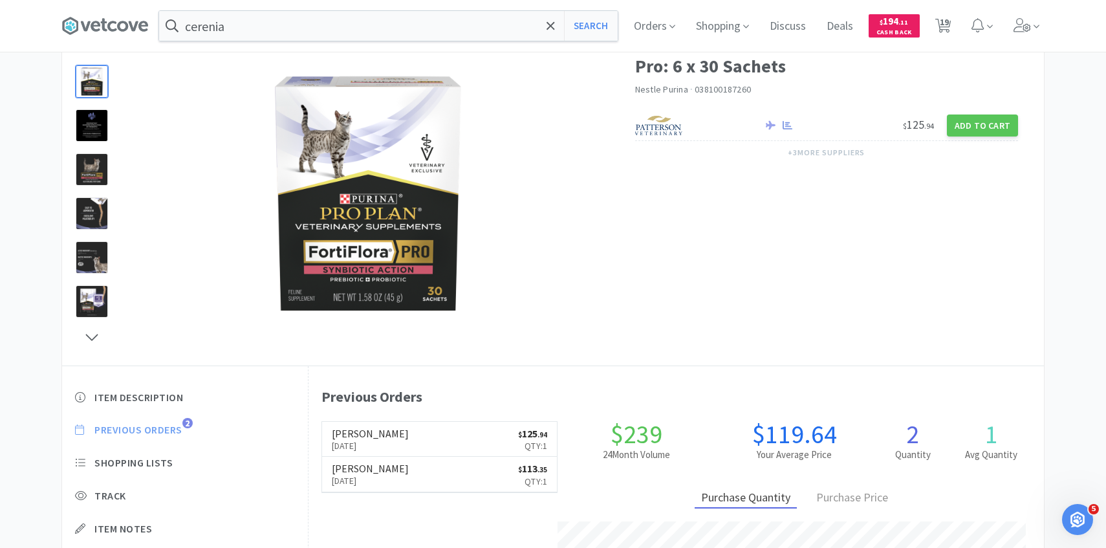
scroll to position [355, 735]
select select "1"
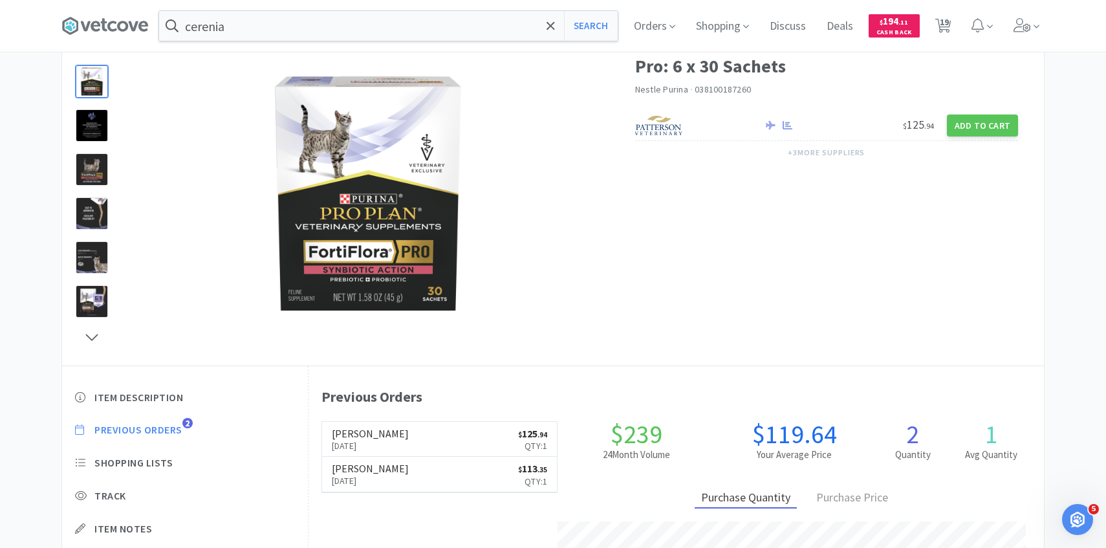
select select "1"
select select "2"
select select "1"
select select "2"
select select "4"
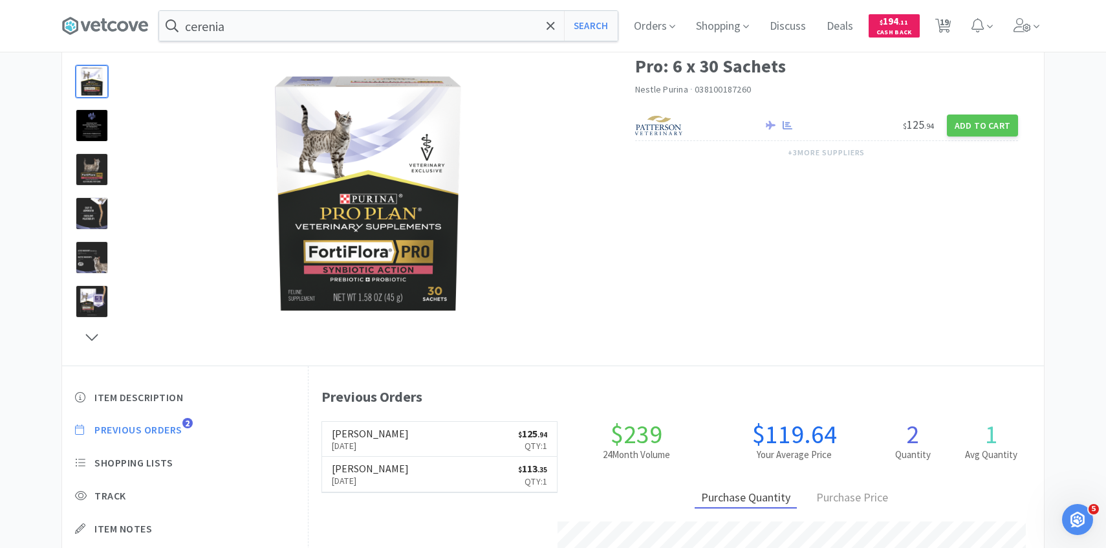
select select "1"
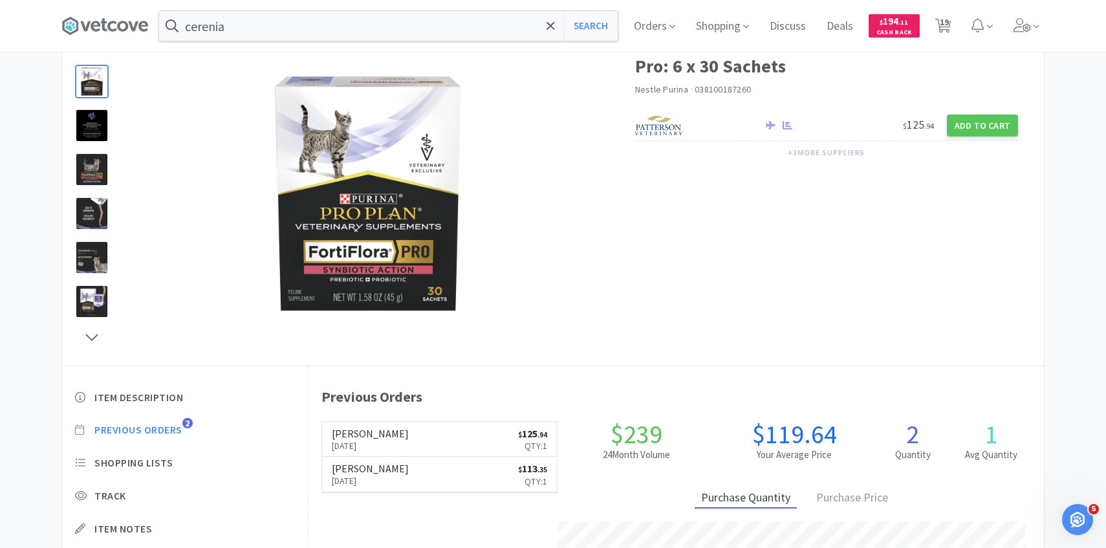
select select "1"
select select "2"
select select "3"
select select "1"
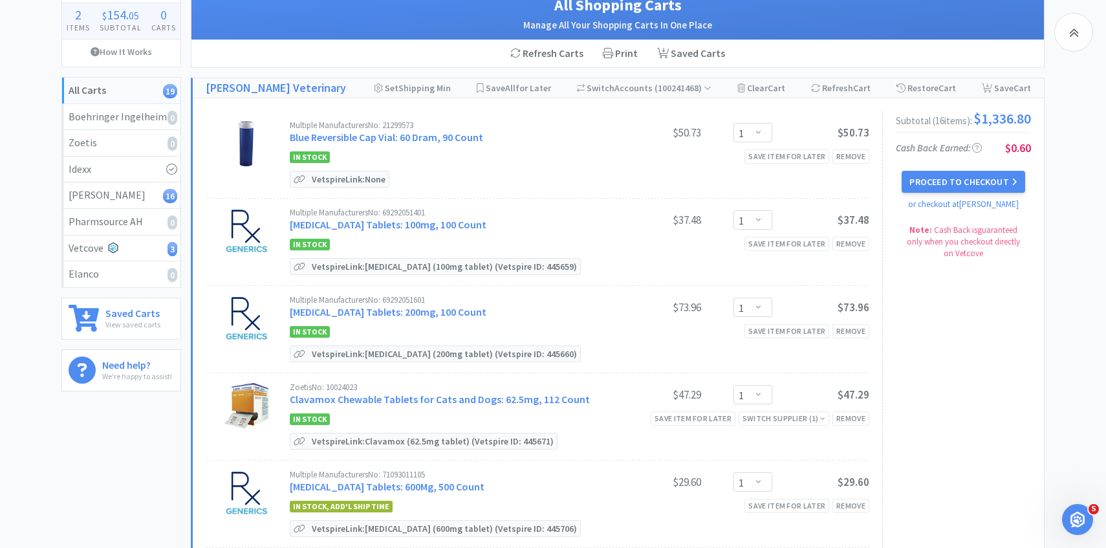
scroll to position [879, 0]
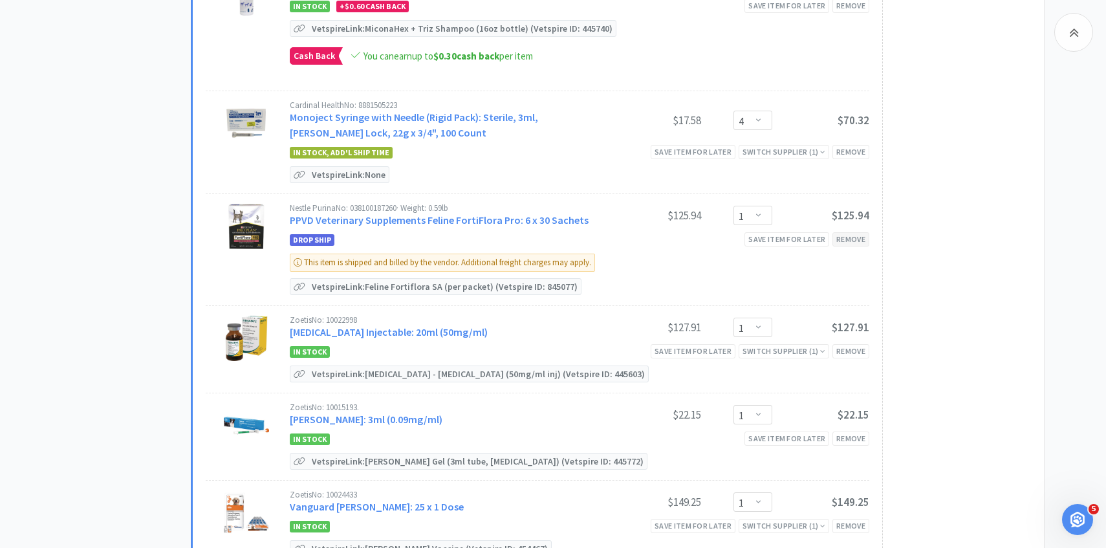
click at [853, 233] on div "Remove" at bounding box center [850, 239] width 37 height 14
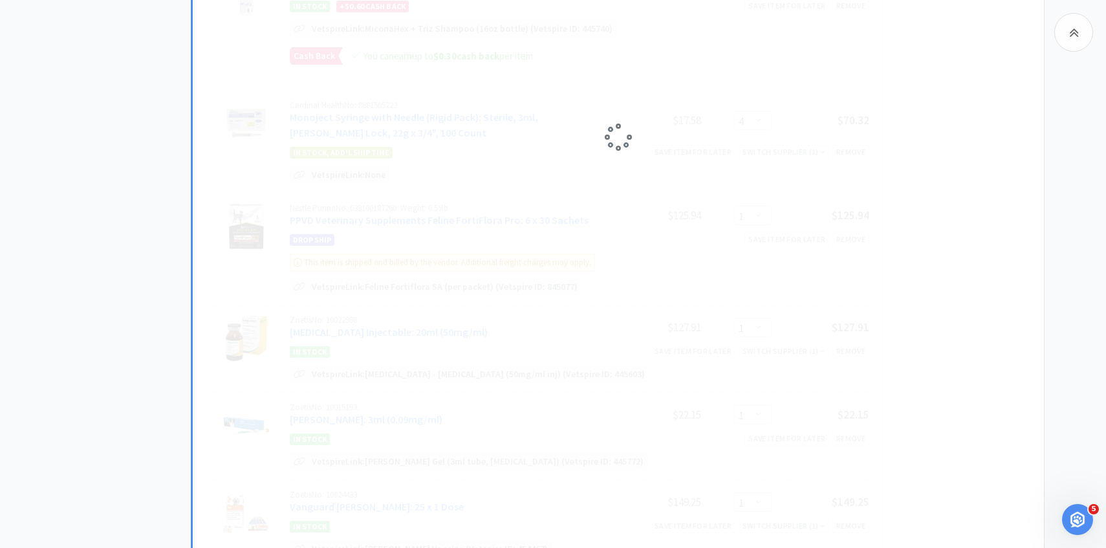
select select "2"
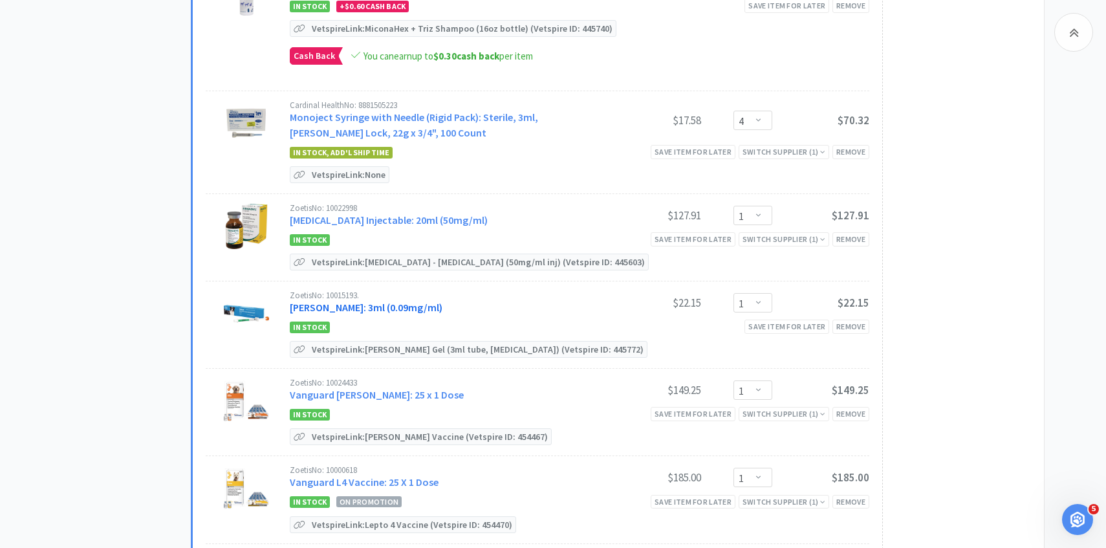
click at [354, 301] on link "Sileo: 3ml (0.09mg/ml)" at bounding box center [366, 307] width 153 height 13
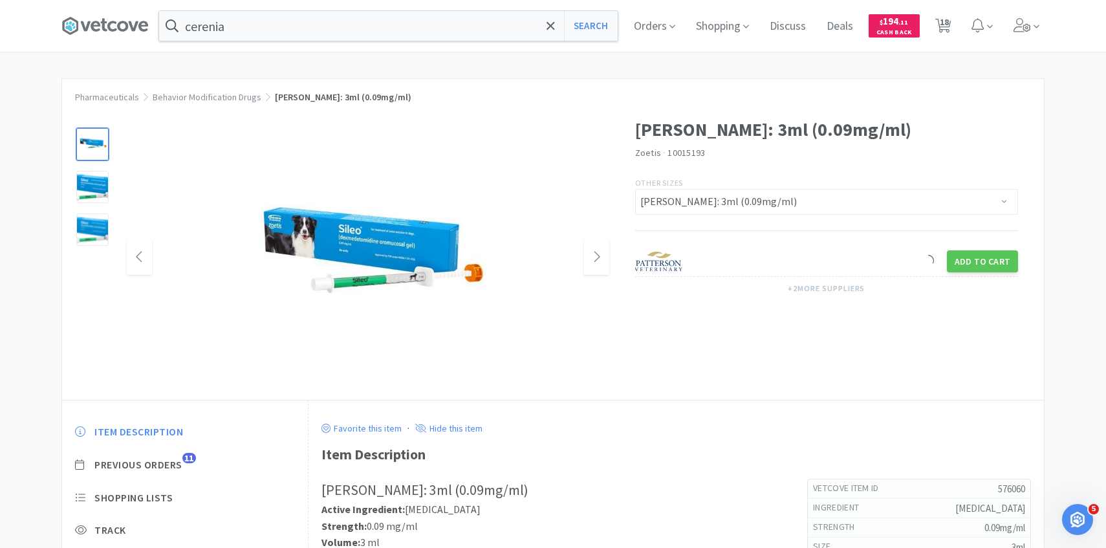
scroll to position [100, 0]
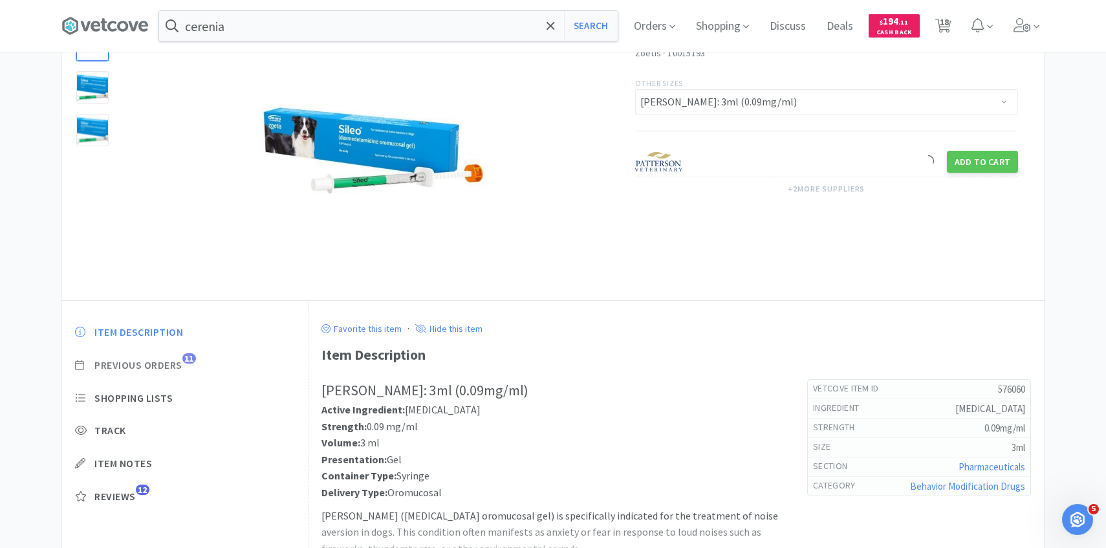
click at [171, 363] on span "Previous Orders" at bounding box center [138, 365] width 88 height 14
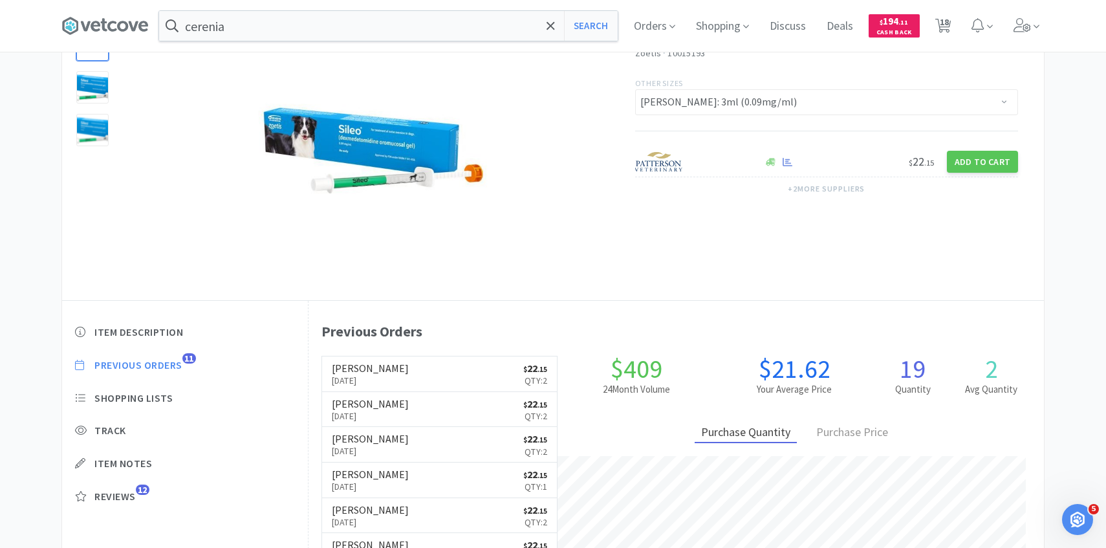
scroll to position [355, 735]
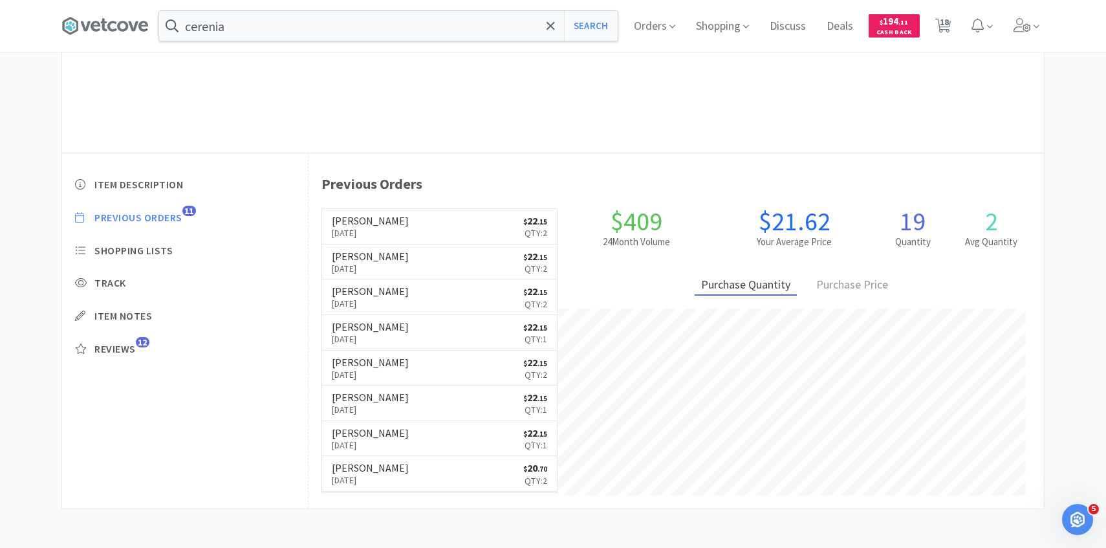
select select "1"
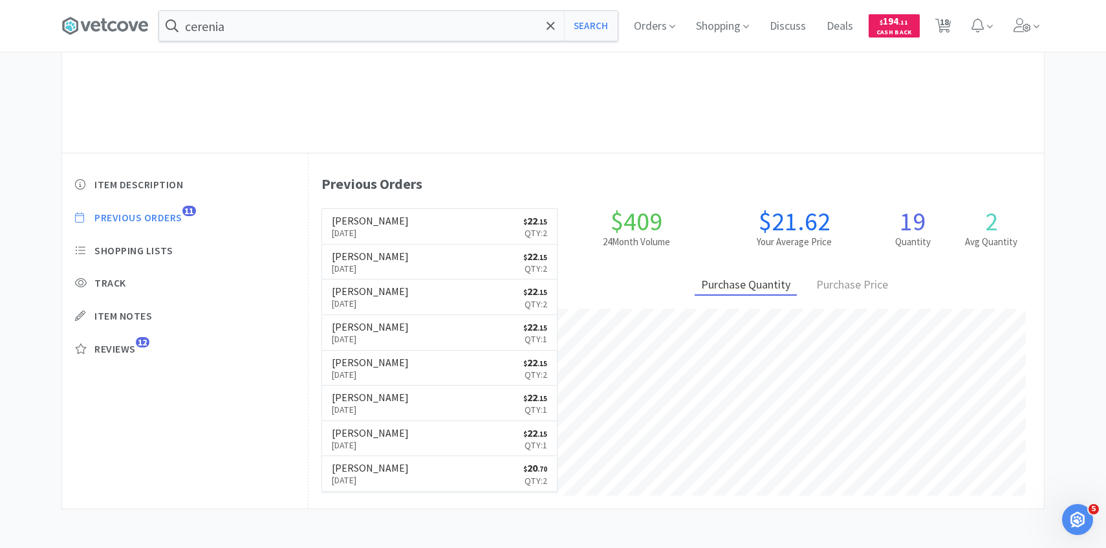
select select "2"
select select "1"
select select "2"
select select "4"
select select "1"
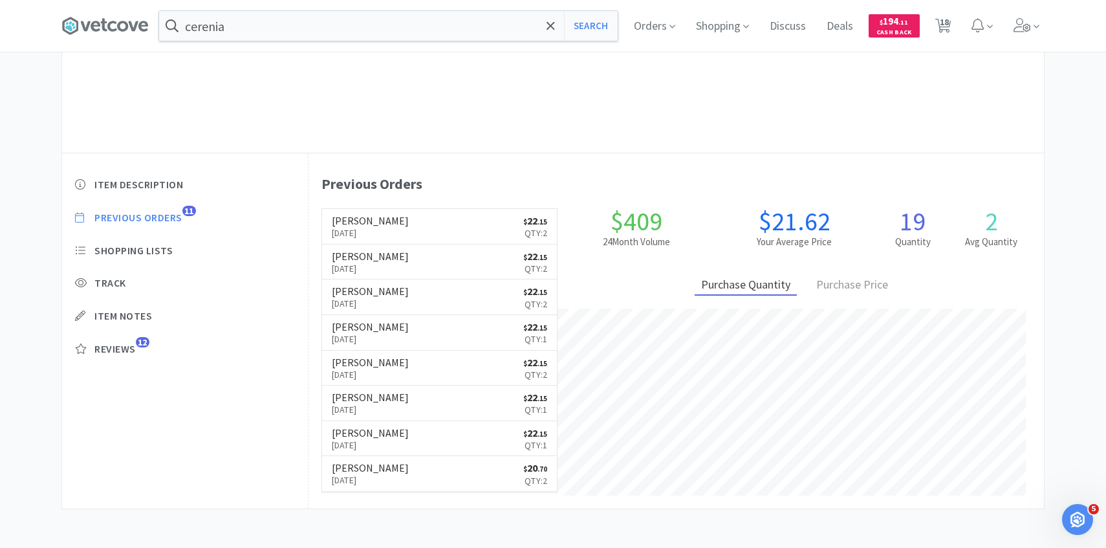
select select "1"
select select "2"
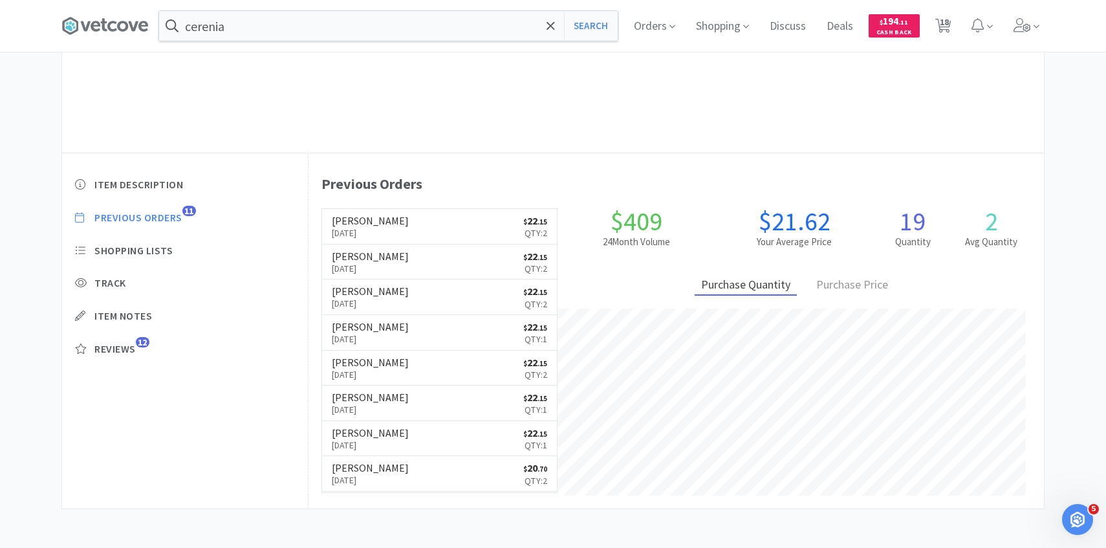
select select "3"
select select "1"
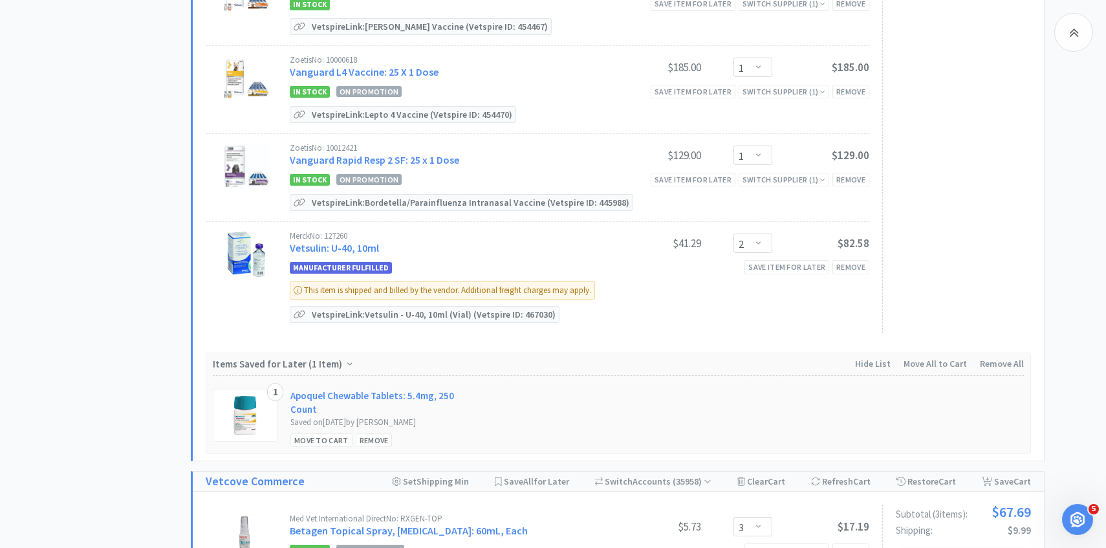
scroll to position [1300, 0]
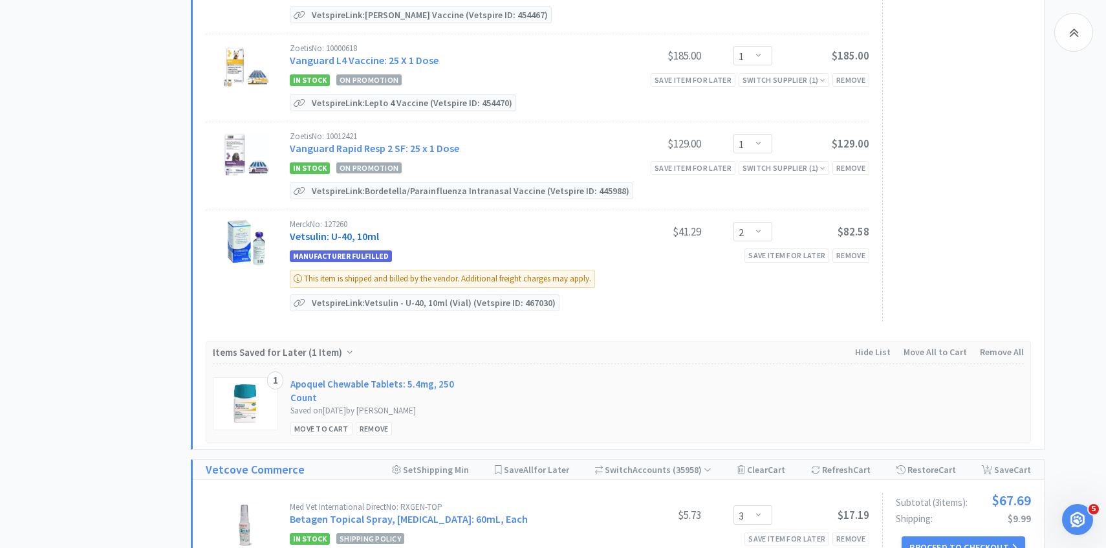
click at [367, 236] on link "Vetsulin: U-40, 10ml" at bounding box center [334, 236] width 89 height 13
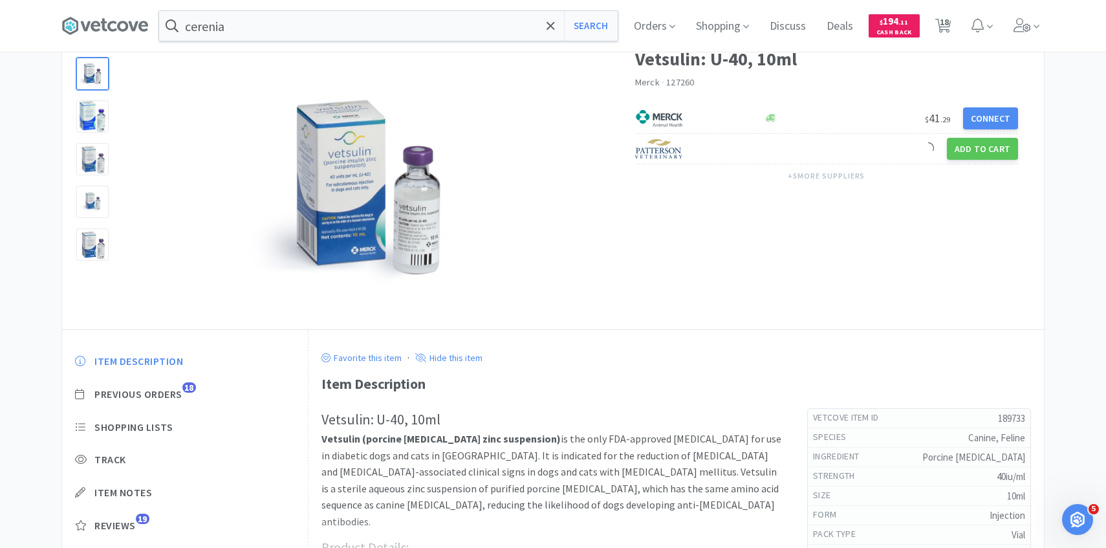
scroll to position [145, 0]
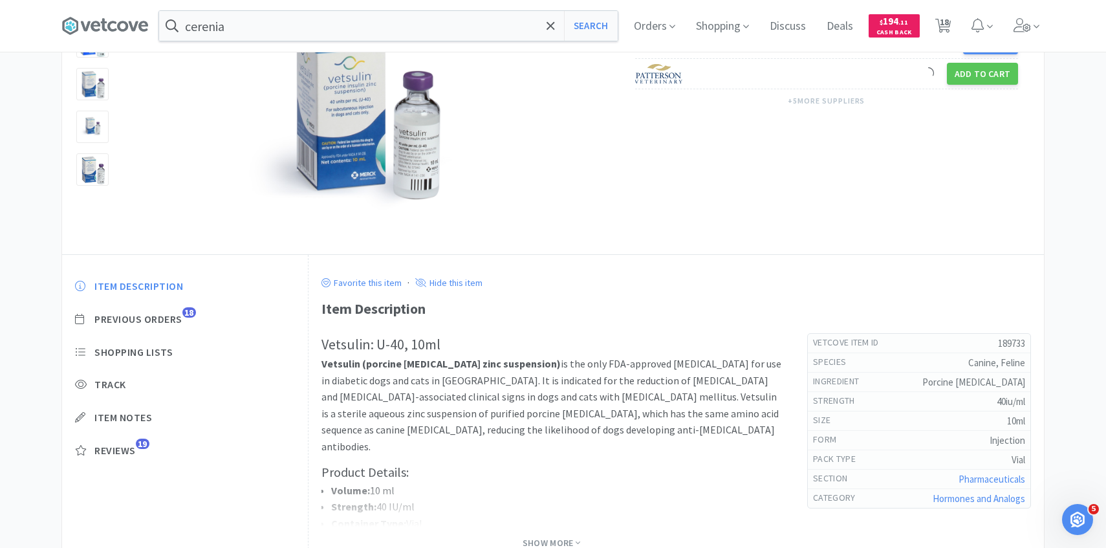
click at [173, 330] on div "Item Description Previous Orders 18 Shopping Lists Track Item Notes Reviews 19" at bounding box center [185, 377] width 246 height 223
click at [173, 327] on div "Item Description Previous Orders 18 Shopping Lists Track Item Notes Reviews 19" at bounding box center [185, 377] width 246 height 223
click at [170, 322] on span "Previous Orders" at bounding box center [138, 319] width 88 height 14
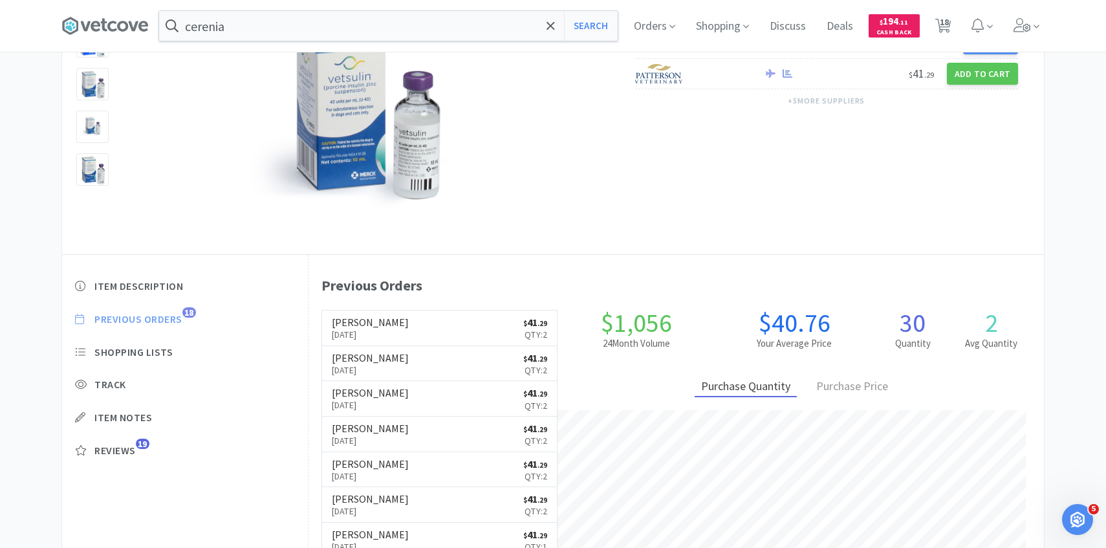
scroll to position [355, 735]
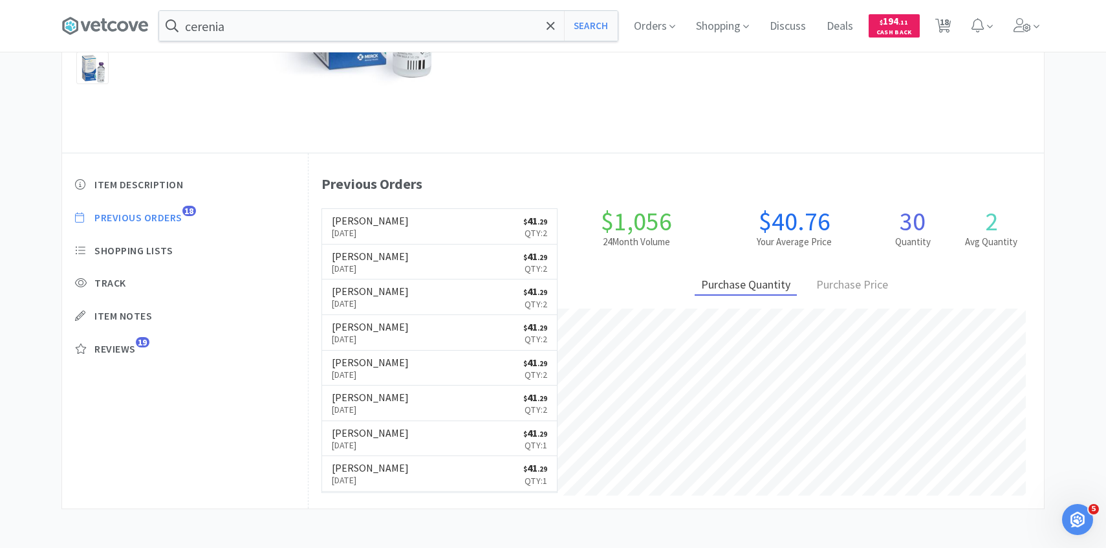
select select "1"
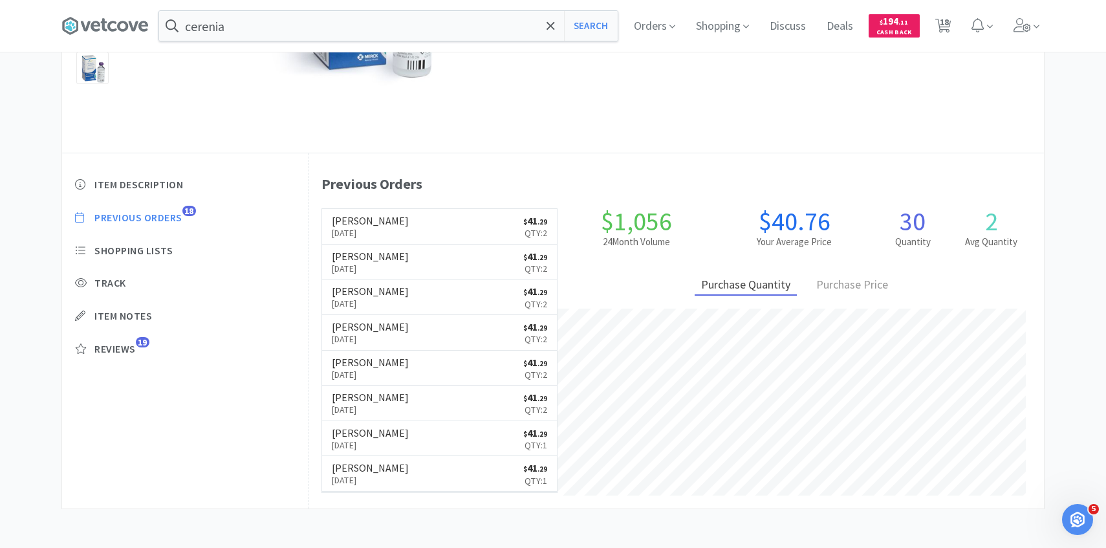
select select "2"
select select "1"
select select "2"
select select "4"
select select "1"
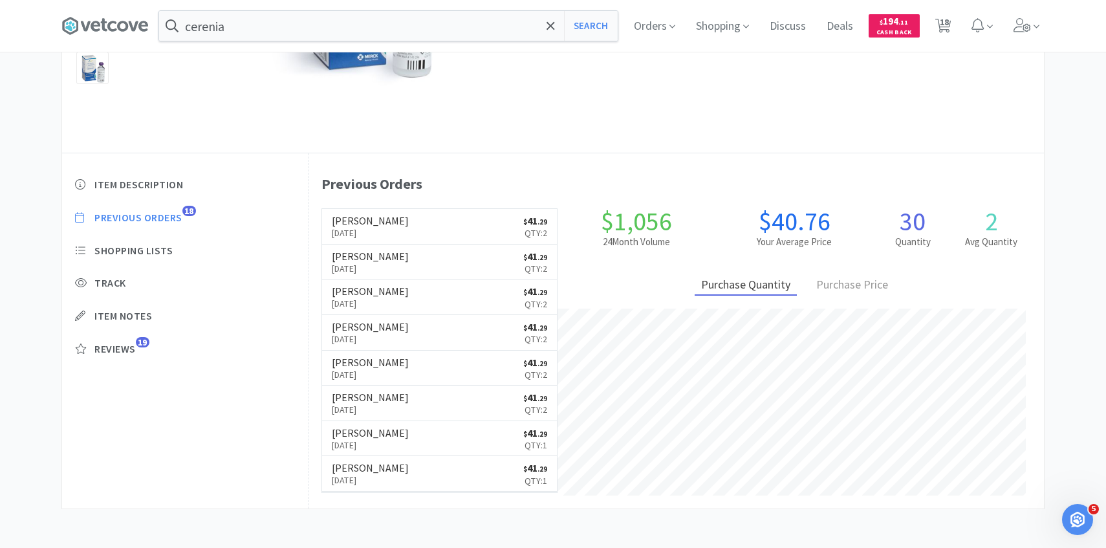
select select "1"
select select "2"
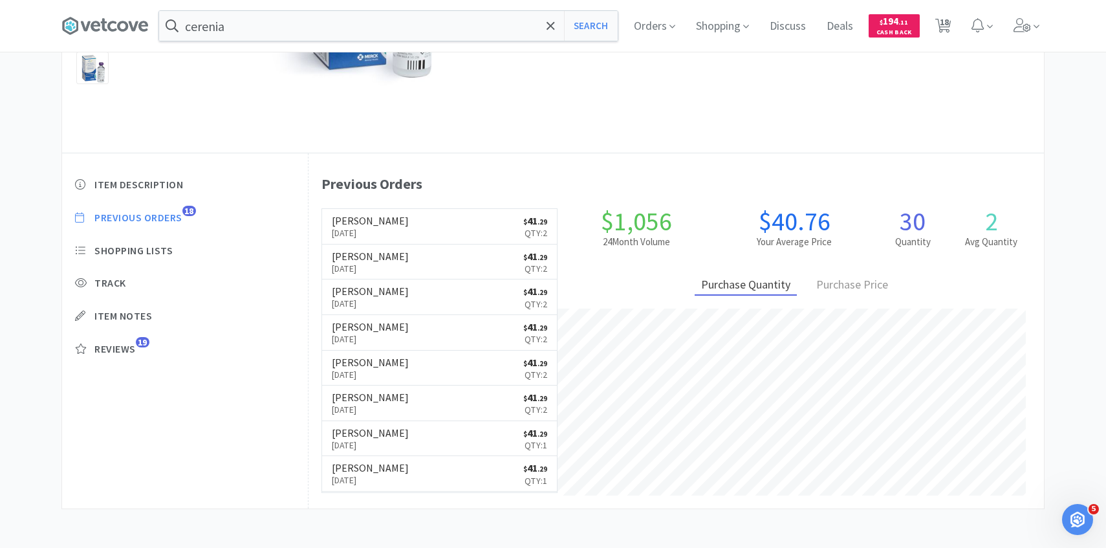
select select "3"
select select "1"
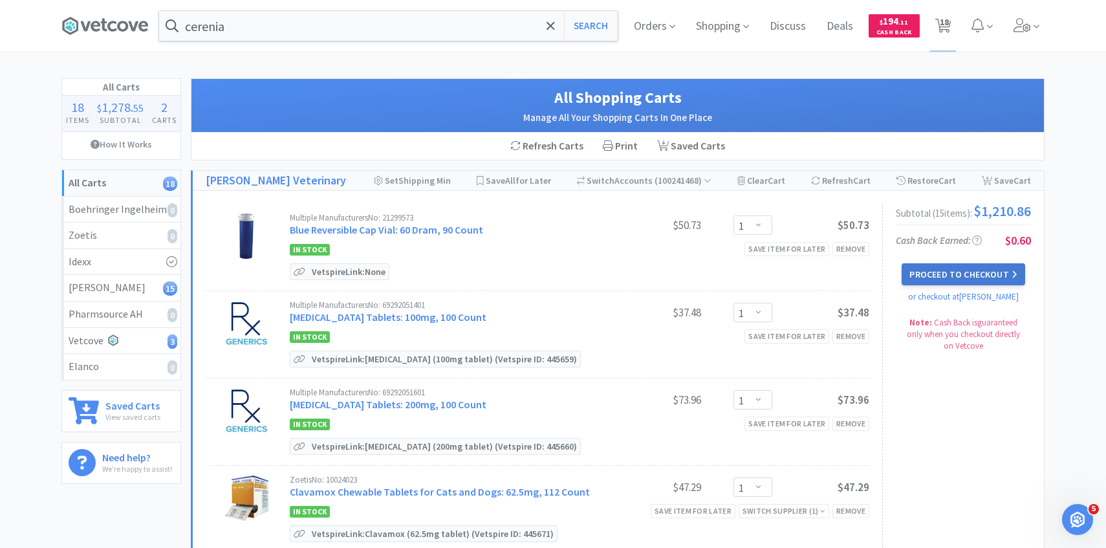
click at [940, 278] on button "Proceed to Checkout" at bounding box center [962, 274] width 123 height 22
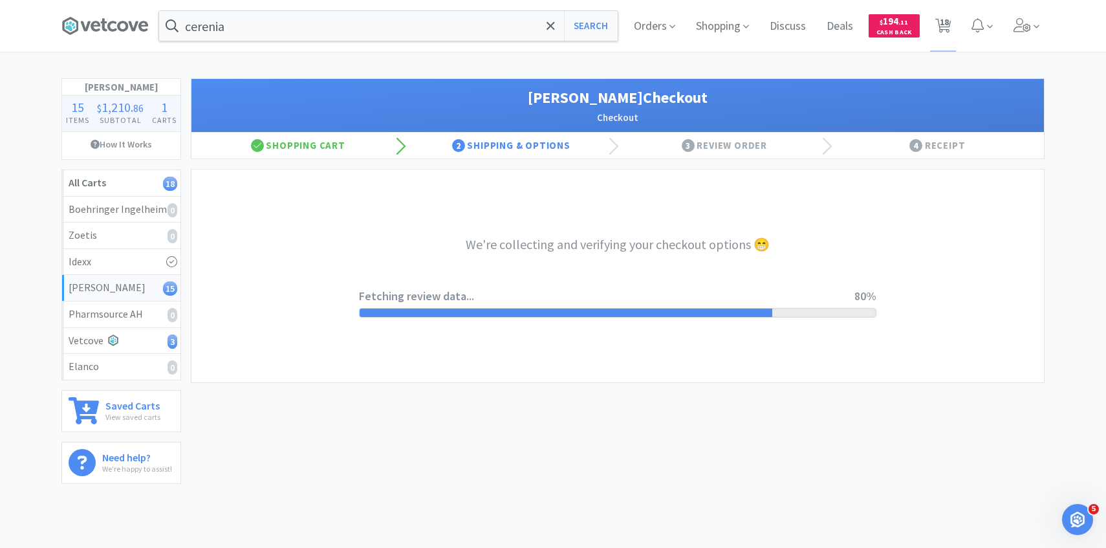
select select "1"
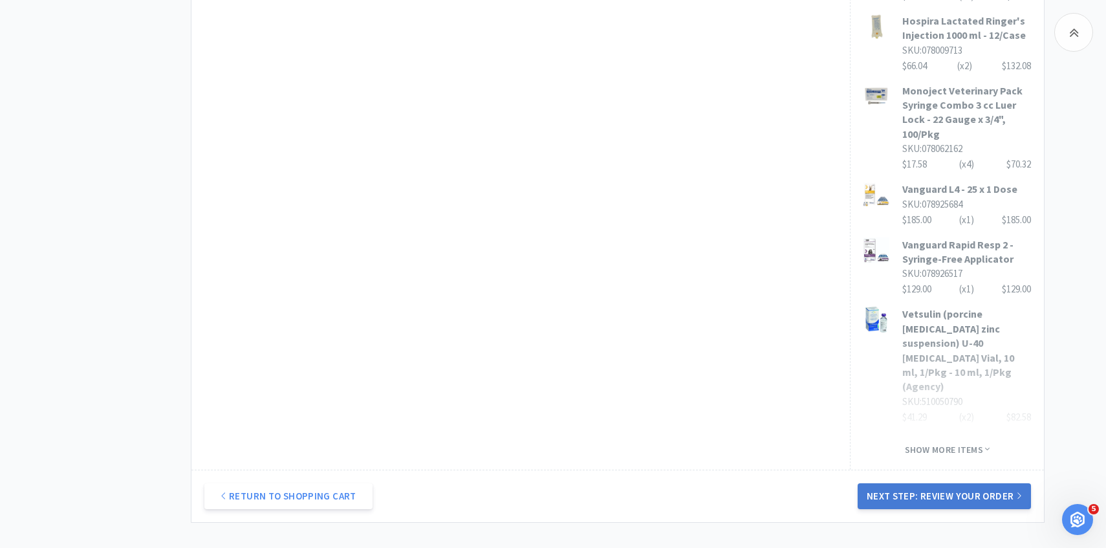
click at [896, 483] on button "Next Step: Review Your Order" at bounding box center [943, 496] width 173 height 26
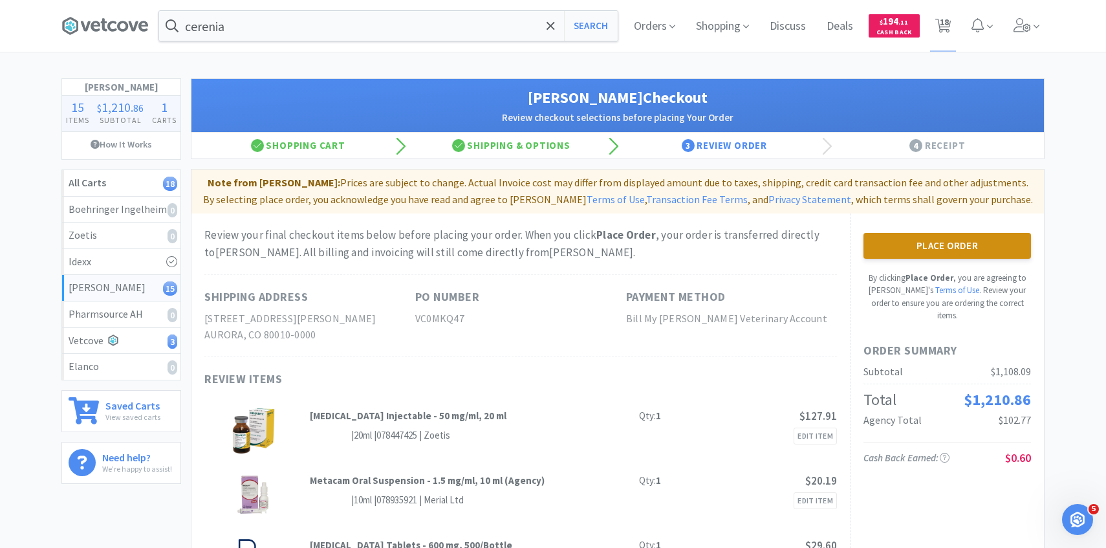
click at [880, 234] on button "Place Order" at bounding box center [946, 246] width 167 height 26
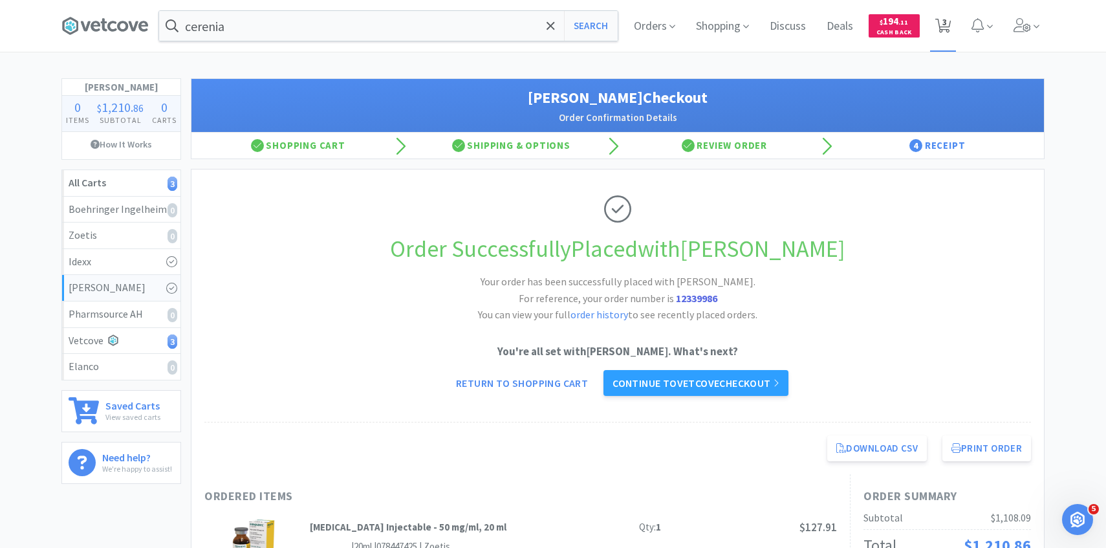
click at [931, 22] on span "3" at bounding box center [943, 26] width 27 height 52
select select "3"
select select "1"
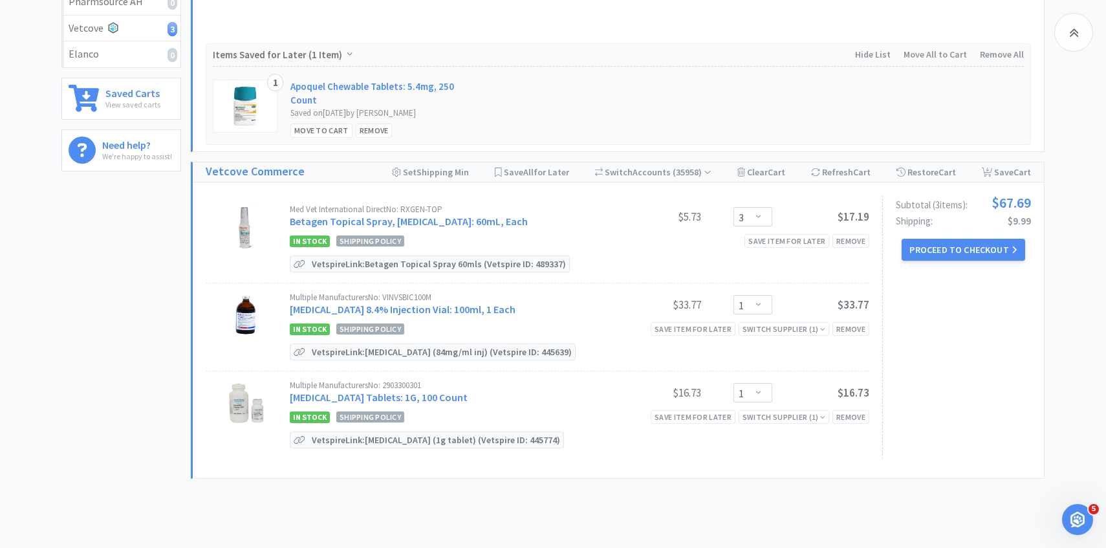
scroll to position [332, 0]
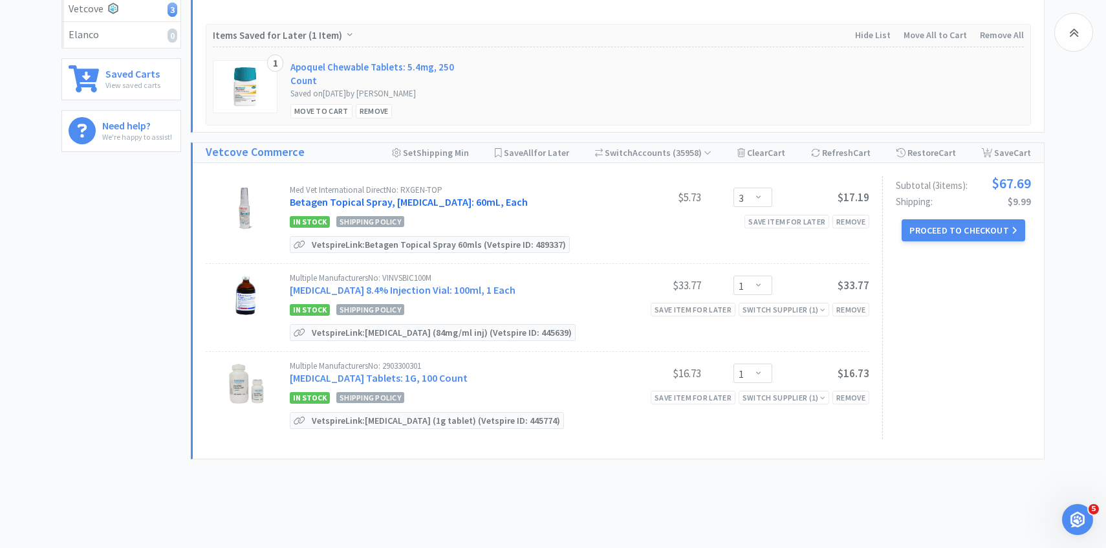
click at [456, 199] on link "Betagen Topical Spray, Broad Spectrum Antibiotic: 60mL, Each" at bounding box center [409, 201] width 238 height 13
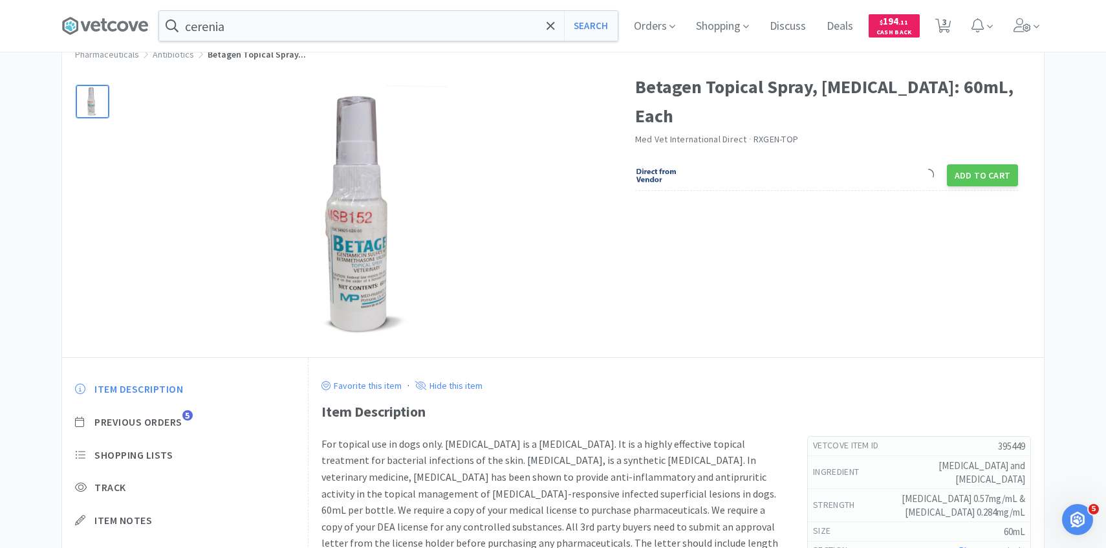
scroll to position [93, 0]
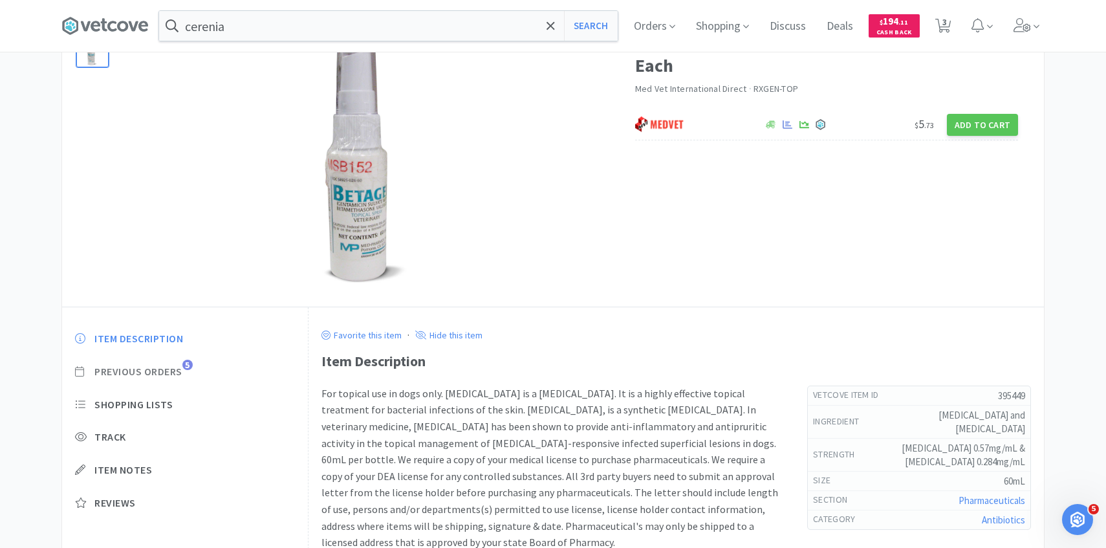
click at [175, 368] on span "Previous Orders" at bounding box center [138, 372] width 88 height 14
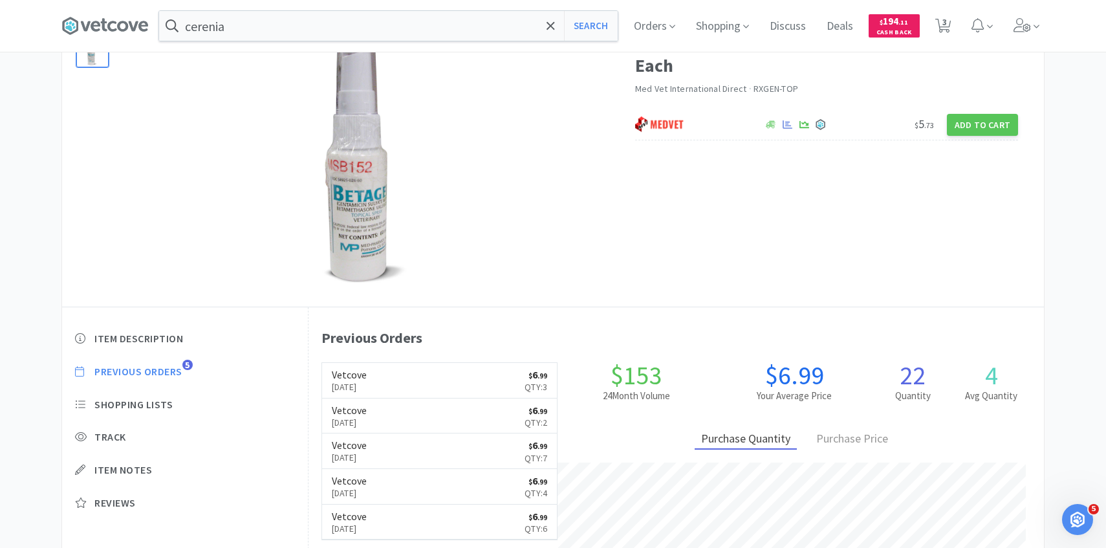
scroll to position [355, 735]
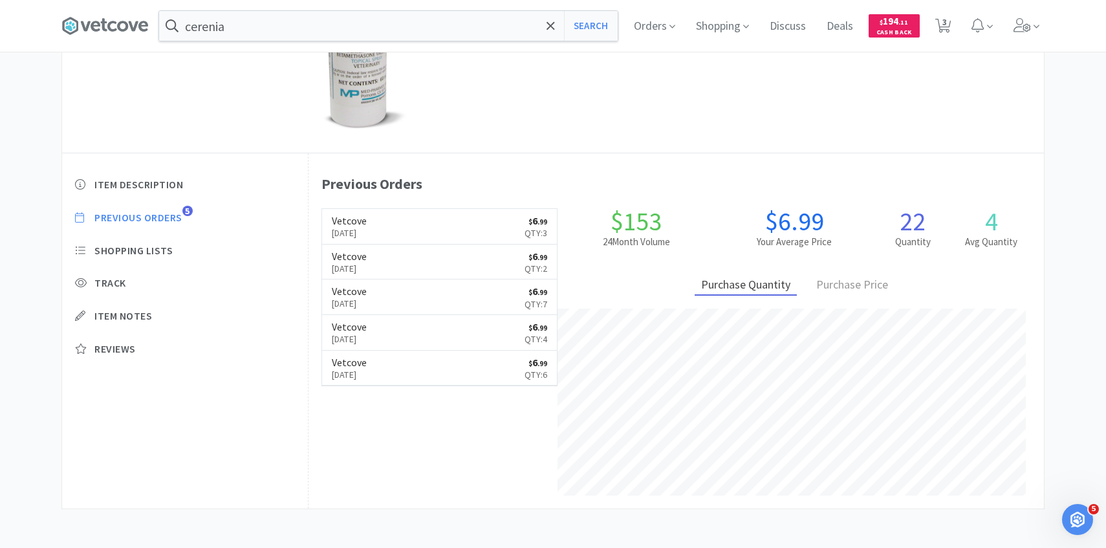
select select "3"
select select "1"
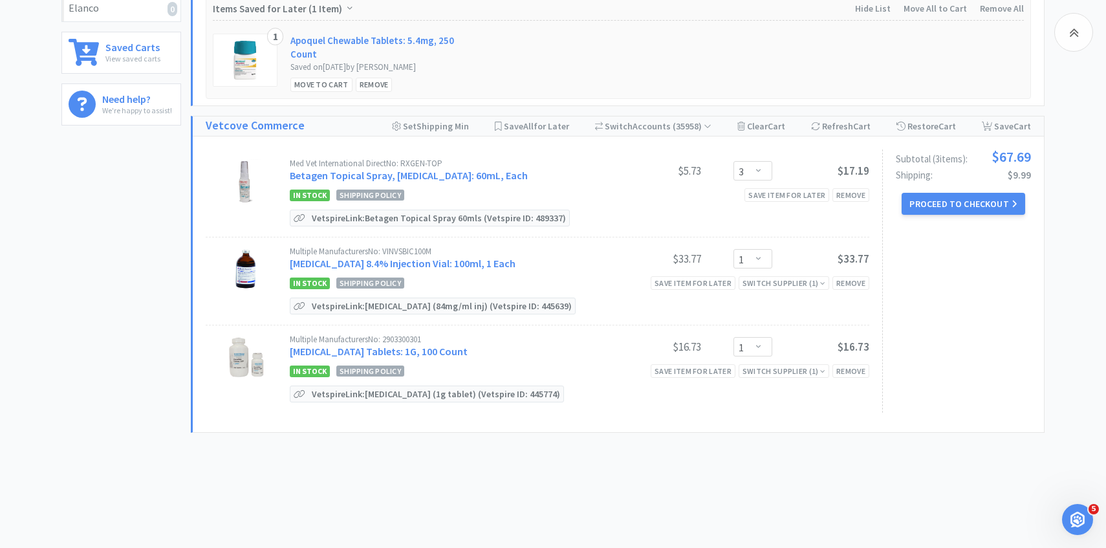
scroll to position [376, 0]
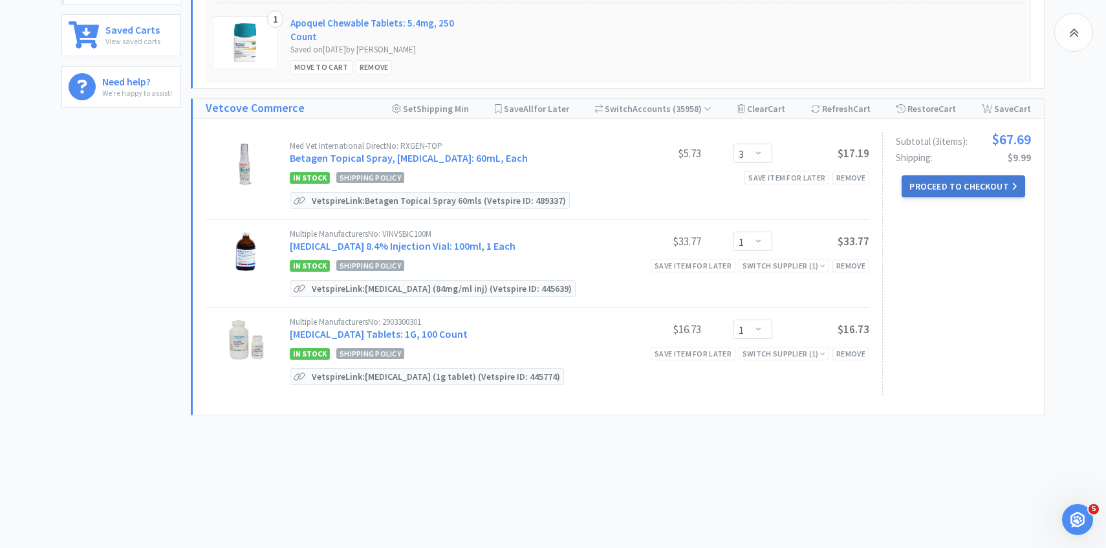
click at [971, 178] on button "Proceed to Checkout" at bounding box center [962, 186] width 123 height 22
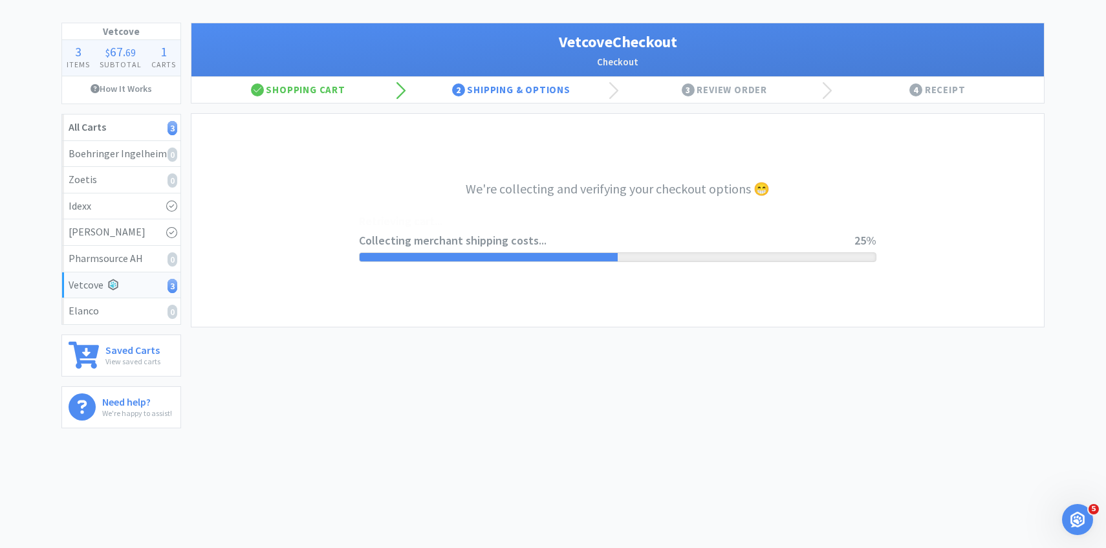
select select "2489"
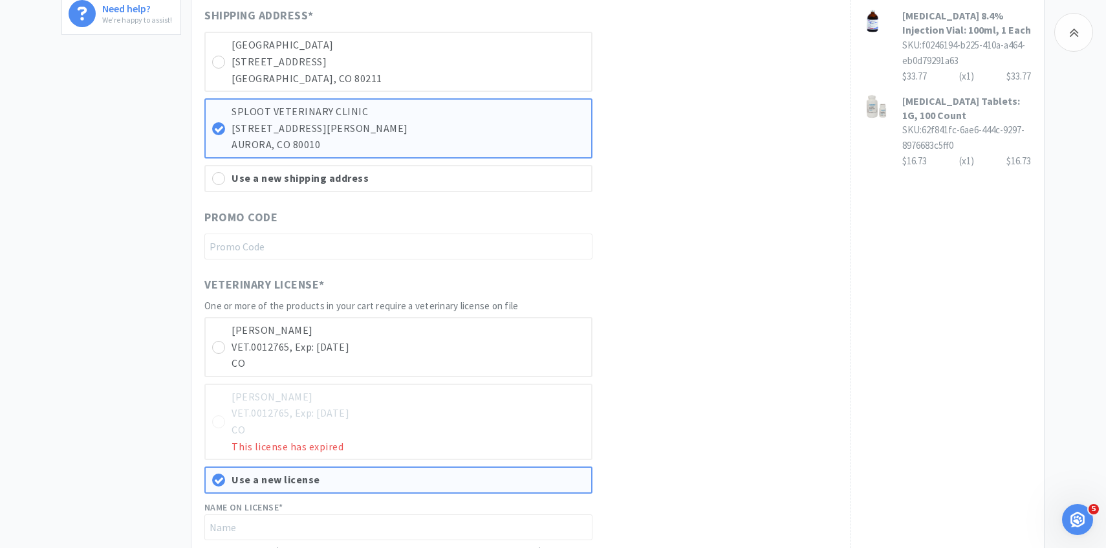
scroll to position [494, 0]
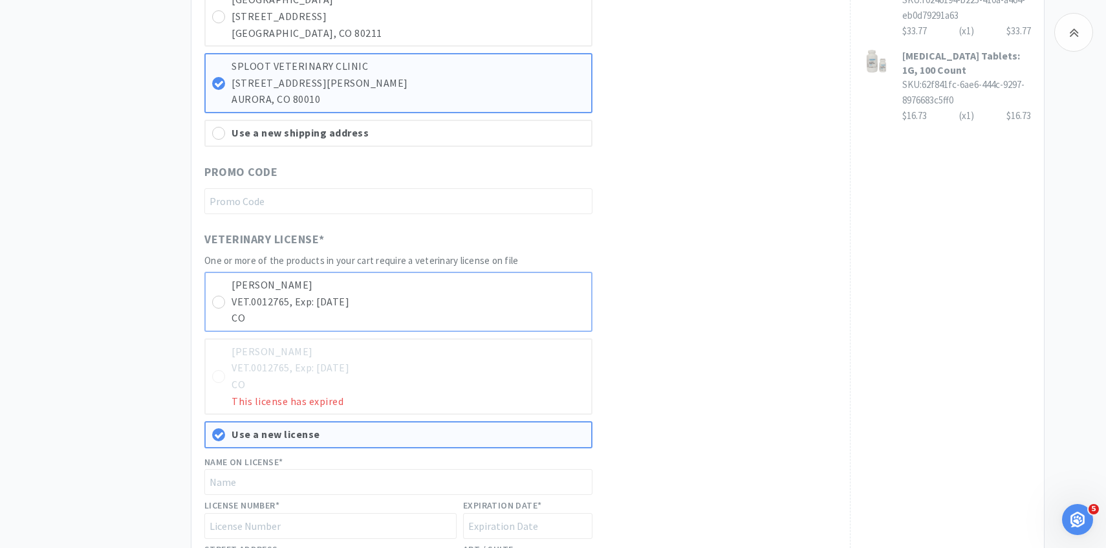
click at [480, 317] on p "CO" at bounding box center [407, 318] width 353 height 17
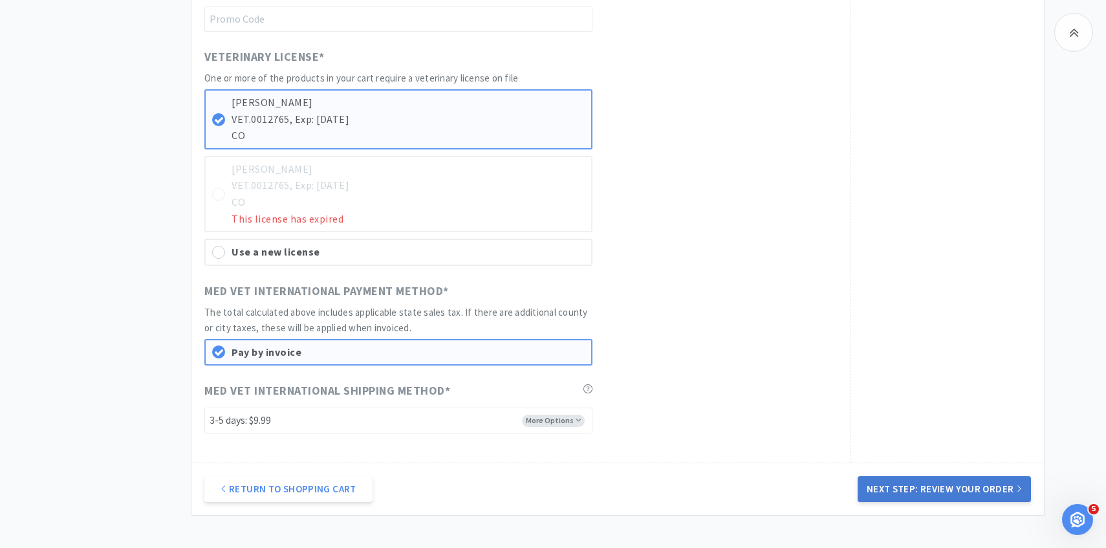
click at [890, 479] on button "Next Step: Review Your Order" at bounding box center [943, 489] width 173 height 26
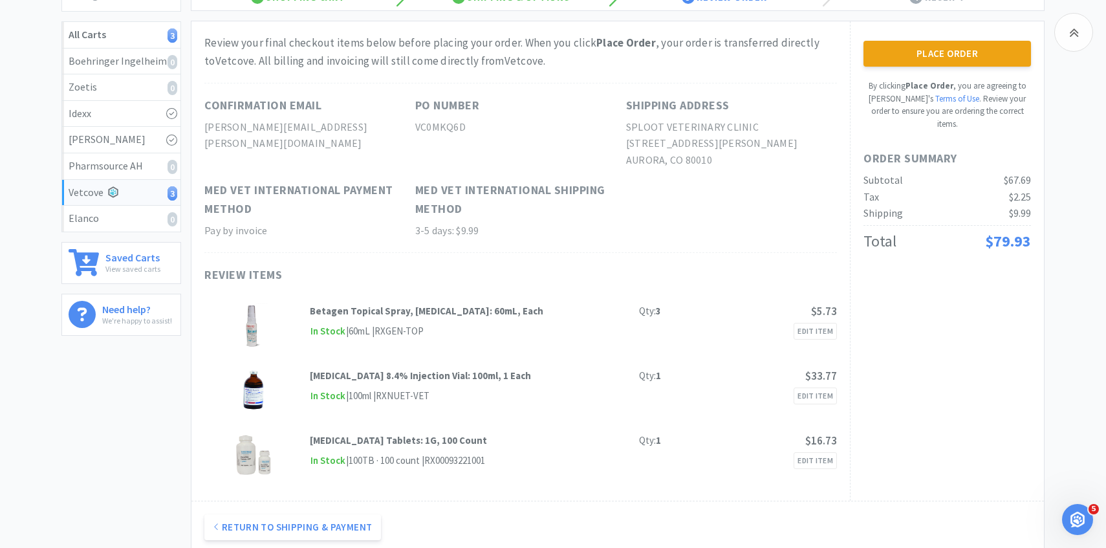
scroll to position [164, 0]
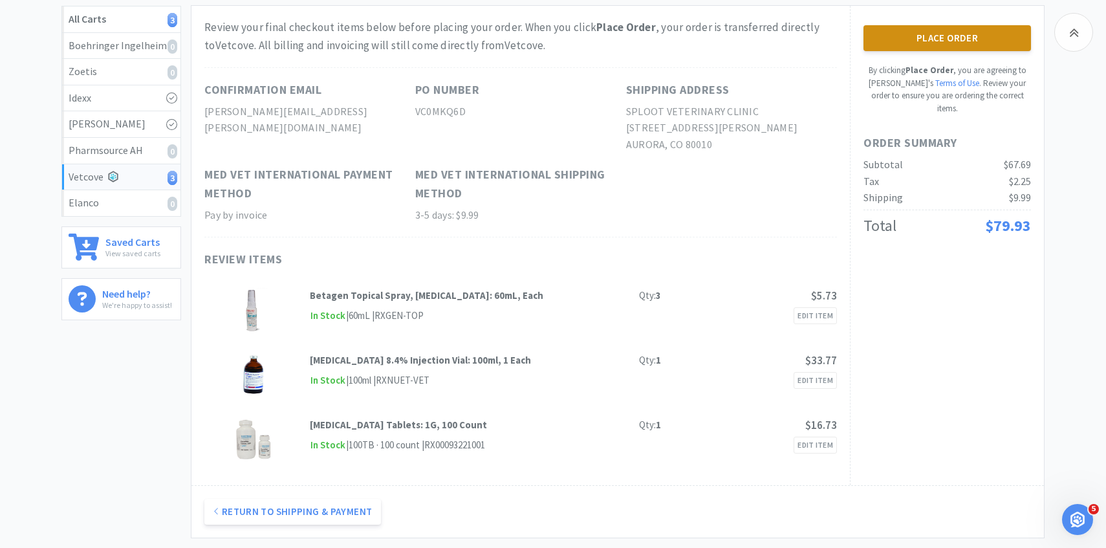
click at [951, 38] on button "Place Order" at bounding box center [946, 38] width 167 height 26
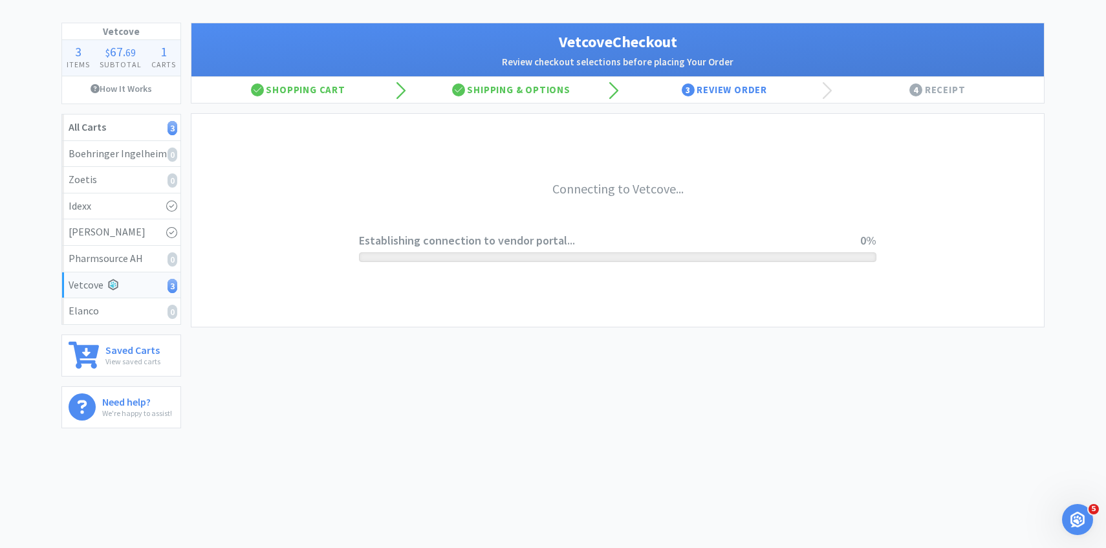
scroll to position [56, 0]
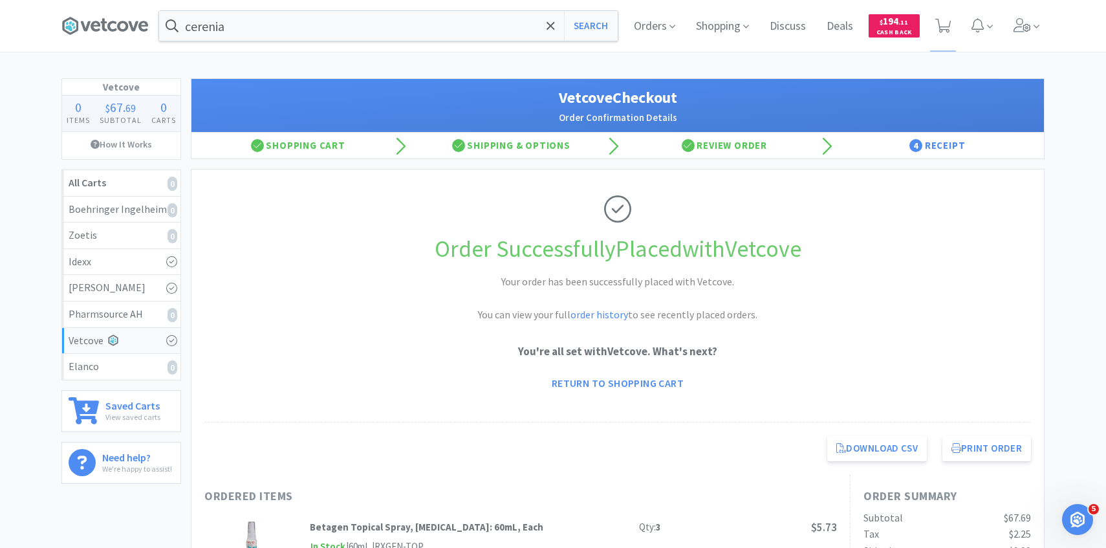
click at [1047, 27] on div "cerenia Search Orders Shopping Discuss Discuss Deals Deals $ 194 . 11 Cash Back" at bounding box center [553, 26] width 996 height 52
click at [1026, 27] on icon at bounding box center [1021, 25] width 17 height 14
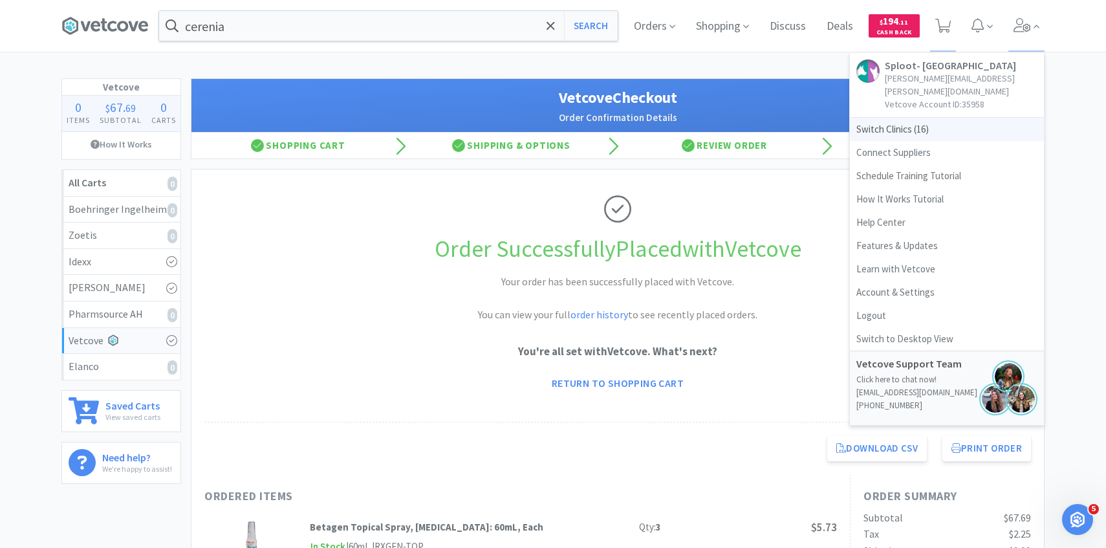
click at [921, 118] on span "Switch Clinics ( 16 )" at bounding box center [947, 129] width 194 height 23
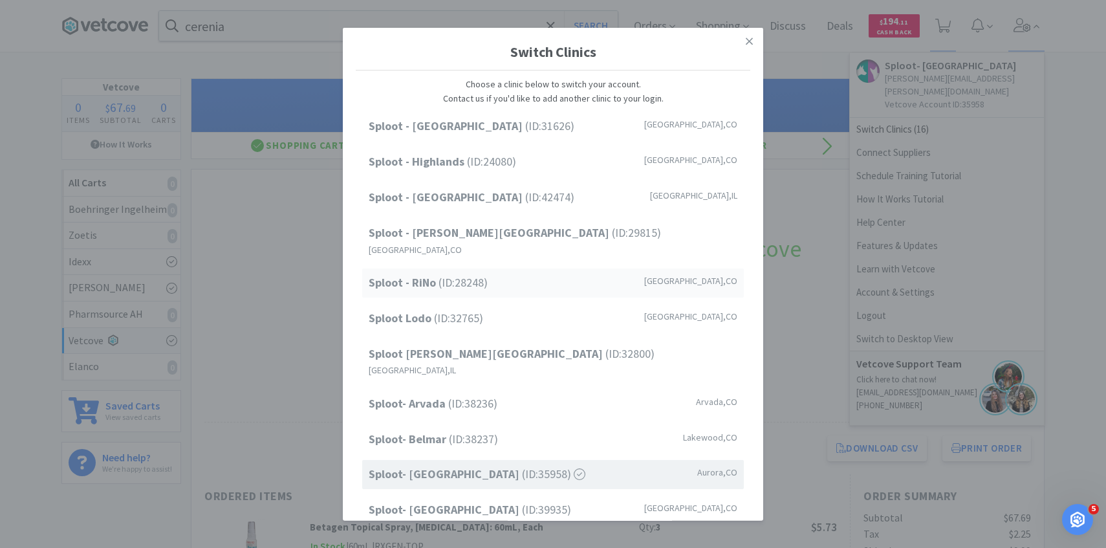
scroll to position [165, 0]
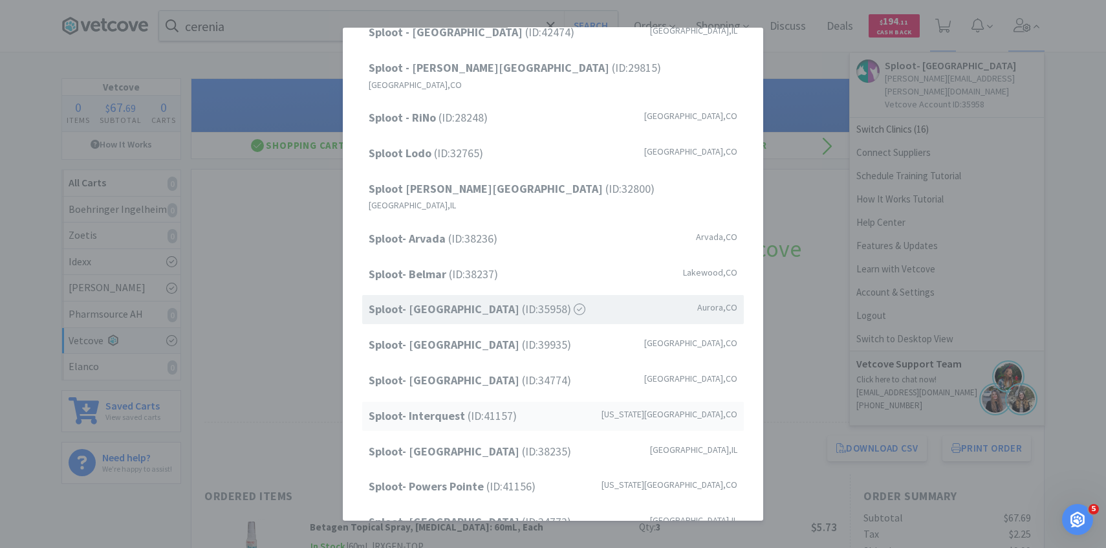
click at [495, 407] on span "Sploot- Interquest (ID: 41157 )" at bounding box center [443, 416] width 148 height 19
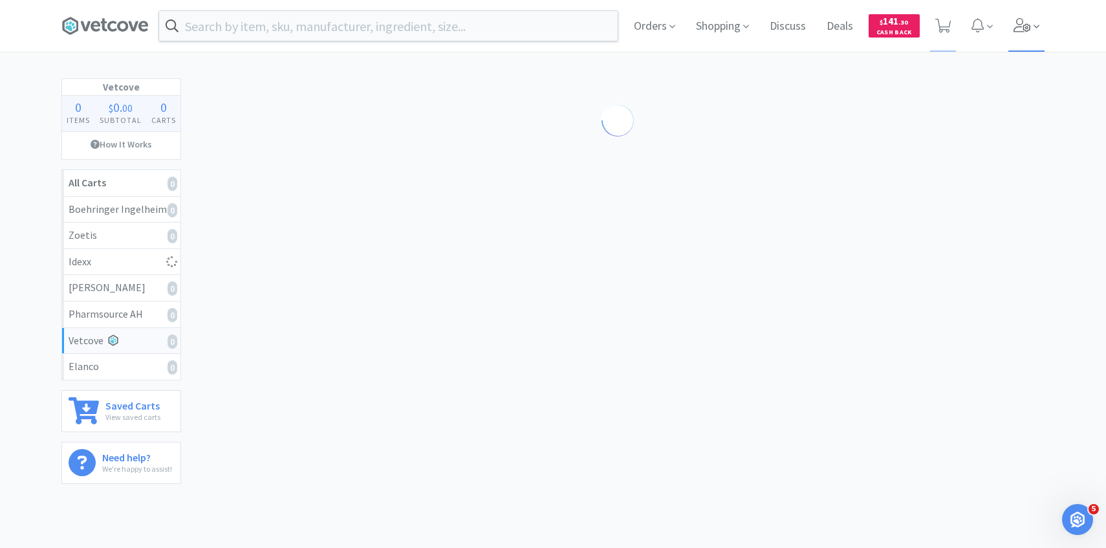
click at [1025, 34] on span at bounding box center [1026, 26] width 37 height 52
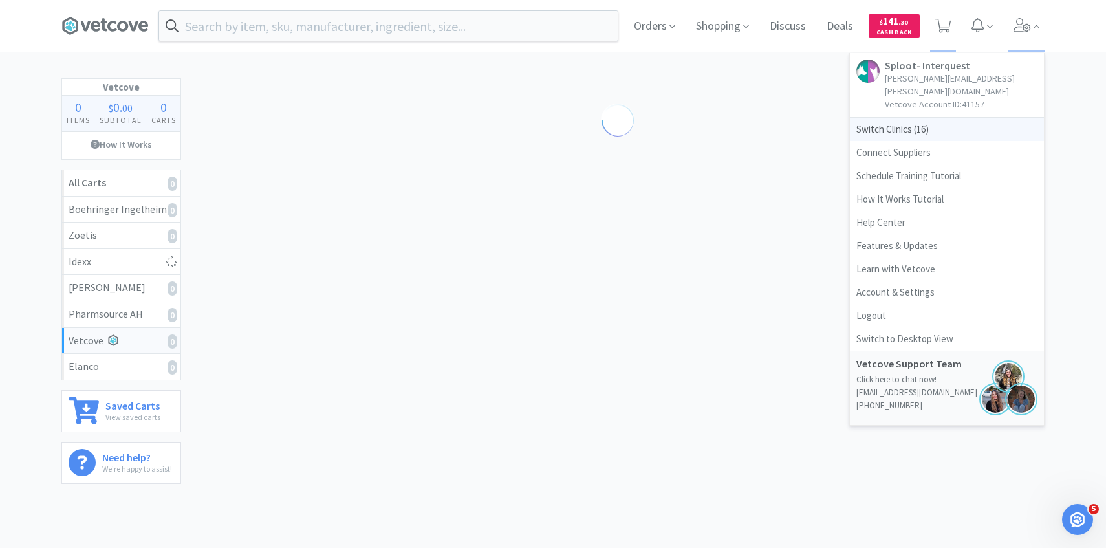
click at [898, 119] on span "Switch Clinics ( 16 )" at bounding box center [947, 129] width 194 height 23
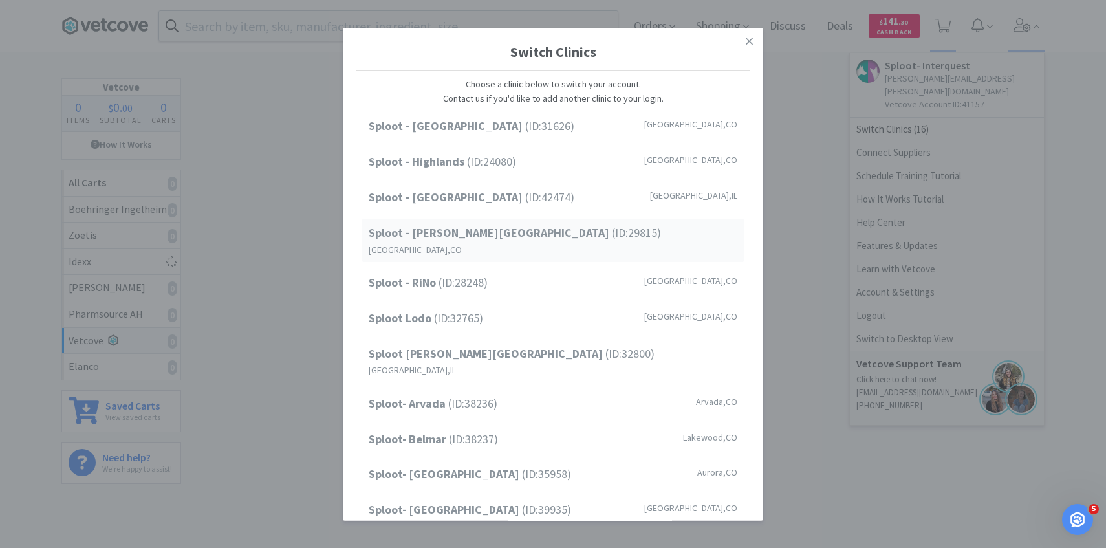
scroll to position [165, 0]
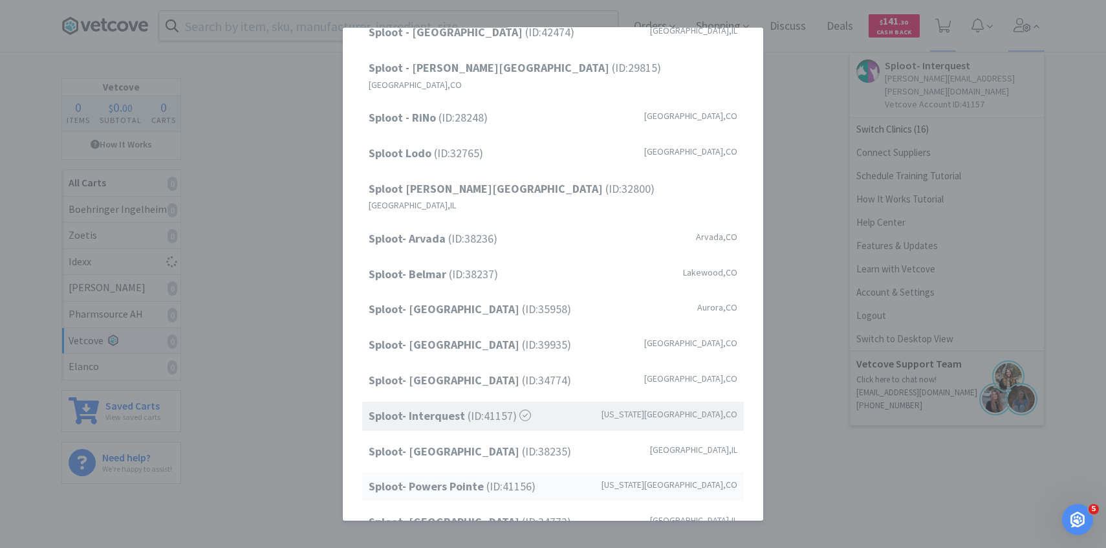
click at [474, 479] on strong "Sploot- Powers Pointe" at bounding box center [428, 486] width 118 height 15
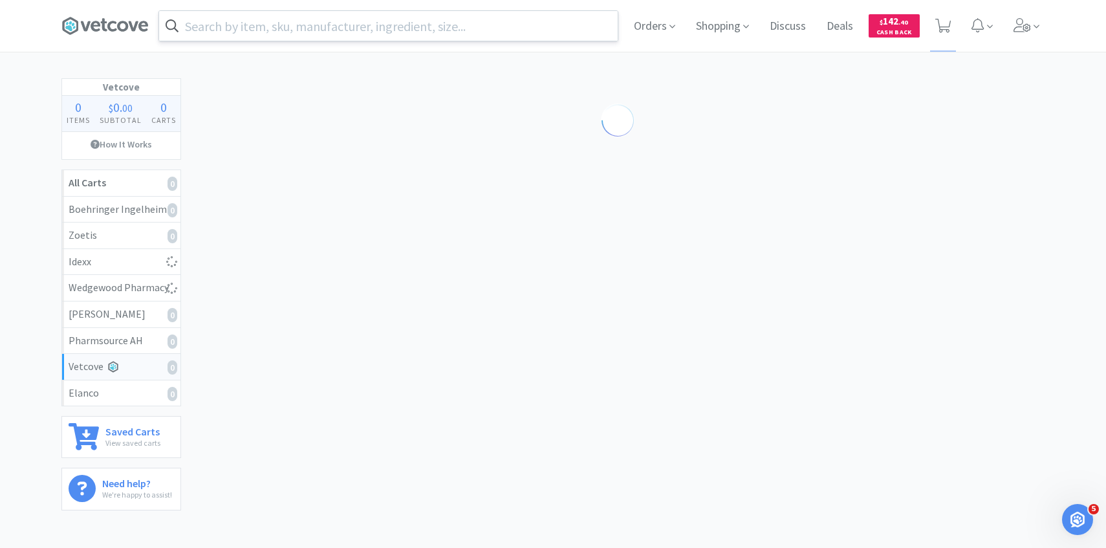
click at [359, 30] on input "text" at bounding box center [388, 26] width 458 height 30
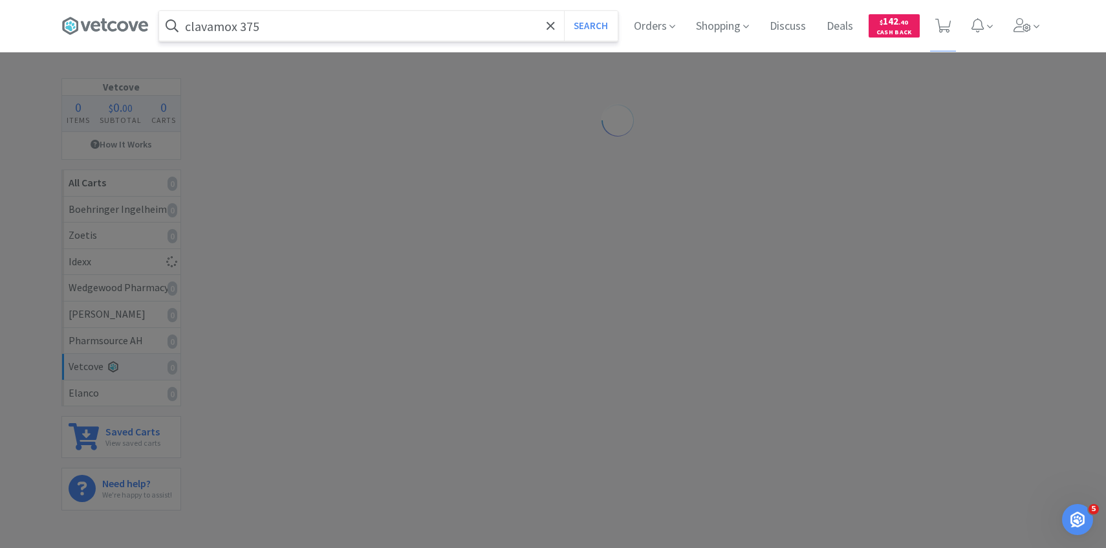
type input "clavamox 375"
click at [564, 11] on button "Search" at bounding box center [591, 26] width 54 height 30
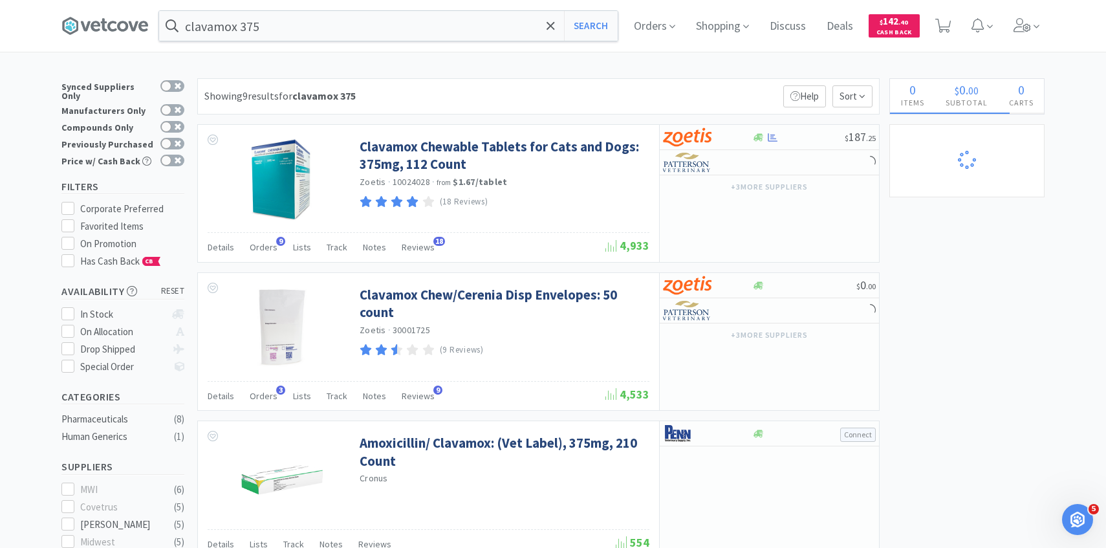
click at [172, 136] on div "Previously Purchased" at bounding box center [122, 144] width 123 height 17
click at [179, 138] on div at bounding box center [172, 144] width 24 height 12
checkbox input "true"
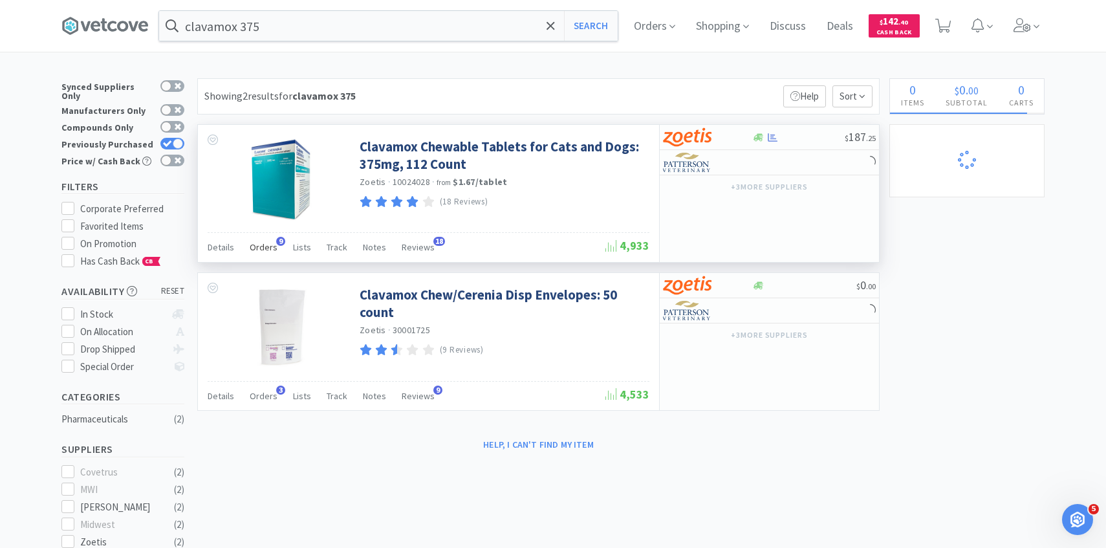
click at [268, 242] on span "Orders" at bounding box center [264, 247] width 28 height 12
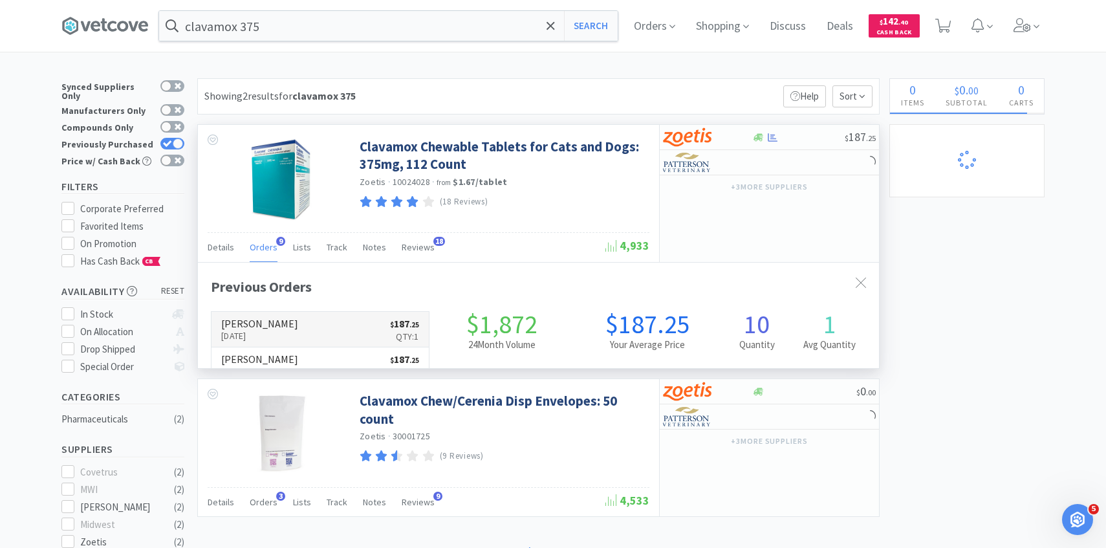
scroll to position [347, 681]
click at [296, 319] on link "[PERSON_NAME] [DATE] $ 187 . 25 Qty: 1" at bounding box center [319, 330] width 217 height 36
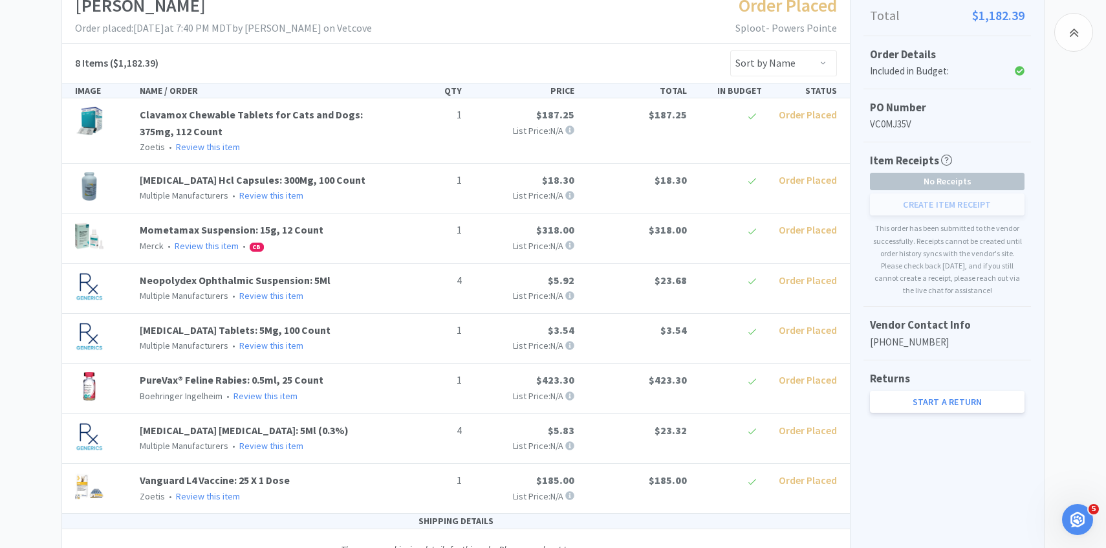
scroll to position [280, 0]
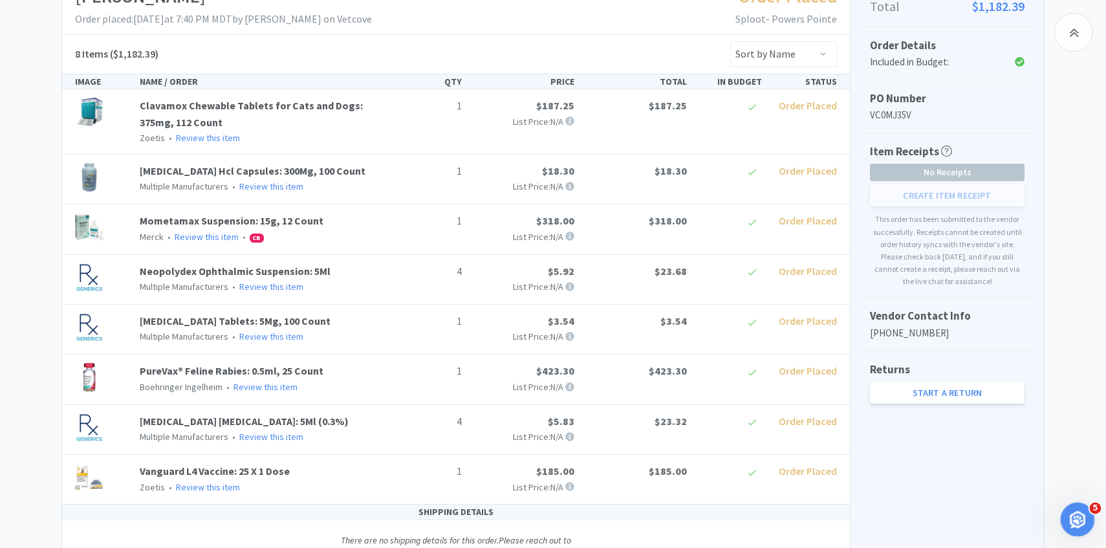
click at [1082, 522] on div "Open Intercom Messenger" at bounding box center [1075, 517] width 43 height 43
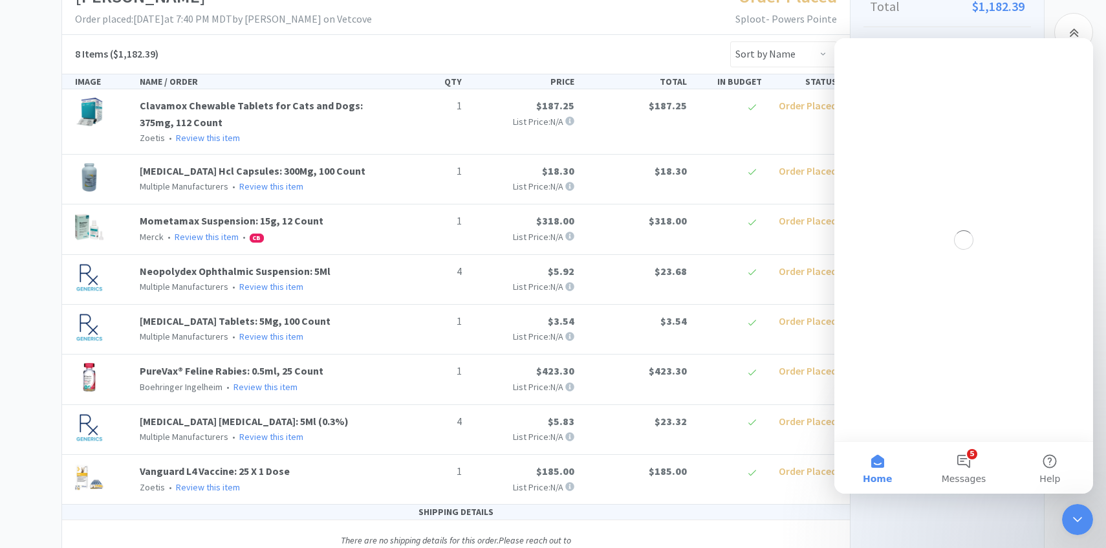
scroll to position [0, 0]
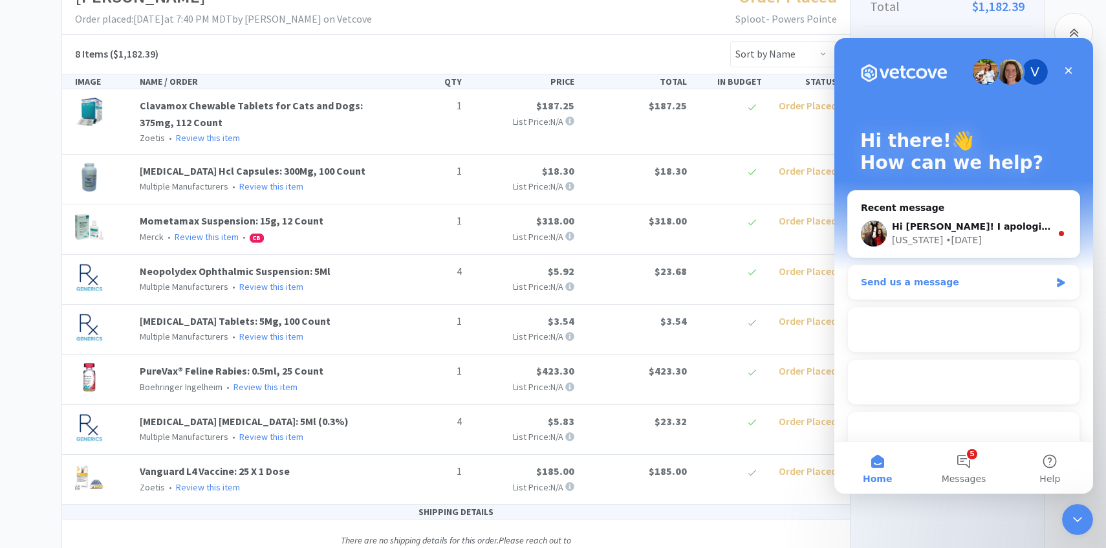
click at [977, 285] on div "Send us a message" at bounding box center [955, 282] width 189 height 14
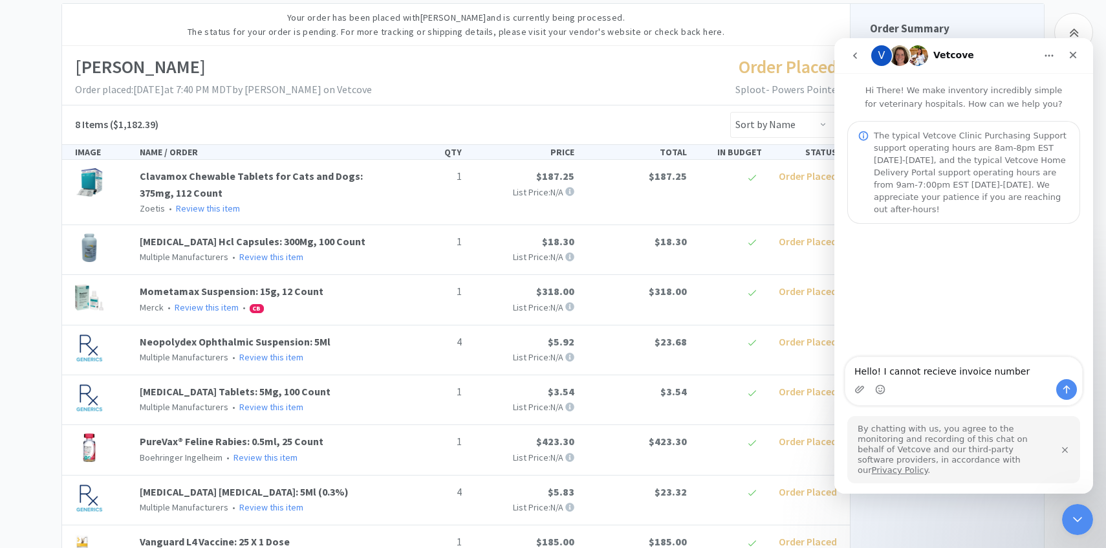
scroll to position [119, 0]
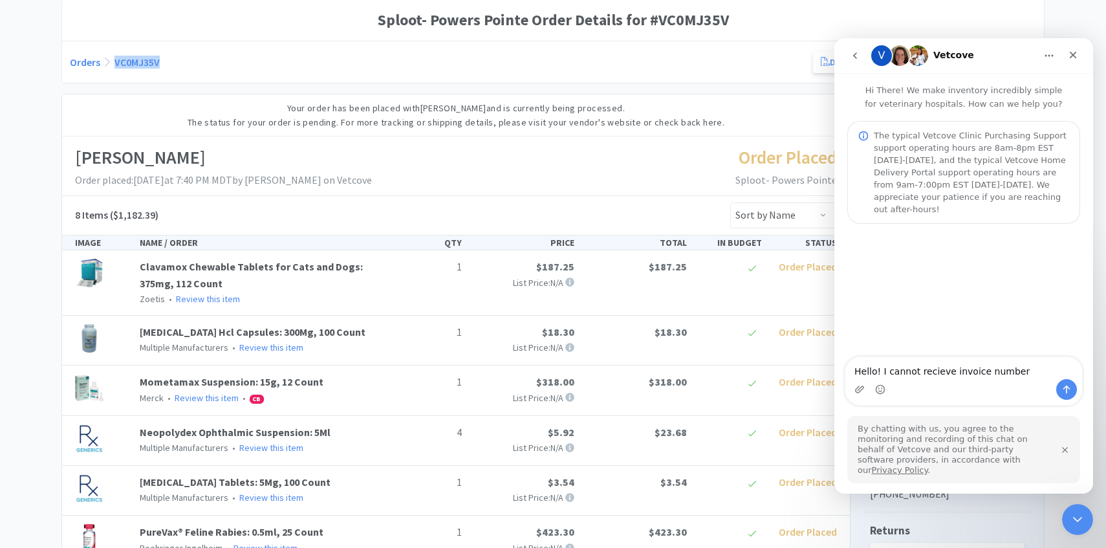
drag, startPoint x: 184, startPoint y: 74, endPoint x: 113, endPoint y: 64, distance: 72.4
click at [113, 64] on div "Orders VC0MJ35V Download CSV Print Sploot- Powers Pointe Order for [PERSON_NAME…" at bounding box center [553, 62] width 966 height 26
copy link "VC0MJ35V"
click at [1040, 358] on div "Intercom messenger" at bounding box center [963, 291] width 259 height 134
click at [1027, 375] on textarea "Hello! I cannot recieve invoice number" at bounding box center [963, 368] width 237 height 22
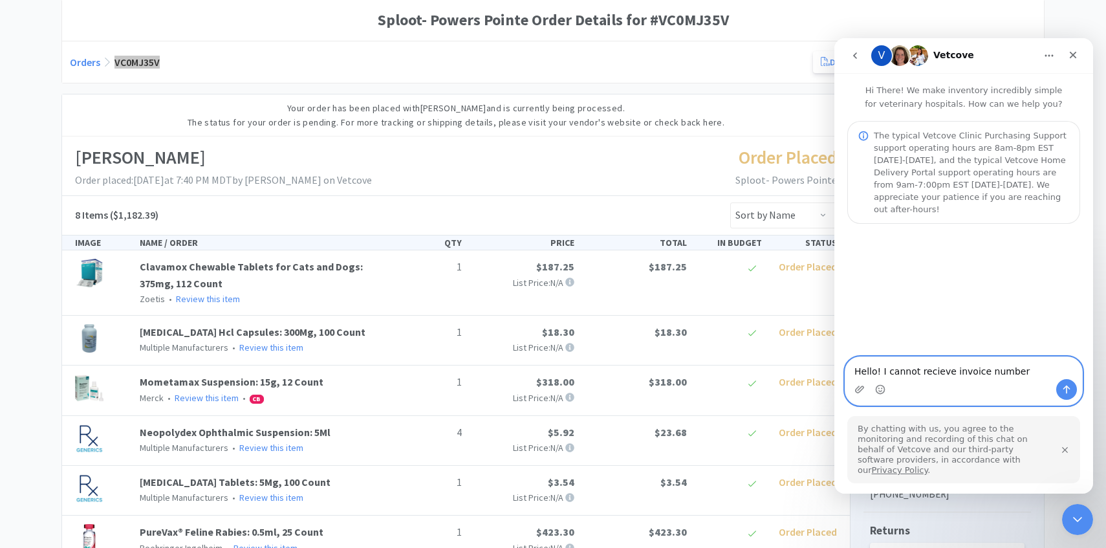
paste textarea "VC0MJ35V"
type textarea "Hello! I cannot recieve invoice number VC0MJ35V at powers pointe"
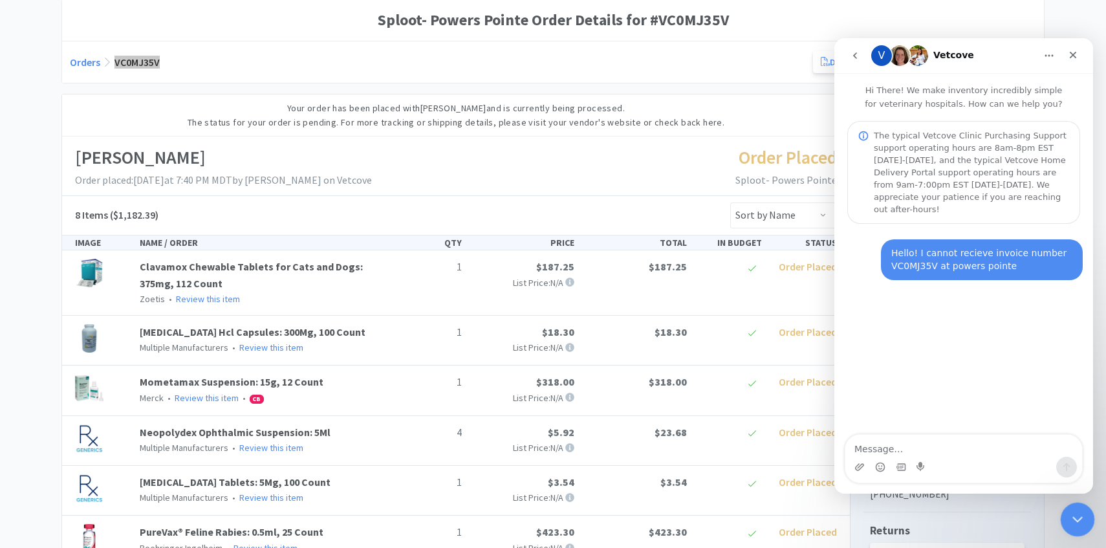
click at [1065, 511] on div "Close Intercom Messenger" at bounding box center [1075, 517] width 31 height 31
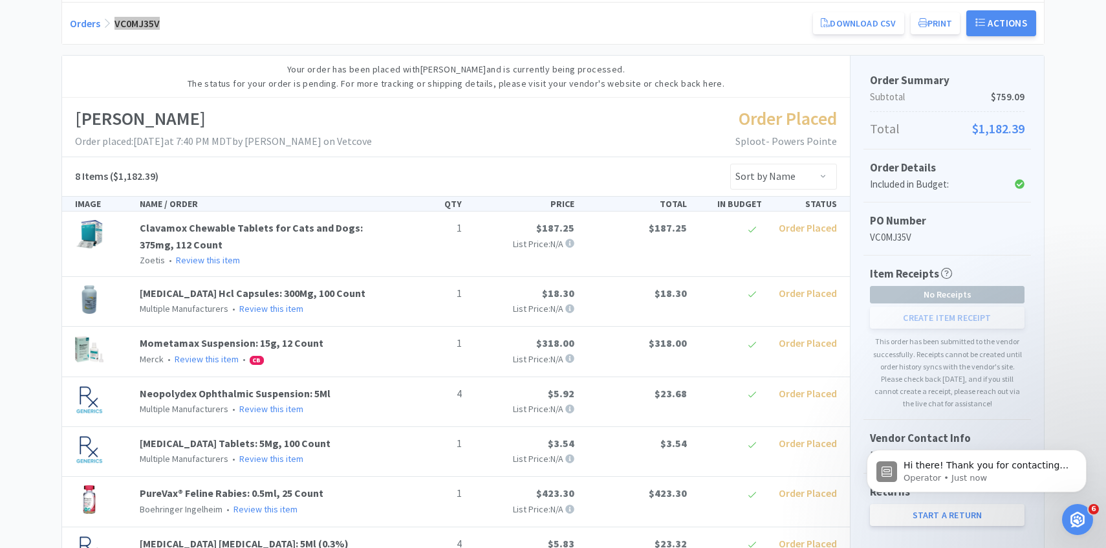
scroll to position [0, 0]
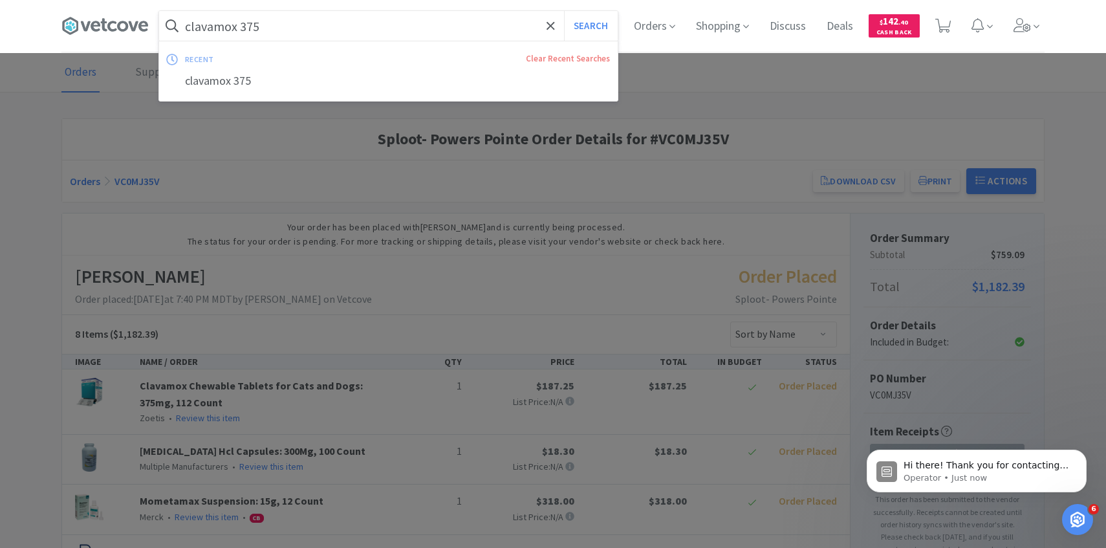
click at [285, 36] on input "clavamox 375" at bounding box center [388, 26] width 458 height 30
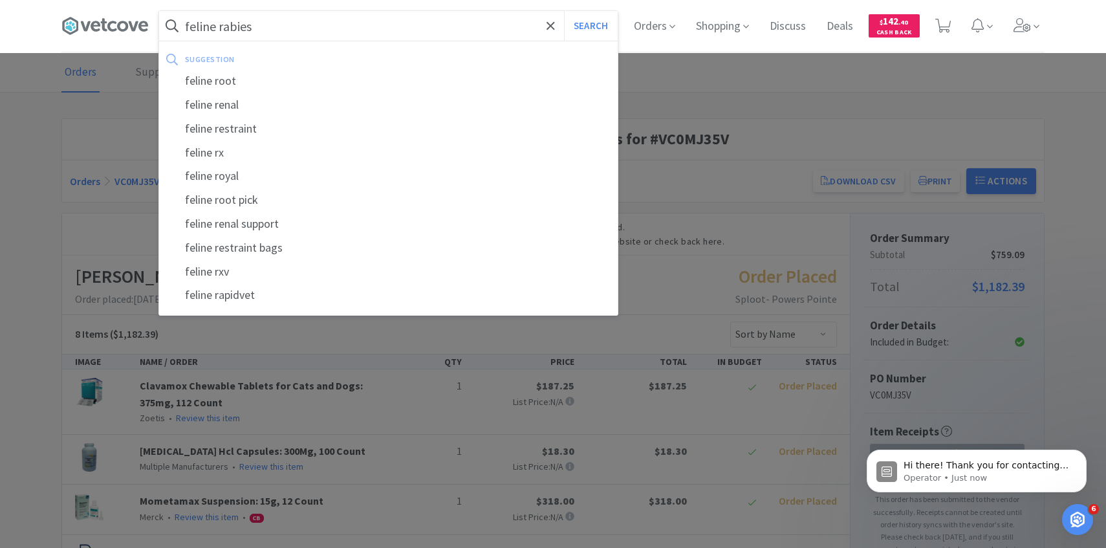
type input "feline rabies"
click at [564, 11] on button "Search" at bounding box center [591, 26] width 54 height 30
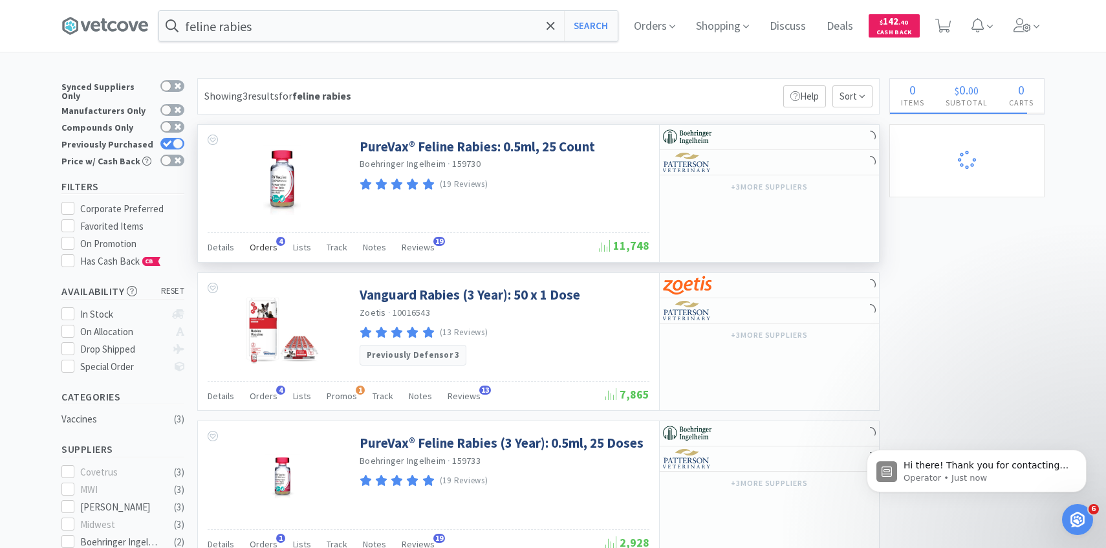
click at [261, 241] on span "Orders" at bounding box center [264, 247] width 28 height 12
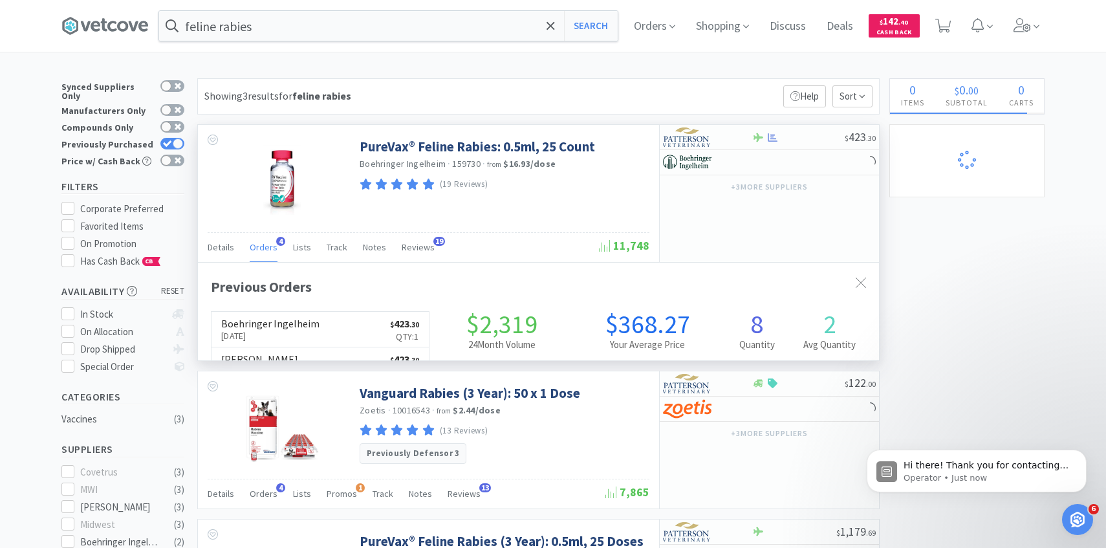
scroll to position [335, 681]
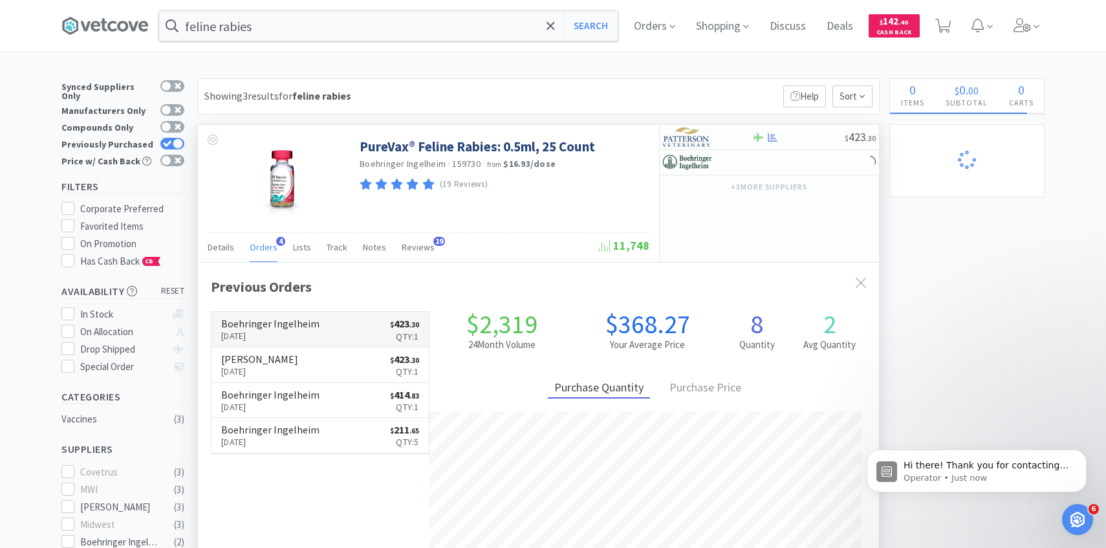
click at [286, 316] on link "Boehringer Ingelheim [DATE] $ 423 . 30 Qty: 1" at bounding box center [319, 330] width 217 height 36
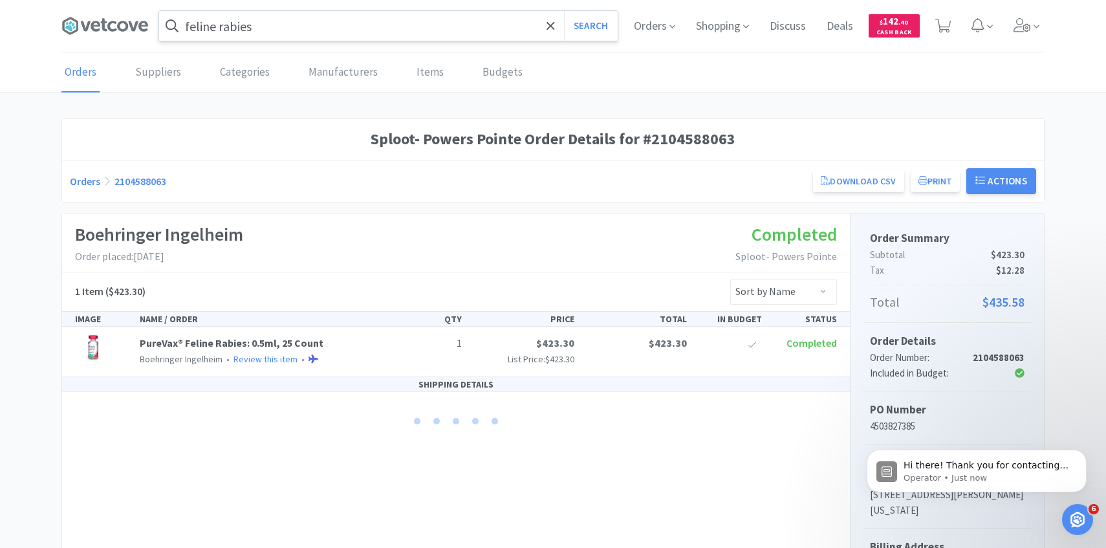
click at [319, 39] on input "feline rabies" at bounding box center [388, 26] width 458 height 30
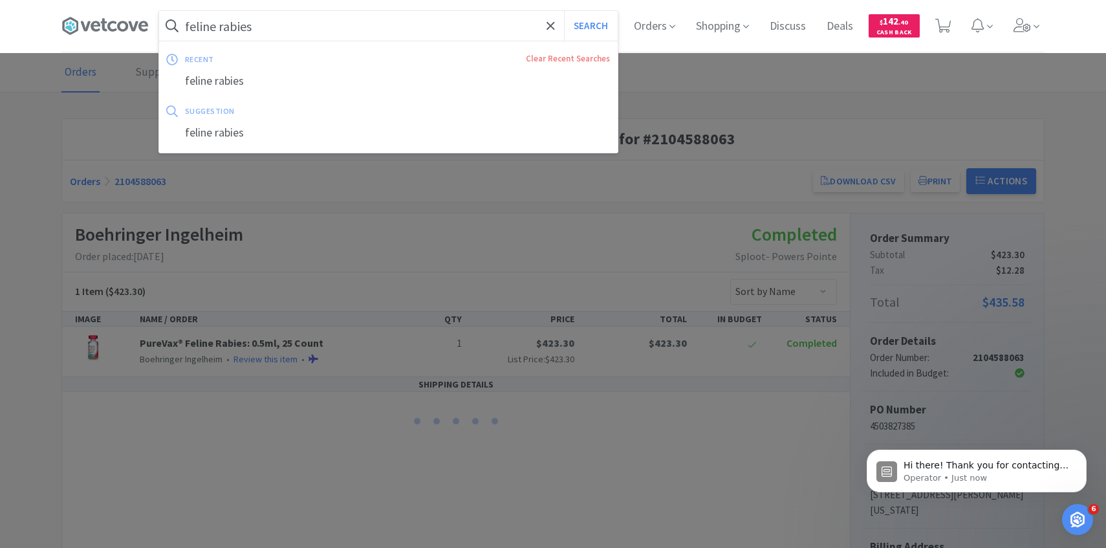
click at [564, 11] on button "Search" at bounding box center [591, 26] width 54 height 30
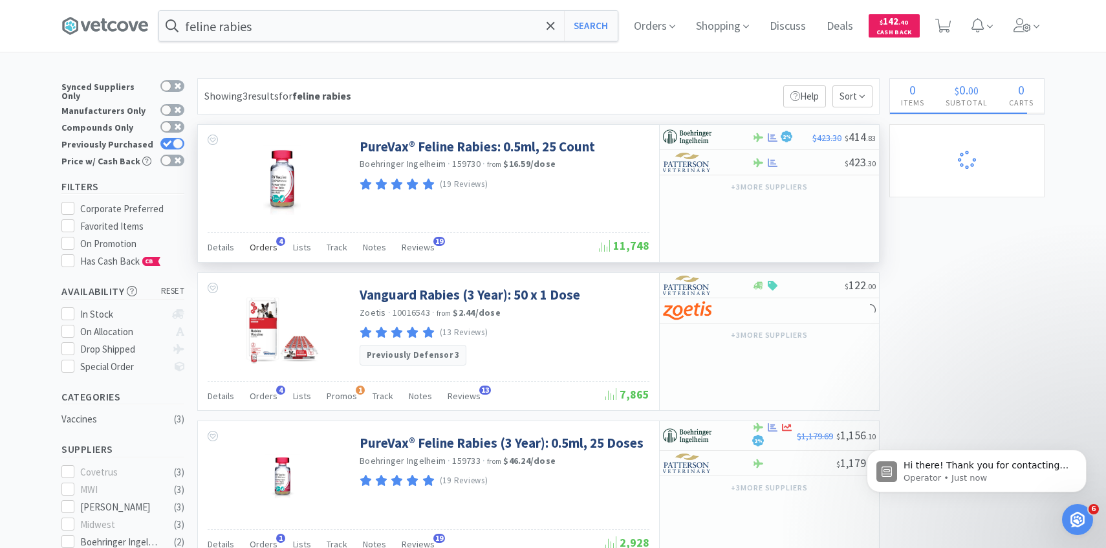
click at [250, 250] on span "Orders" at bounding box center [264, 247] width 28 height 12
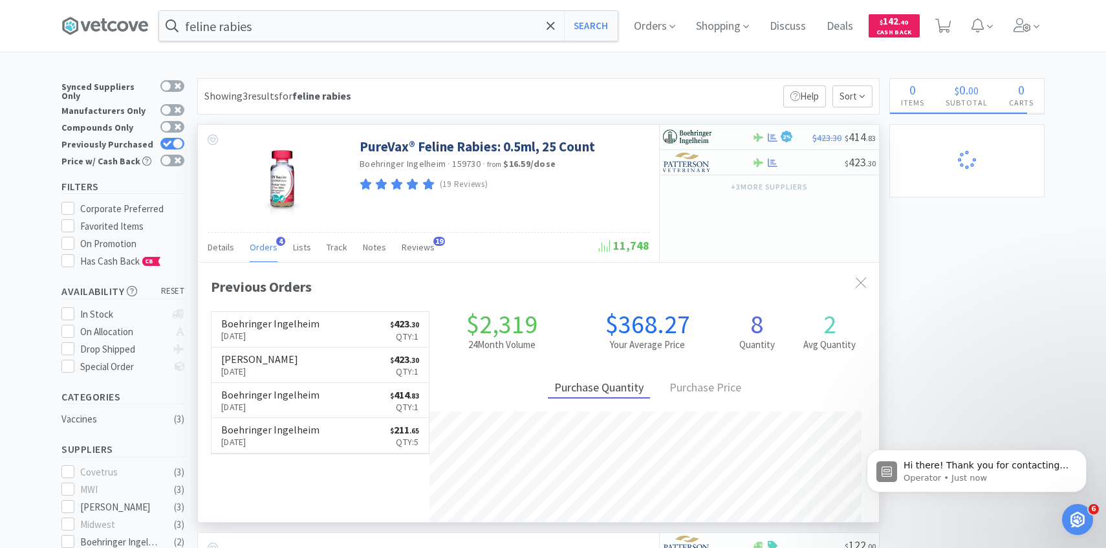
scroll to position [335, 681]
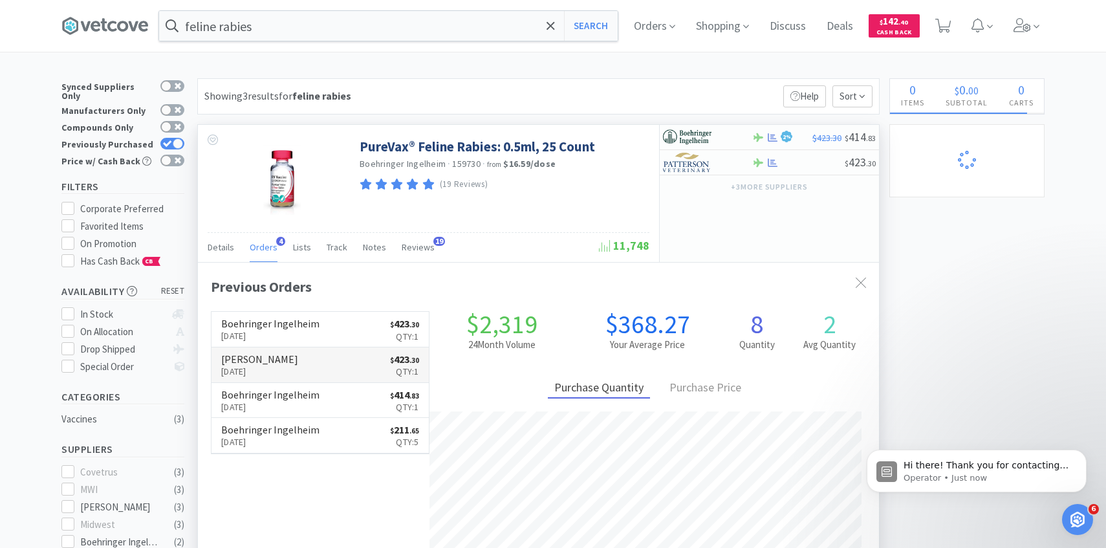
click at [292, 356] on link "[PERSON_NAME] [DATE] $ 423 . 30 Qty: 1" at bounding box center [319, 365] width 217 height 36
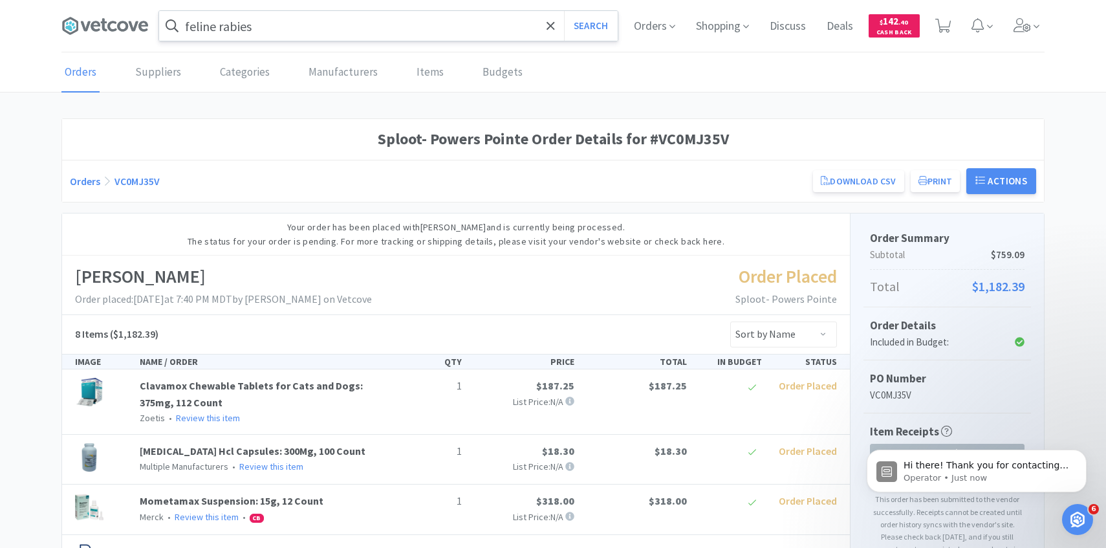
click at [339, 29] on input "feline rabies" at bounding box center [388, 26] width 458 height 30
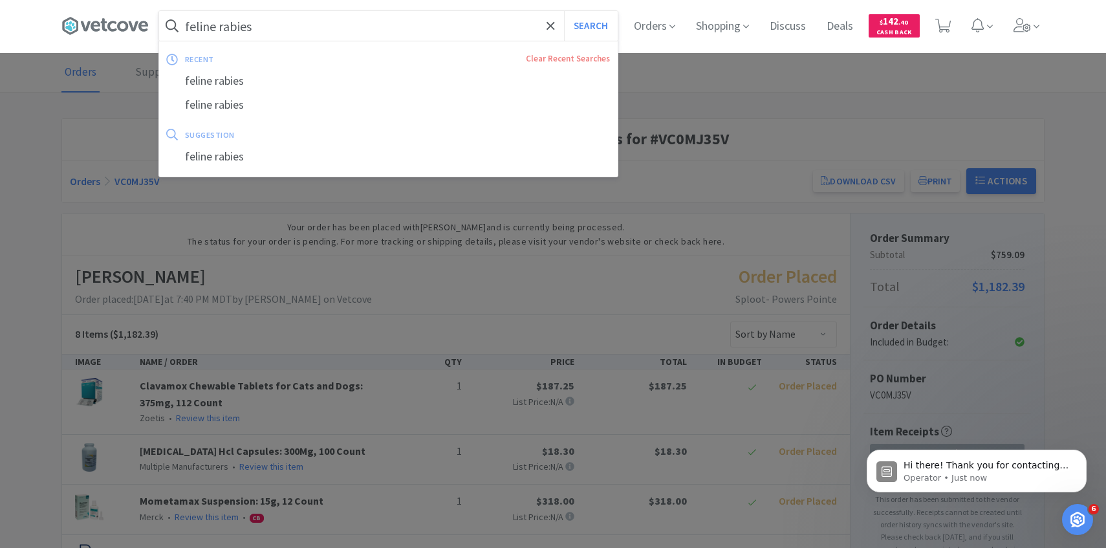
click at [564, 11] on button "Search" at bounding box center [591, 26] width 54 height 30
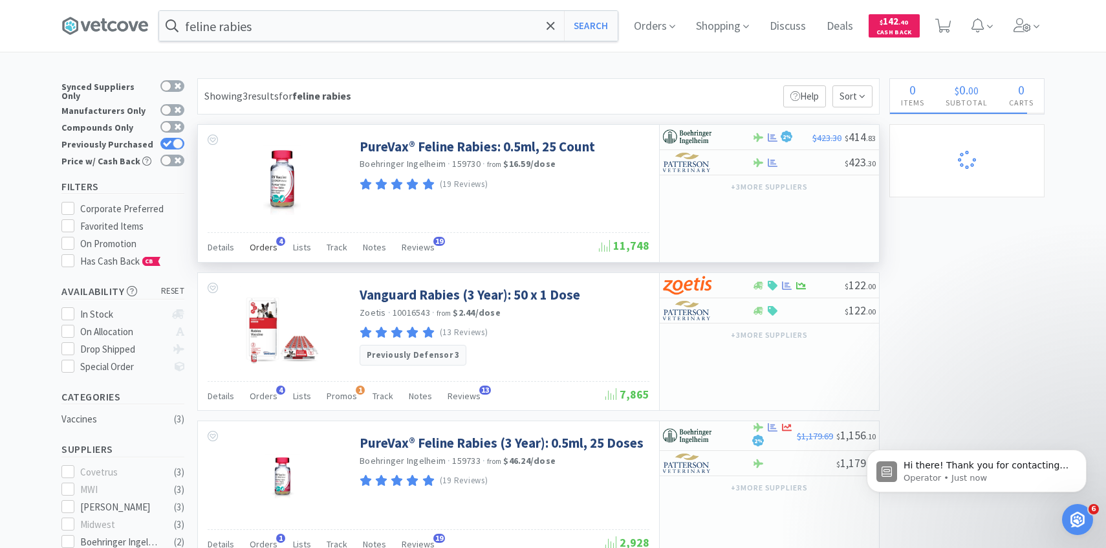
click at [261, 238] on div "Orders 4" at bounding box center [264, 249] width 28 height 25
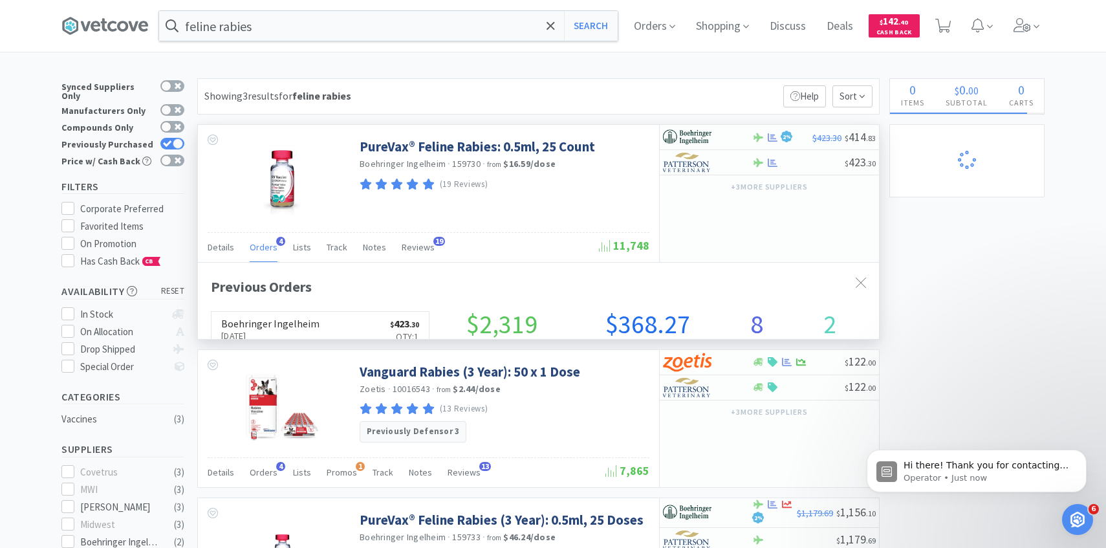
scroll to position [335, 681]
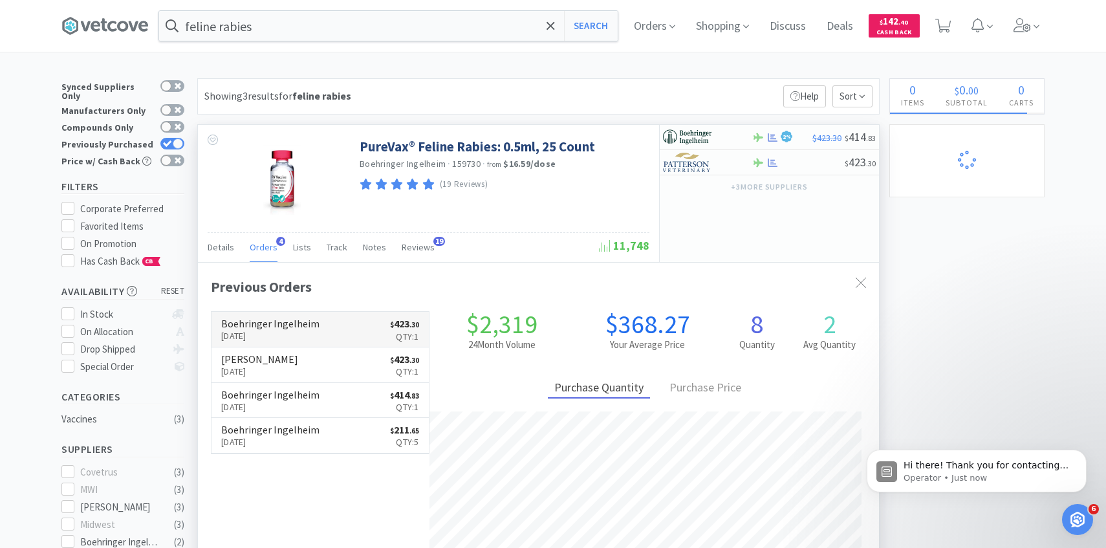
click at [292, 319] on h6 "Boehringer Ingelheim" at bounding box center [270, 323] width 98 height 10
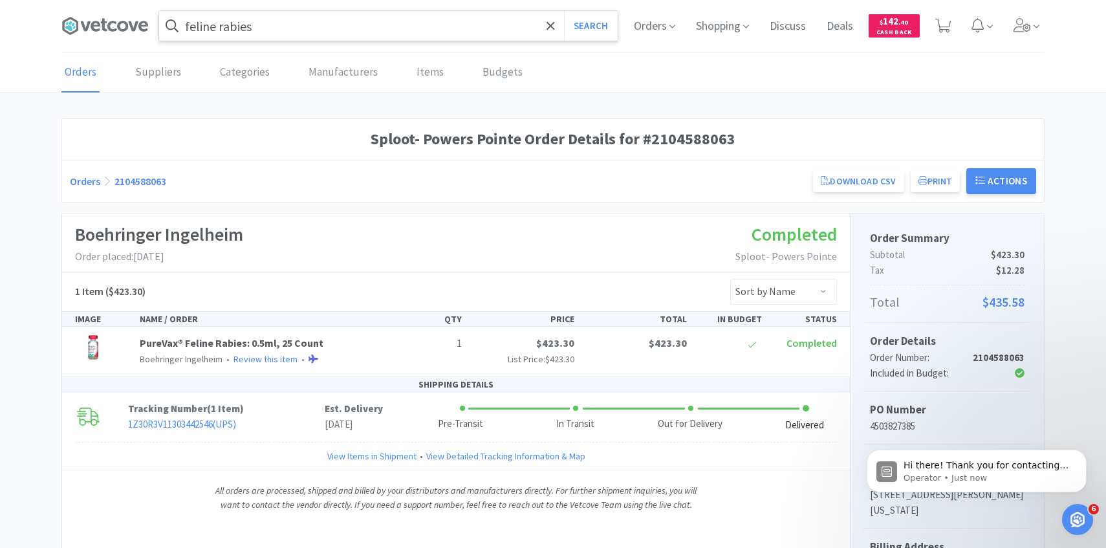
click at [274, 36] on input "feline rabies" at bounding box center [388, 26] width 458 height 30
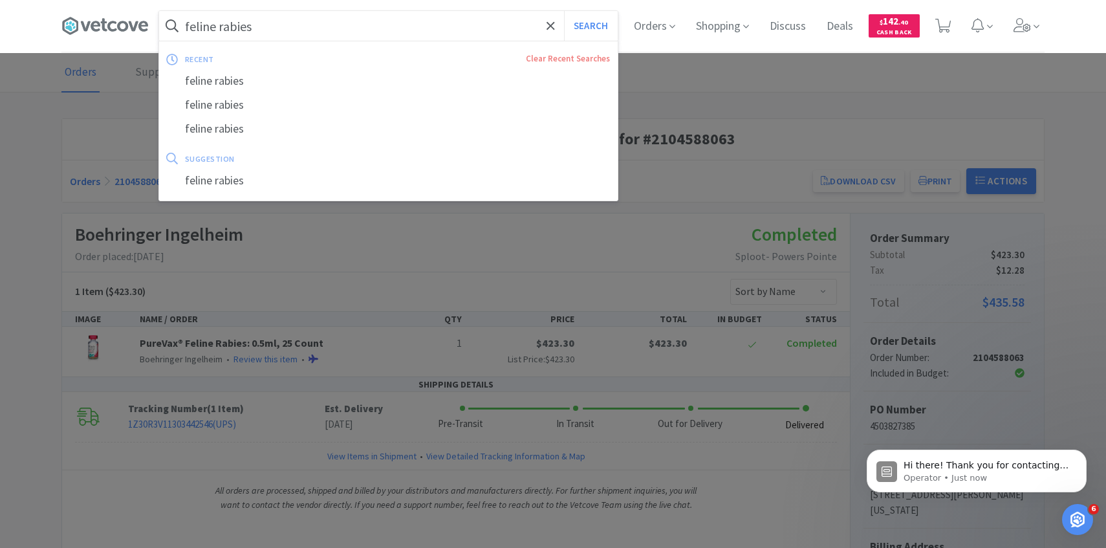
click at [564, 11] on button "Search" at bounding box center [591, 26] width 54 height 30
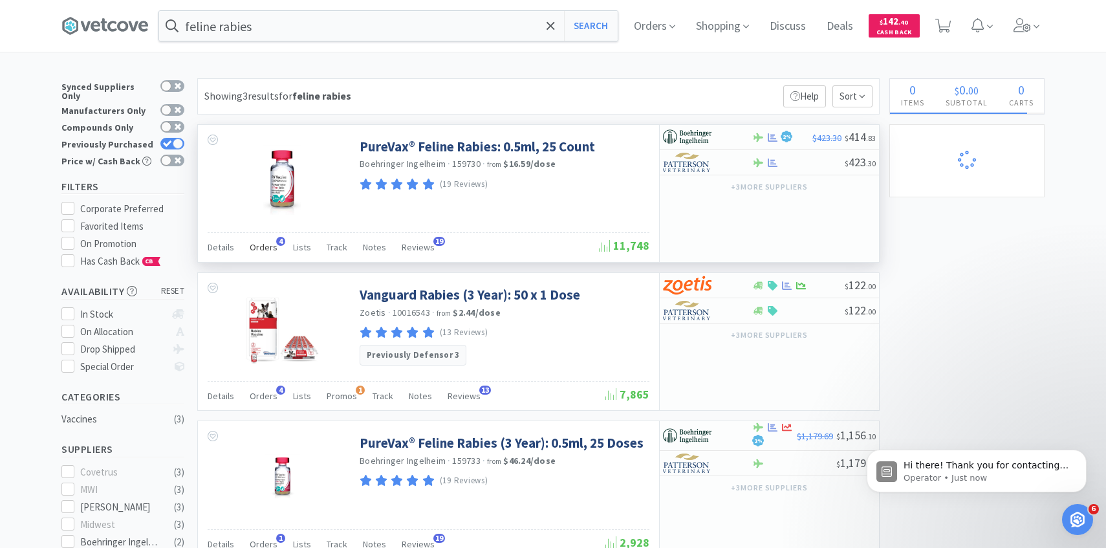
click at [266, 241] on div "Orders 4" at bounding box center [264, 249] width 28 height 25
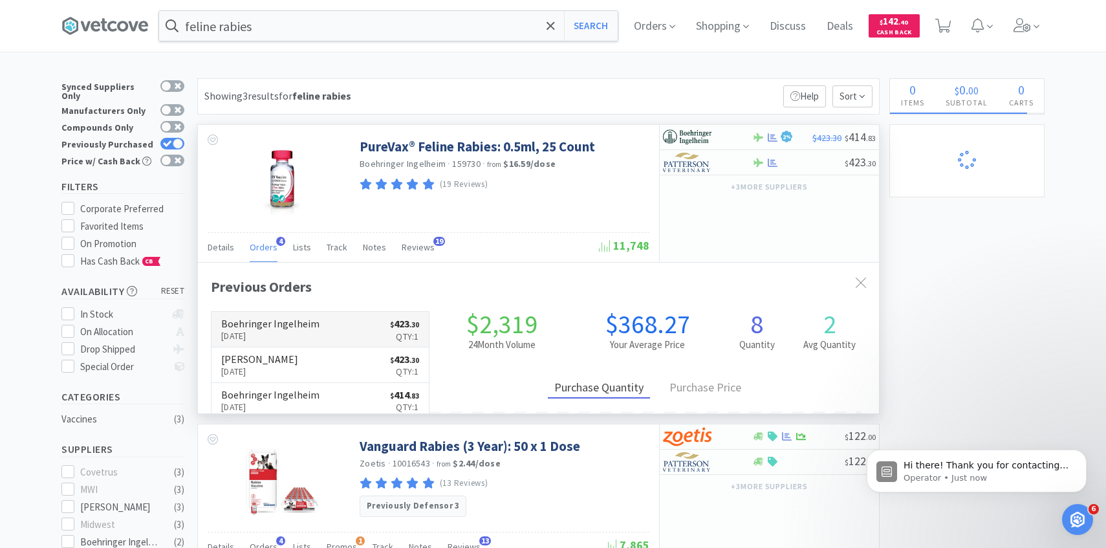
scroll to position [335, 681]
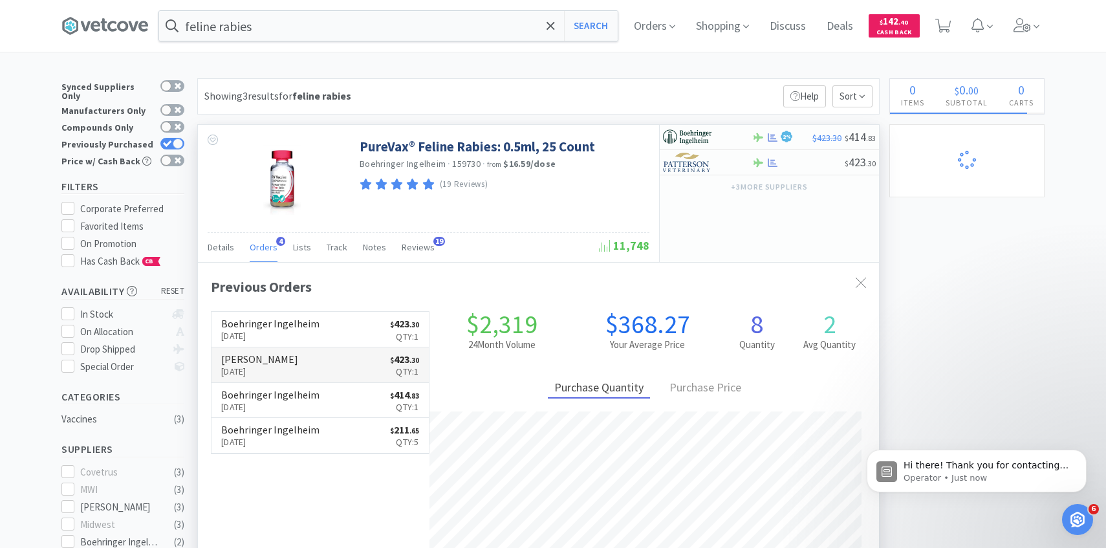
click at [256, 364] on p "[DATE]" at bounding box center [259, 371] width 77 height 14
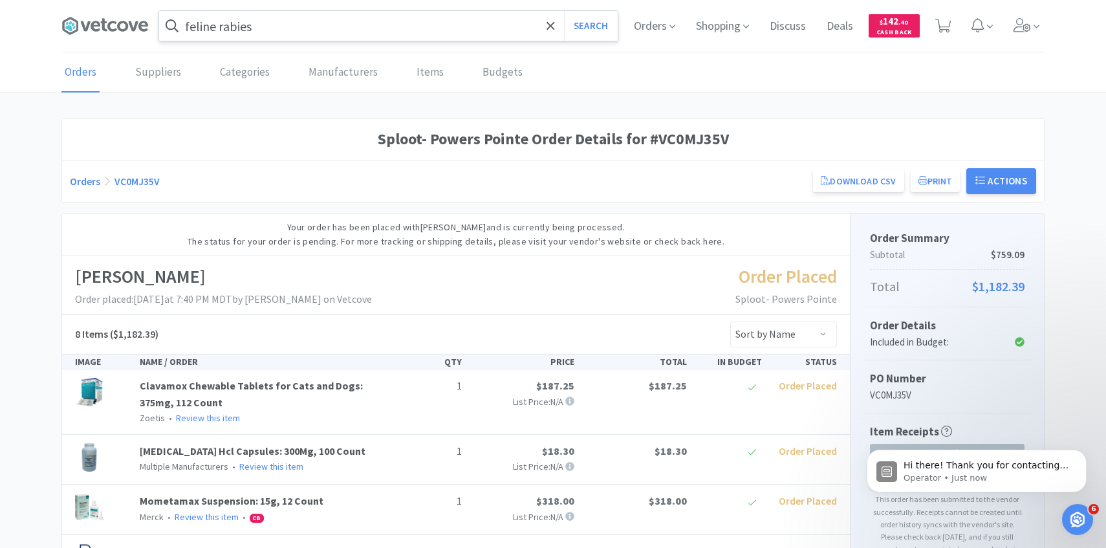
click at [294, 35] on input "feline rabies" at bounding box center [388, 26] width 458 height 30
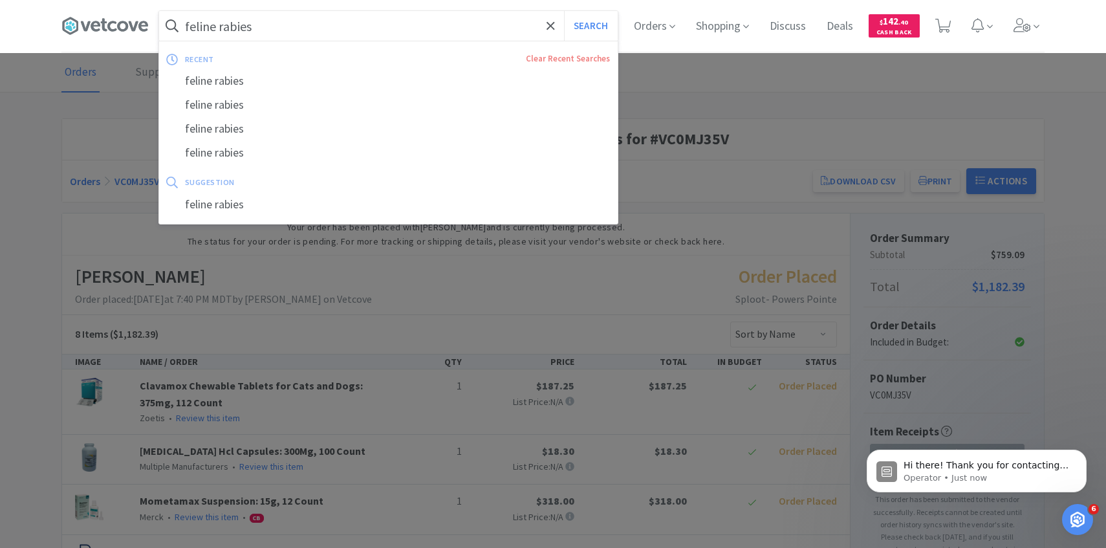
click at [564, 11] on button "Search" at bounding box center [591, 26] width 54 height 30
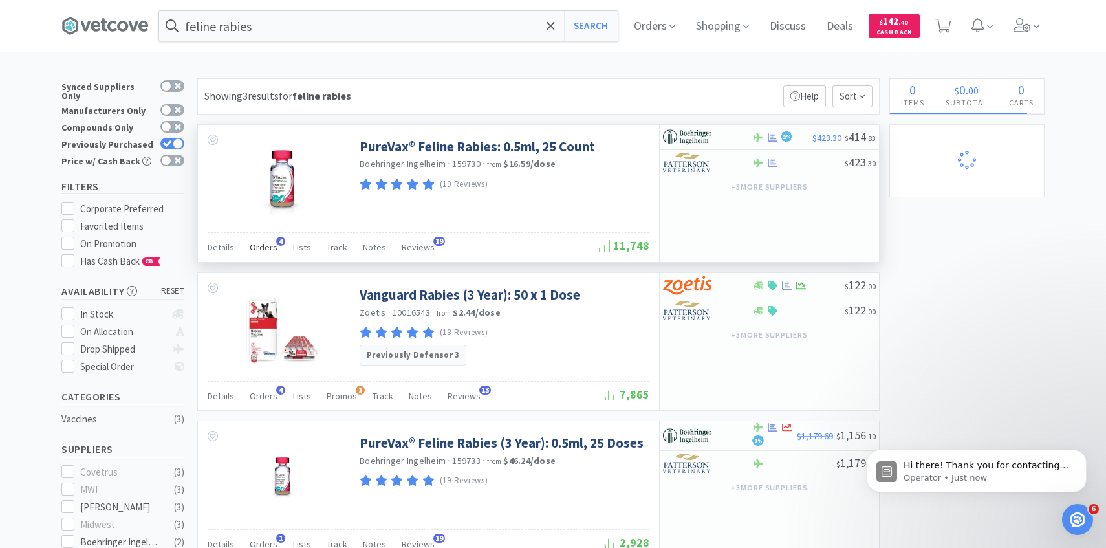
click at [276, 239] on span "4" at bounding box center [280, 241] width 9 height 9
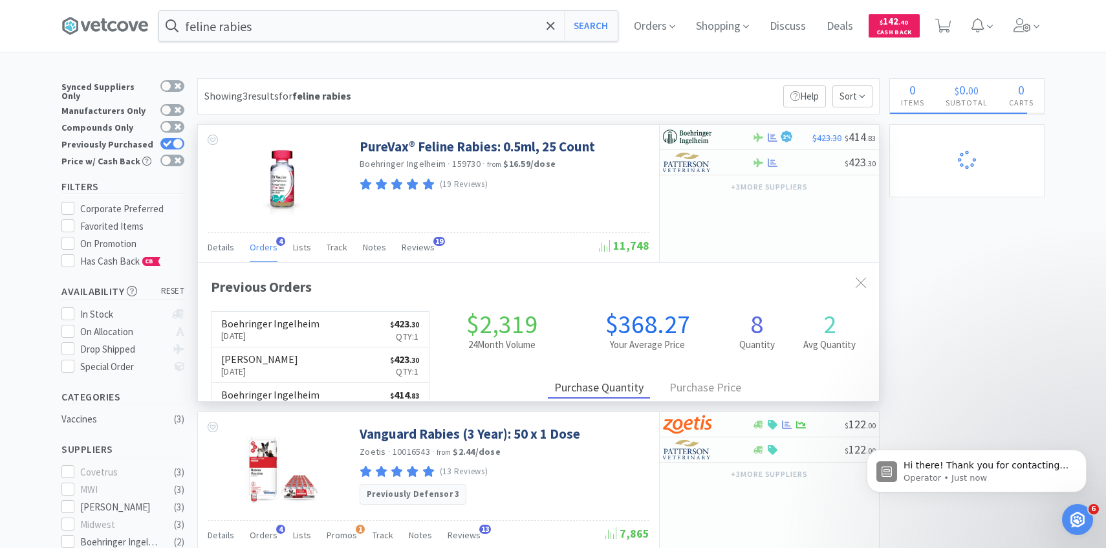
scroll to position [335, 681]
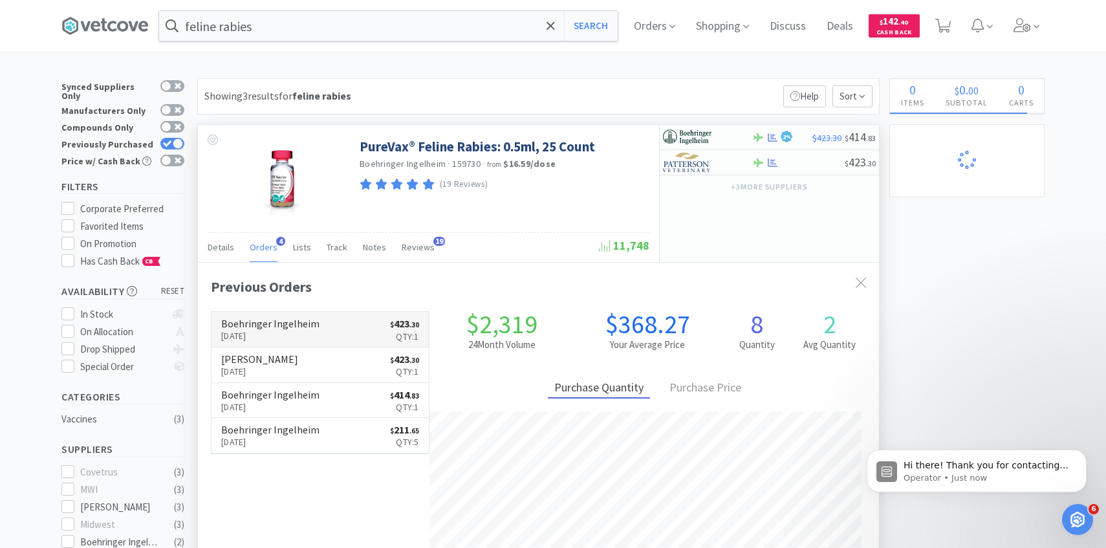
click at [286, 327] on h6 "Boehringer Ingelheim" at bounding box center [270, 323] width 98 height 10
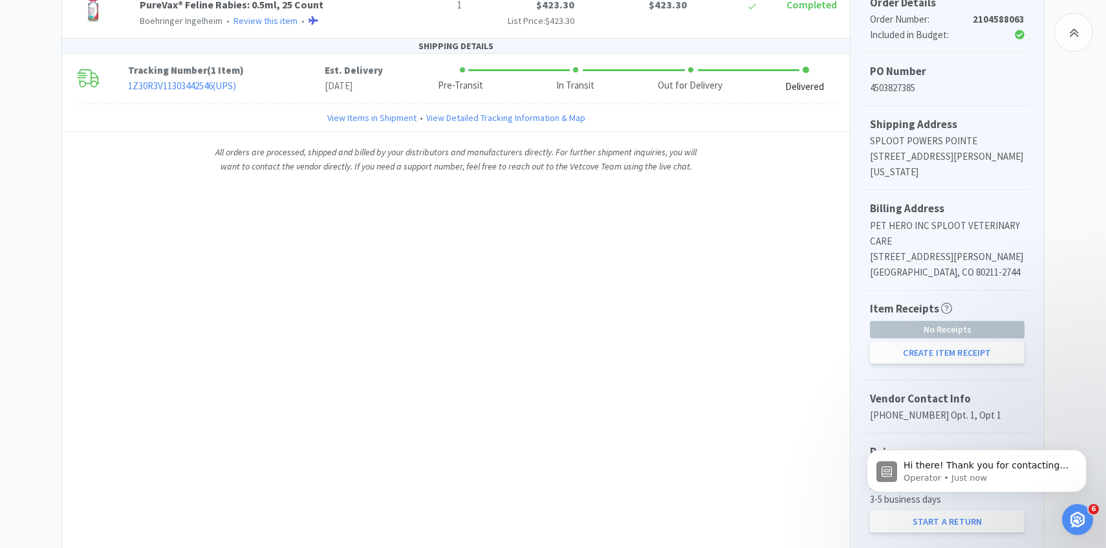
scroll to position [385, 0]
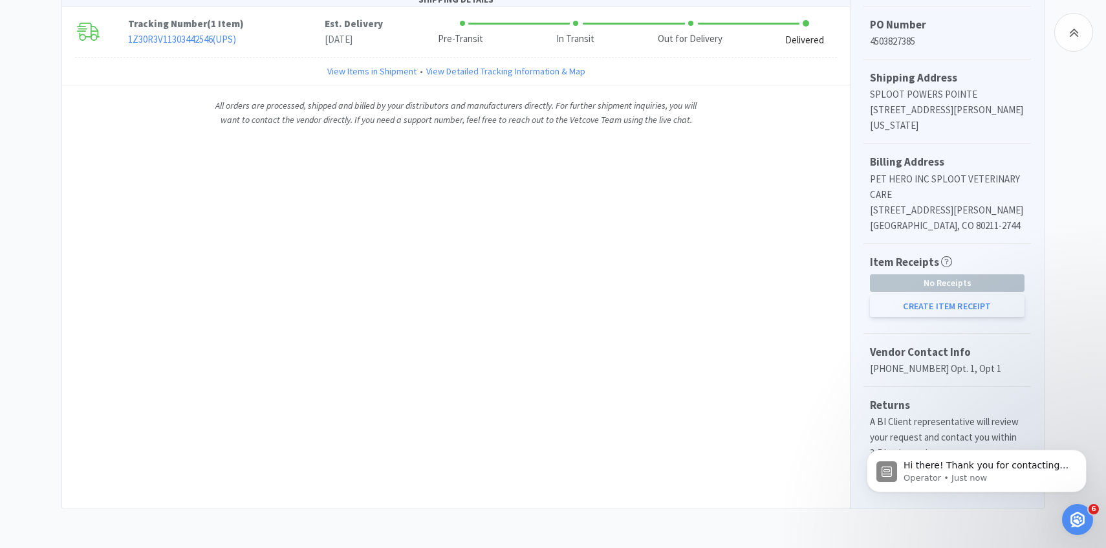
click at [975, 312] on button "Create Item Receipt" at bounding box center [947, 306] width 155 height 22
select select "1"
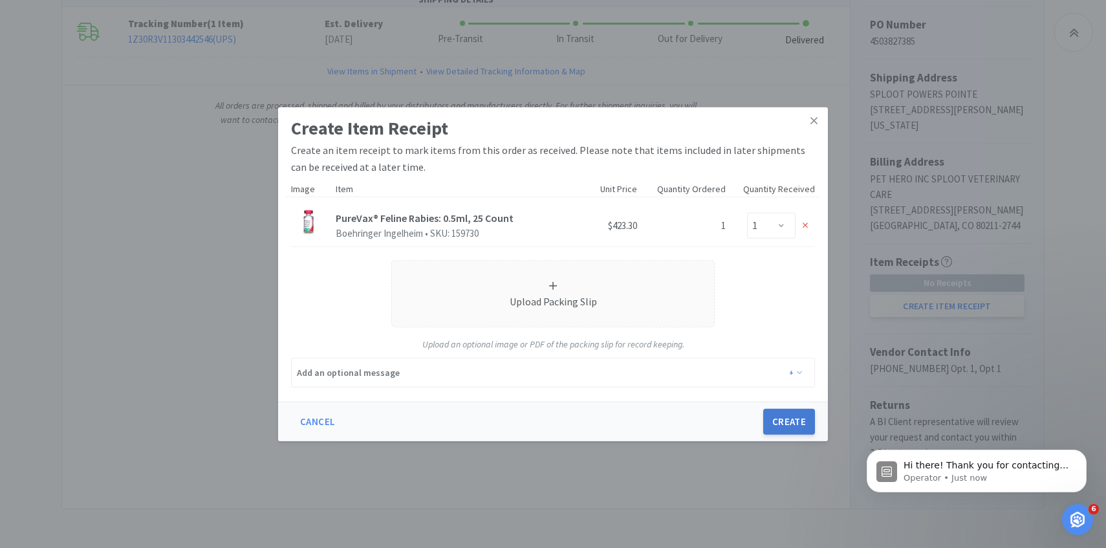
click at [774, 423] on button "Create" at bounding box center [789, 422] width 52 height 26
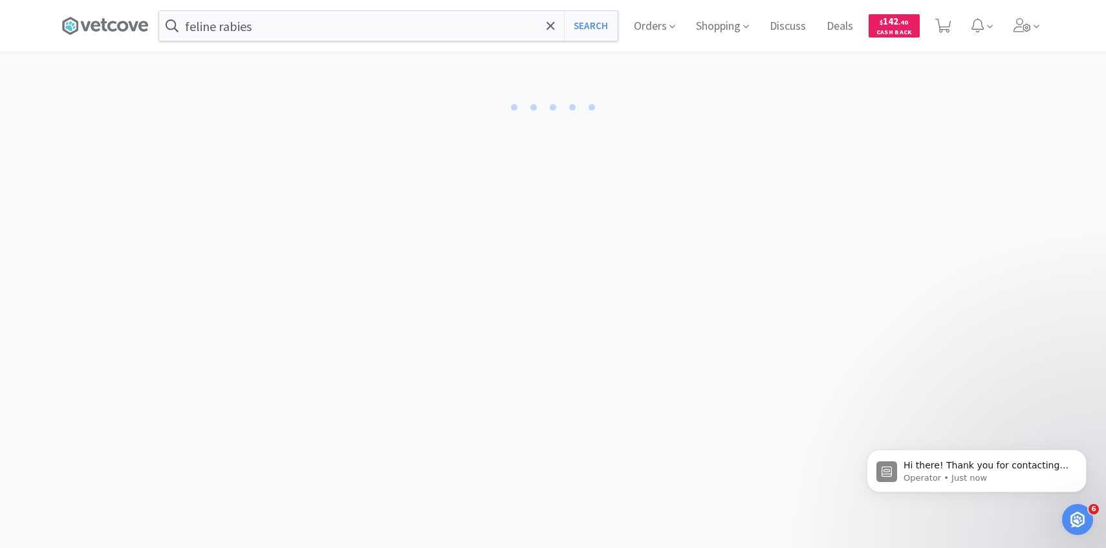
select select "1"
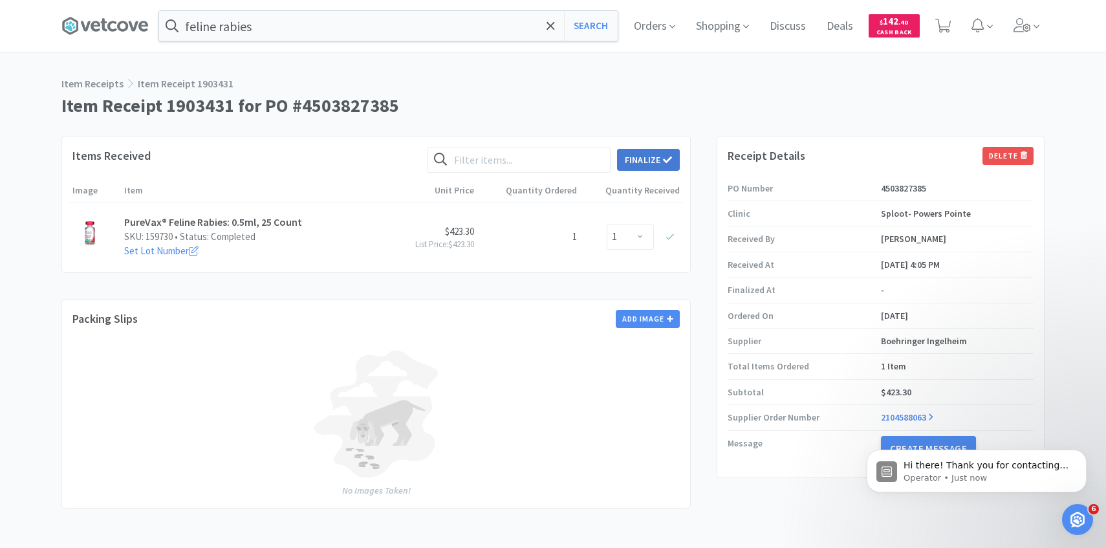
click at [648, 169] on button "Finalize" at bounding box center [648, 160] width 63 height 22
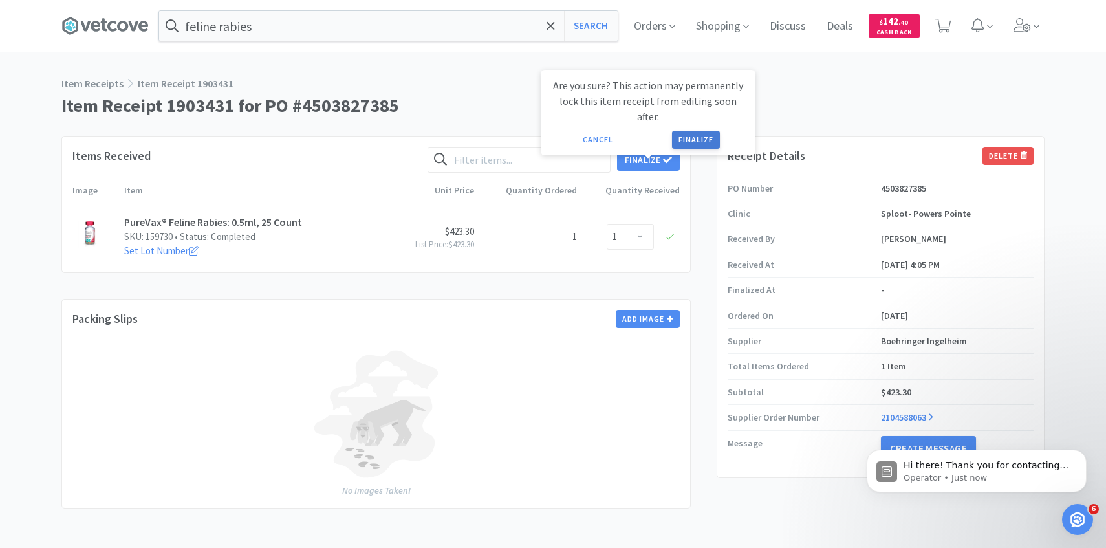
click at [695, 131] on button "Finalize" at bounding box center [696, 140] width 48 height 18
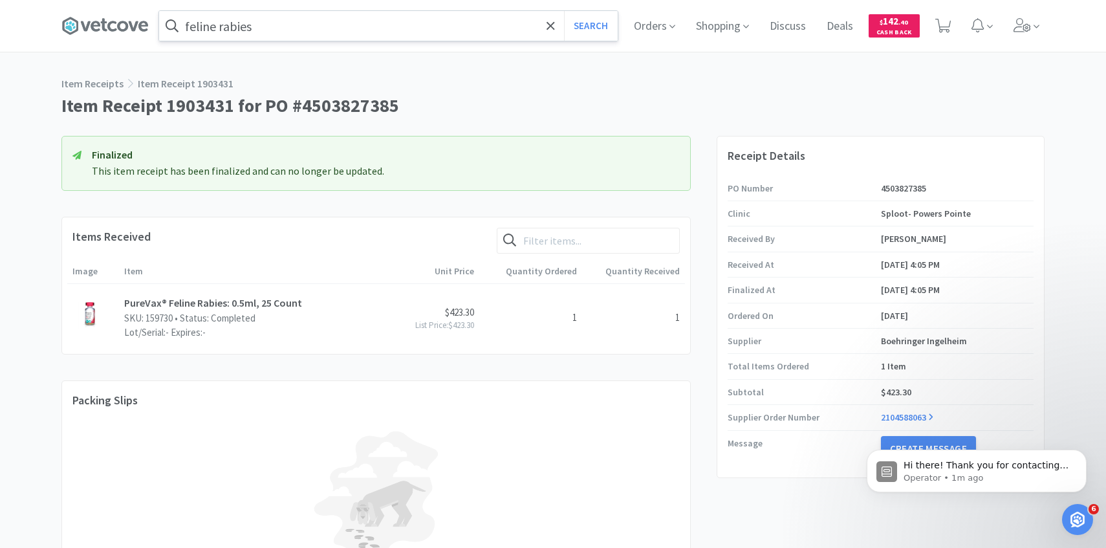
click at [334, 35] on input "feline rabies" at bounding box center [388, 26] width 458 height 30
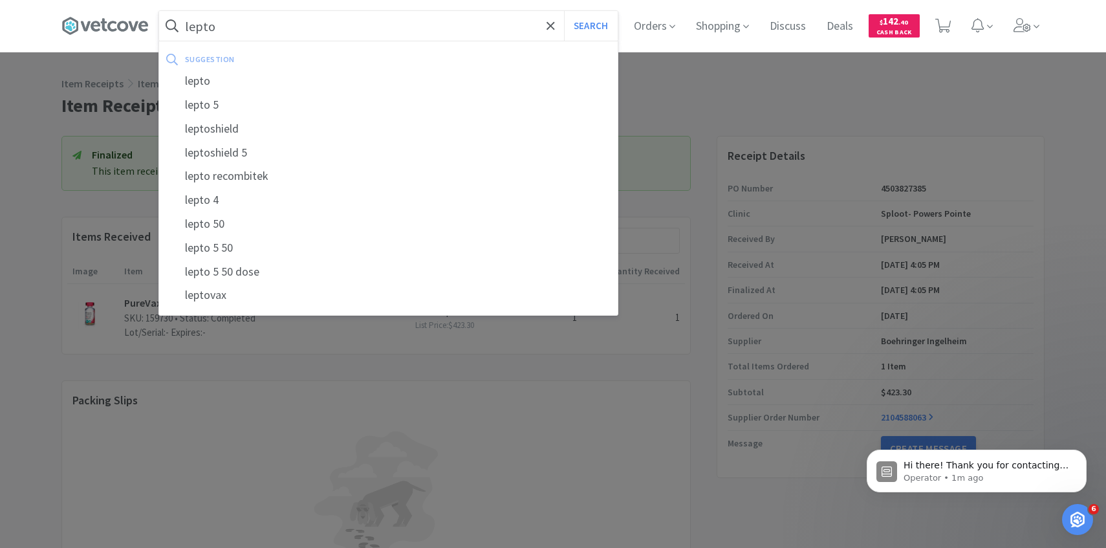
type input "lepto"
click at [564, 11] on button "Search" at bounding box center [591, 26] width 54 height 30
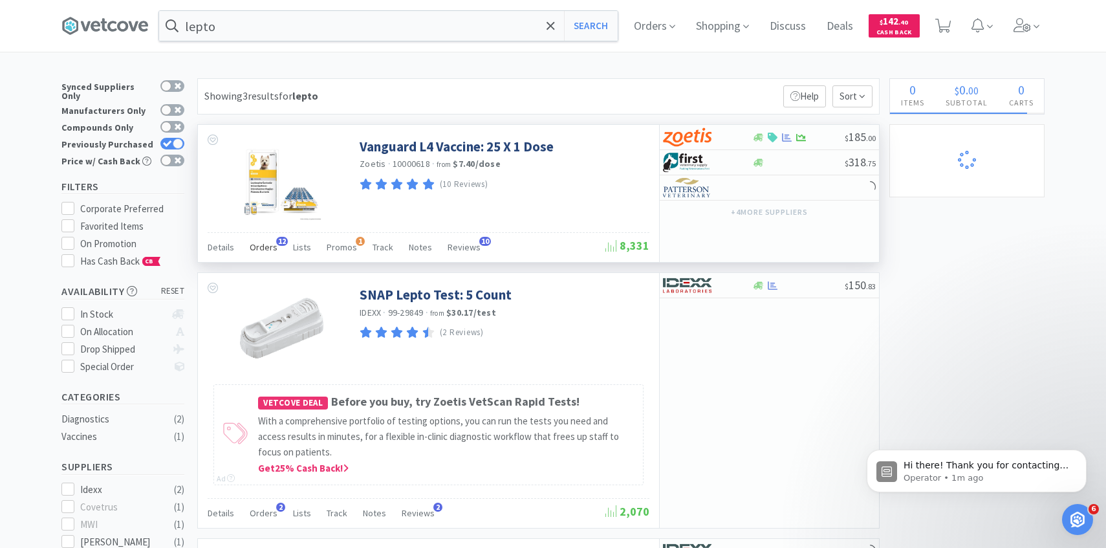
click at [268, 248] on span "Orders" at bounding box center [264, 247] width 28 height 12
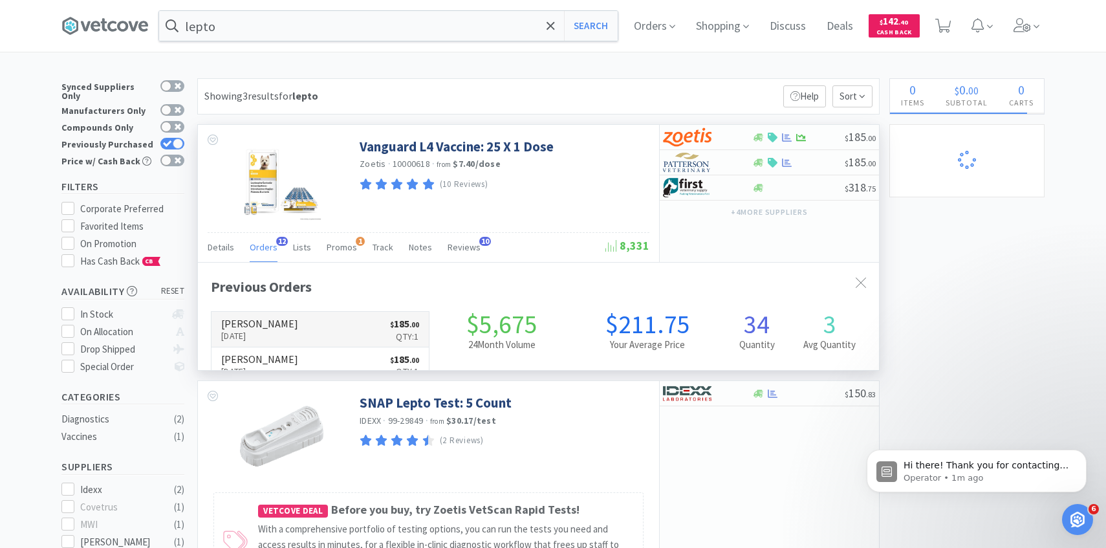
scroll to position [347, 681]
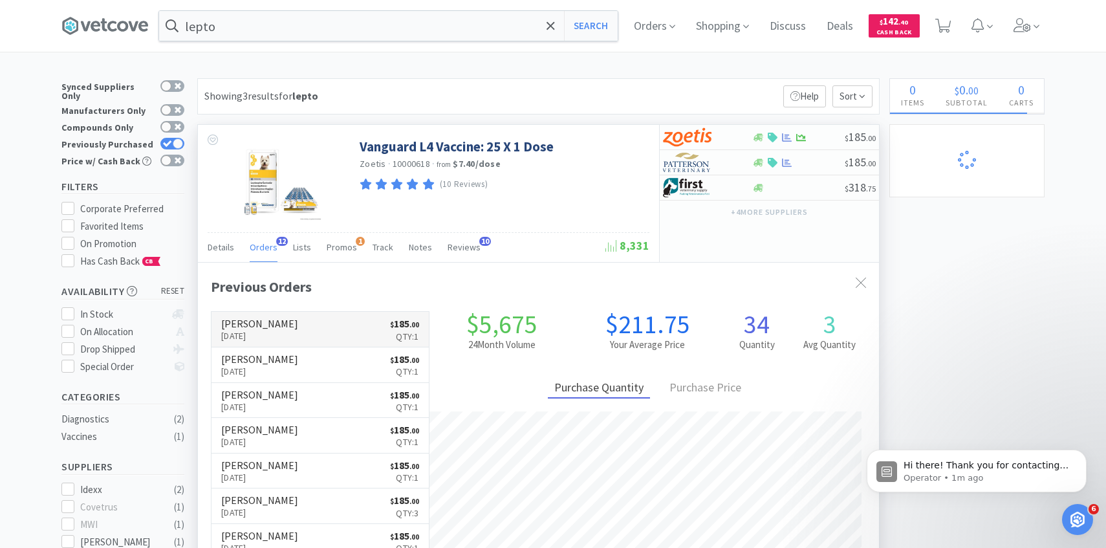
click at [297, 327] on link "[PERSON_NAME] [DATE] $ 185 . 00 Qty: 1" at bounding box center [319, 330] width 217 height 36
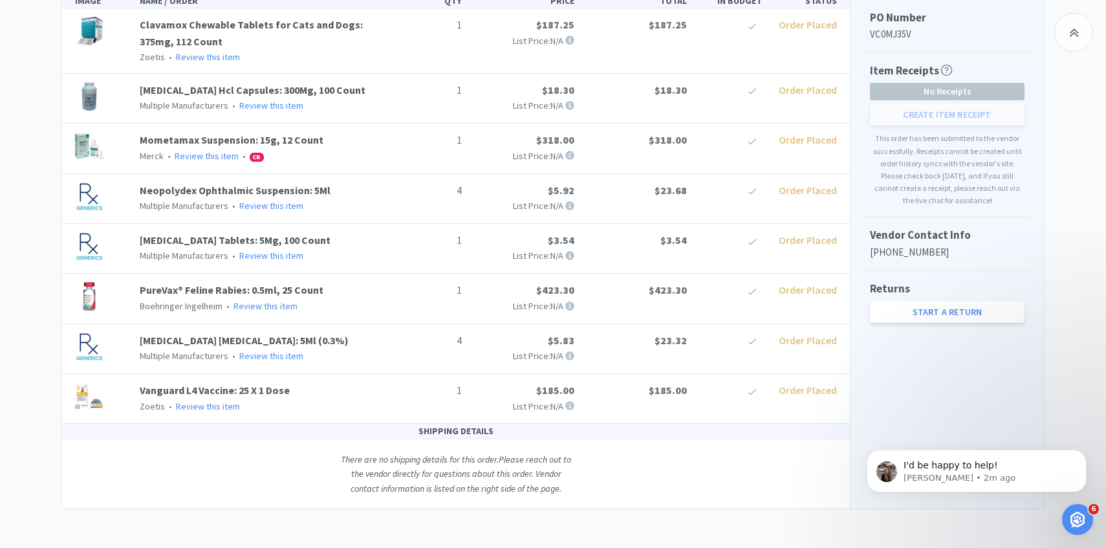
scroll to position [79, 0]
